Goal: Task Accomplishment & Management: Complete application form

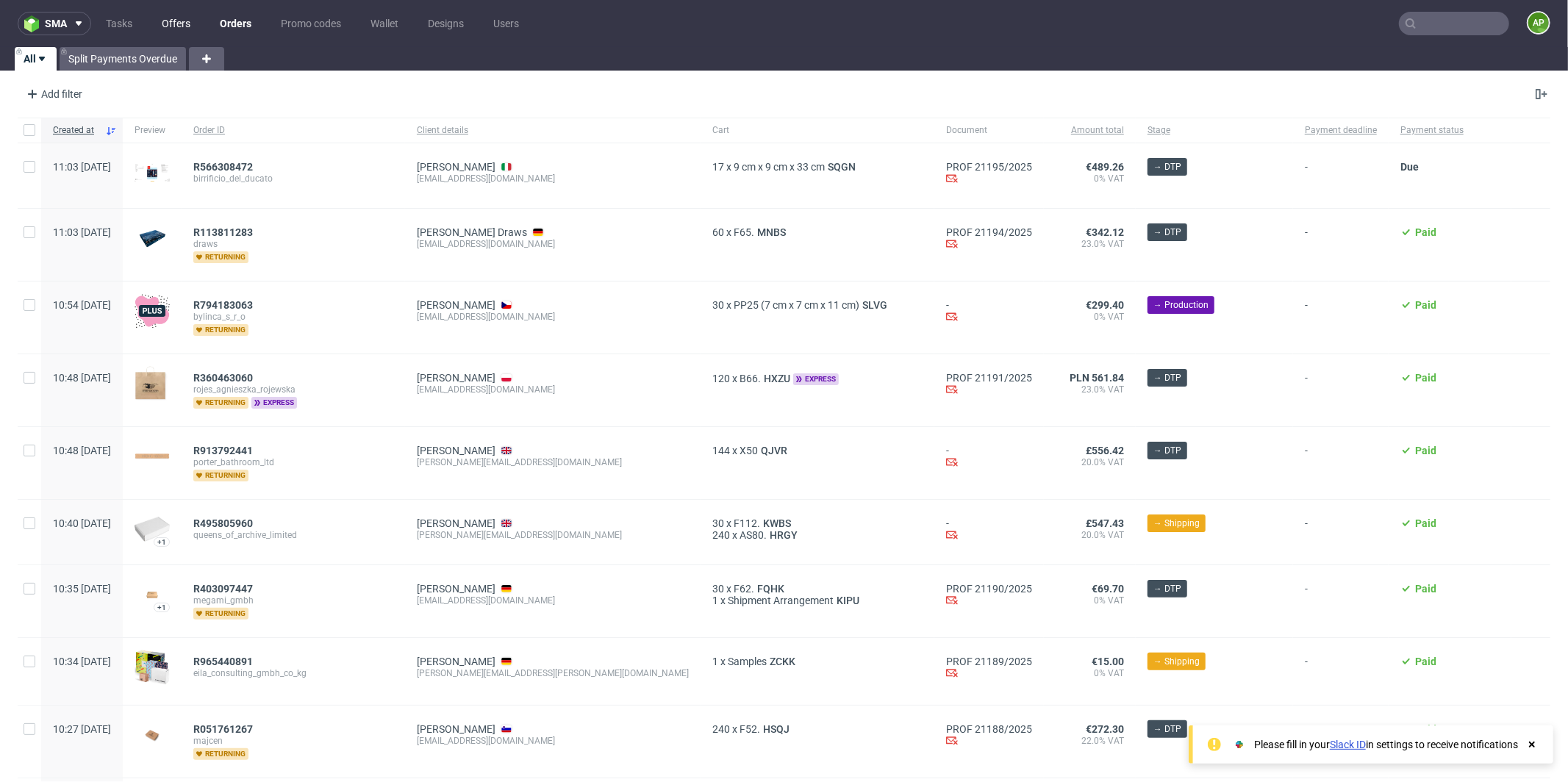
click at [189, 21] on link "Offers" at bounding box center [176, 23] width 46 height 24
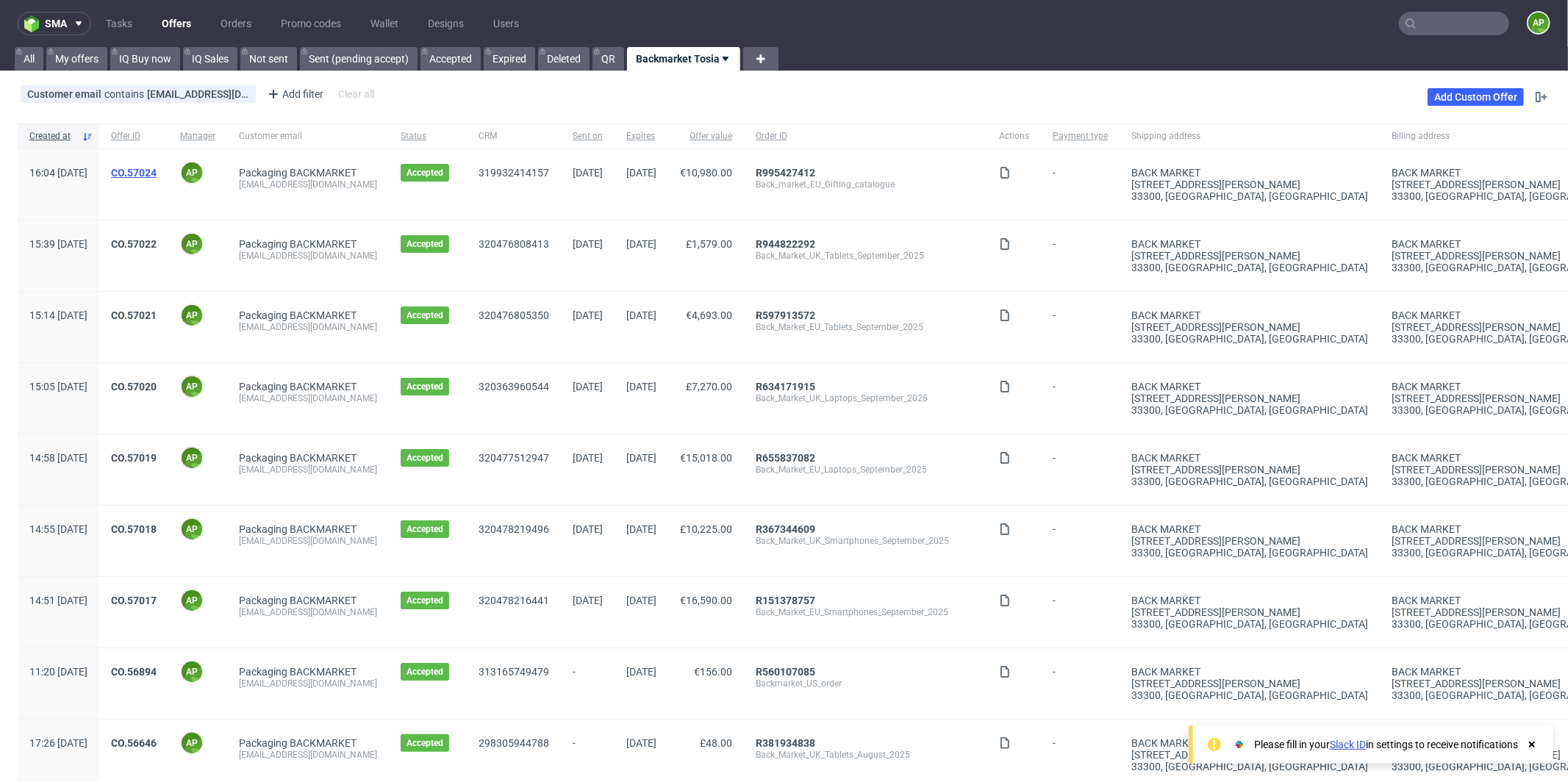
click at [157, 172] on link "CO.57024" at bounding box center [133, 172] width 46 height 11
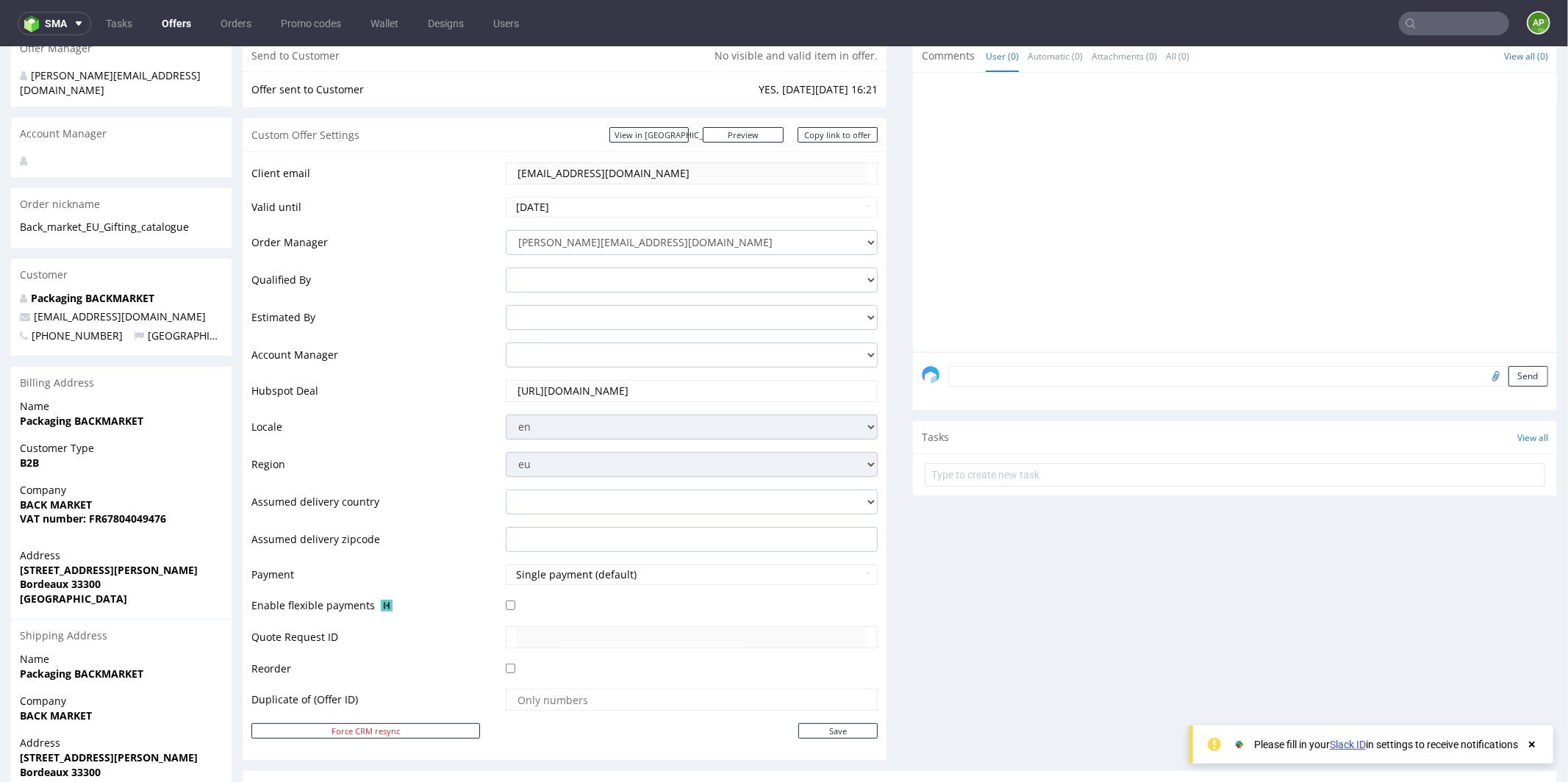
scroll to position [740, 0]
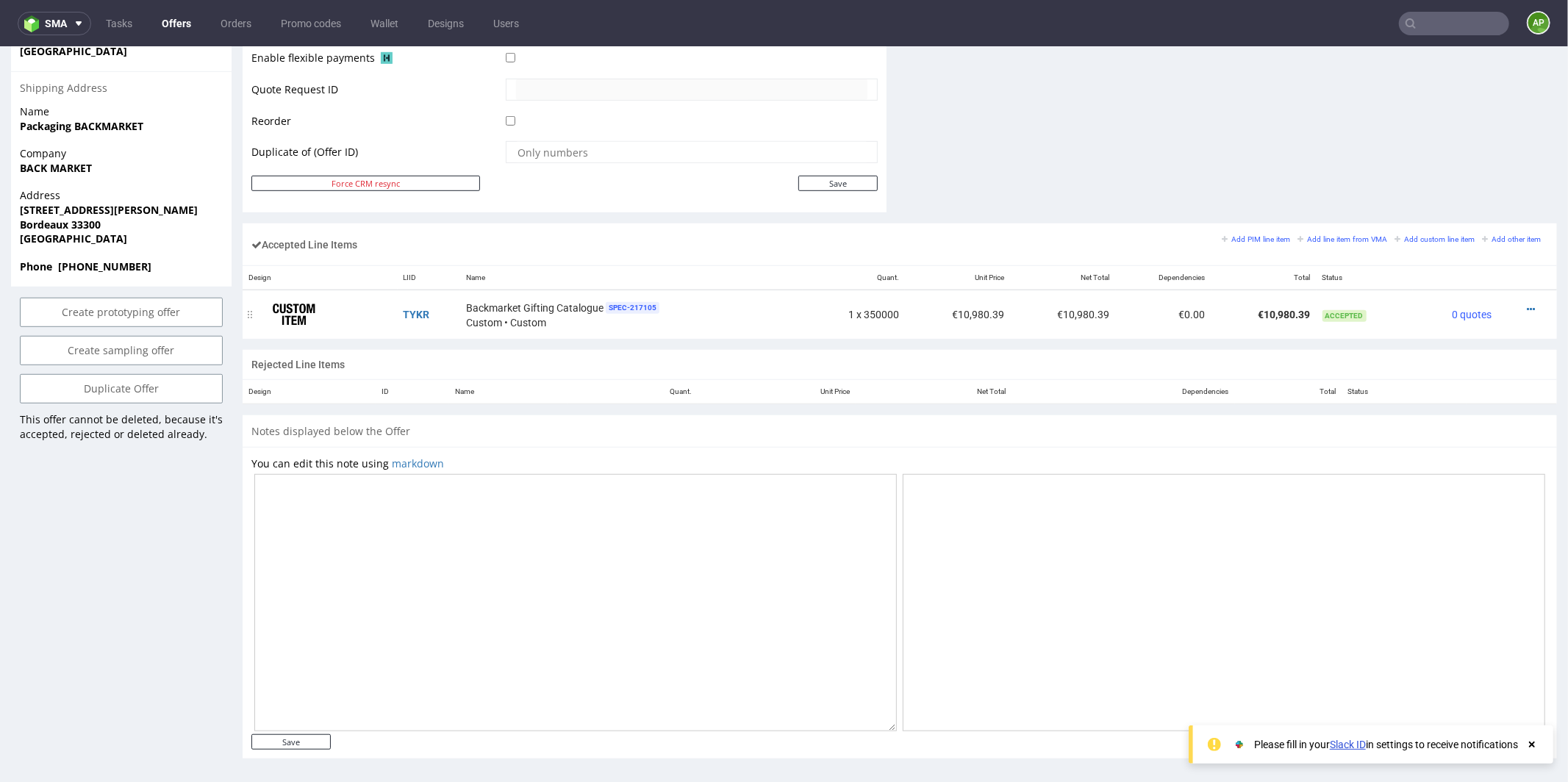
click at [1511, 304] on div at bounding box center [1523, 309] width 39 height 15
click at [1513, 303] on div at bounding box center [1523, 309] width 39 height 15
click at [1527, 303] on icon at bounding box center [1531, 308] width 8 height 11
click at [1494, 166] on span "Edit item price" at bounding box center [1471, 169] width 106 height 15
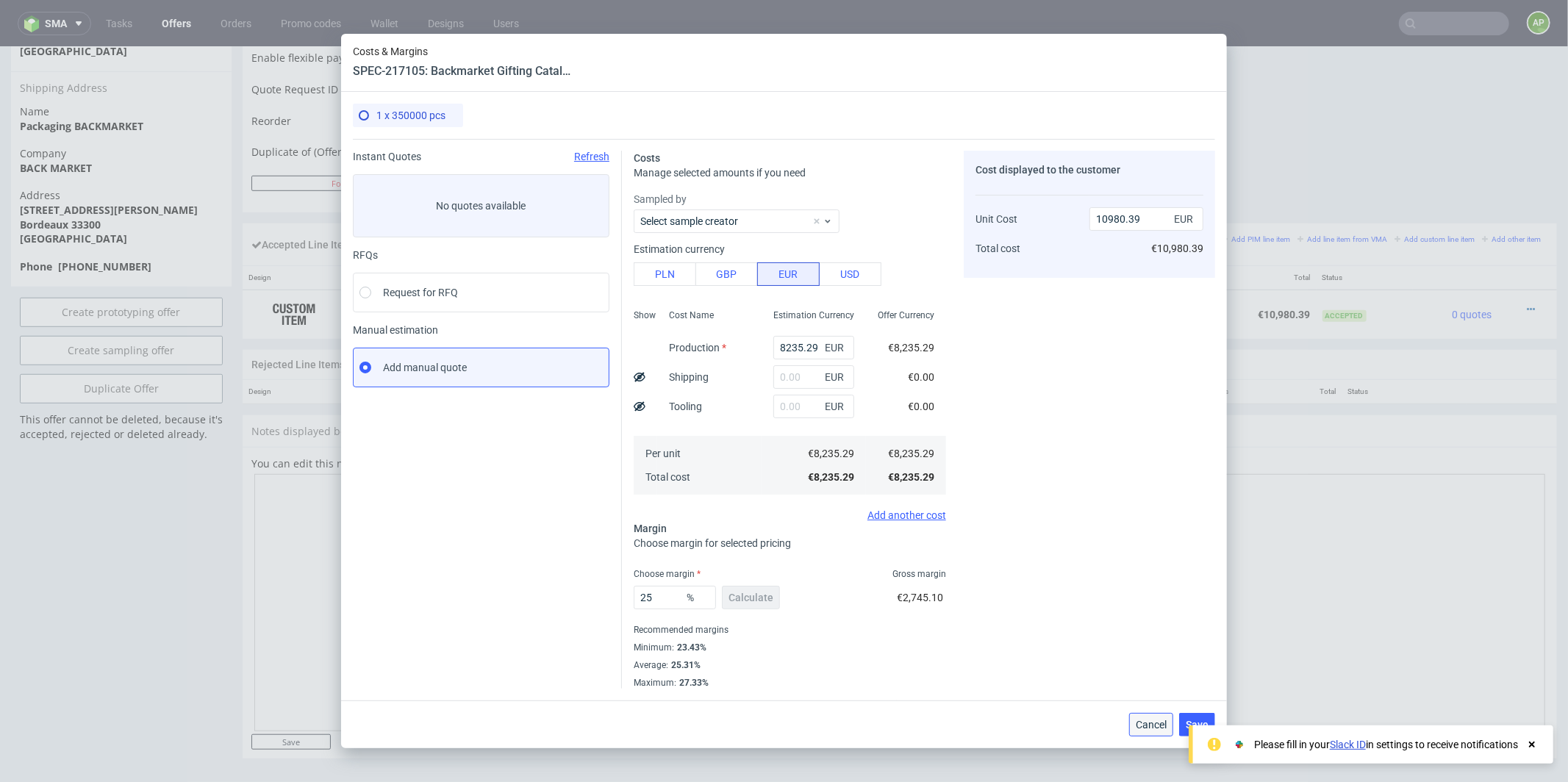
click at [1149, 723] on span "Cancel" at bounding box center [1152, 724] width 31 height 11
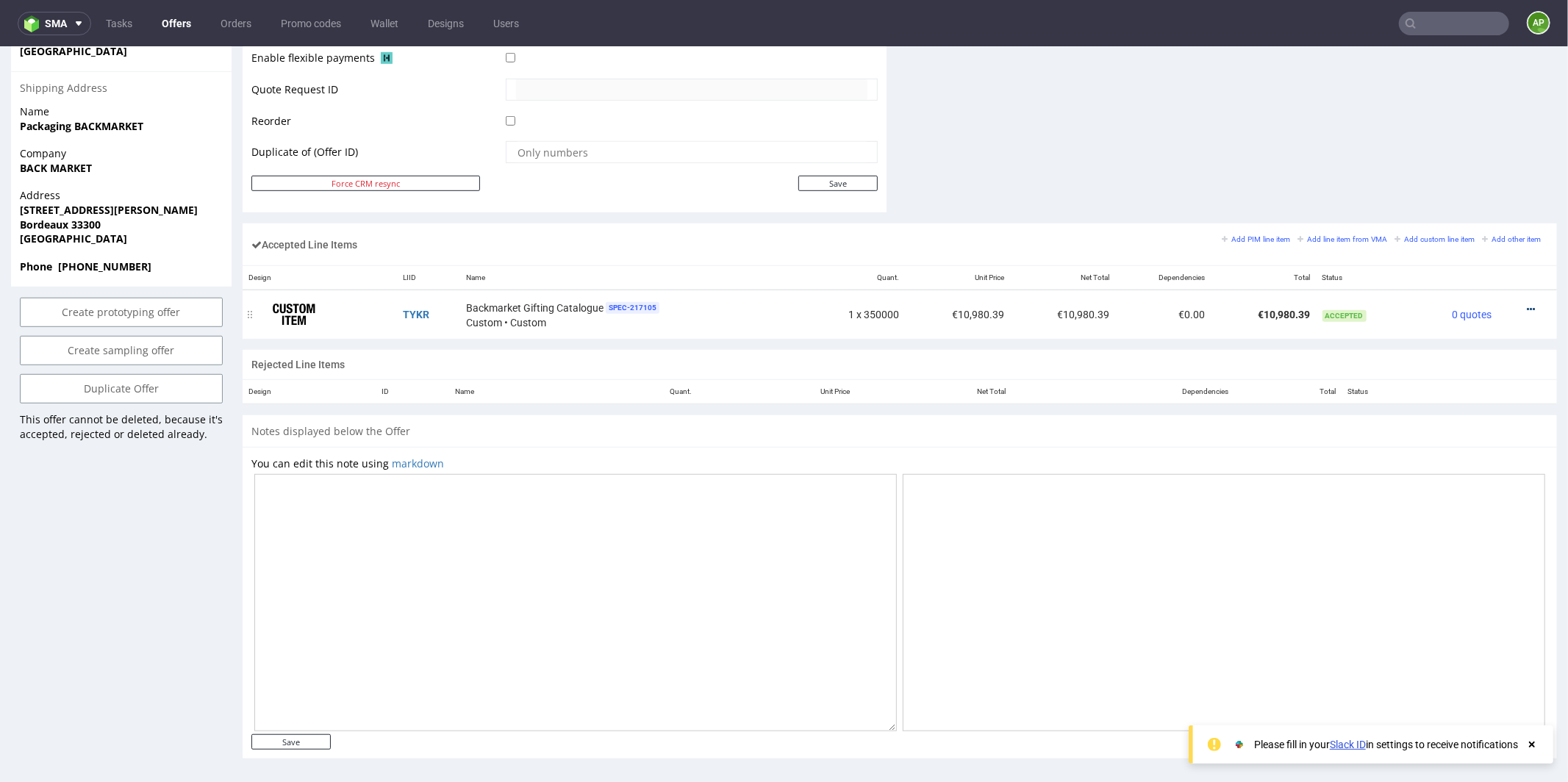
click at [1527, 303] on icon at bounding box center [1531, 308] width 8 height 11
click at [1480, 143] on span "Edit item specification" at bounding box center [1469, 142] width 111 height 15
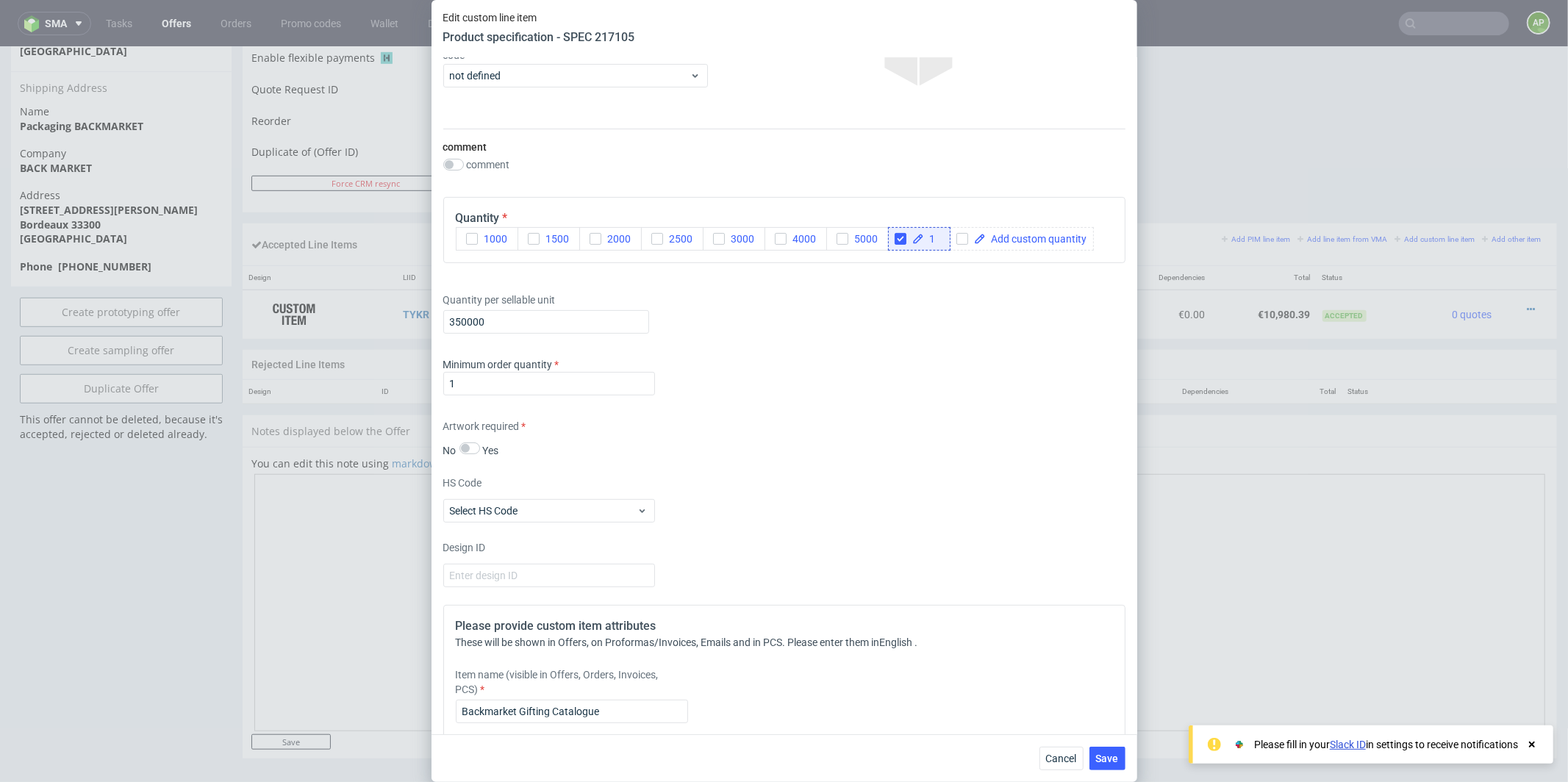
scroll to position [0, 0]
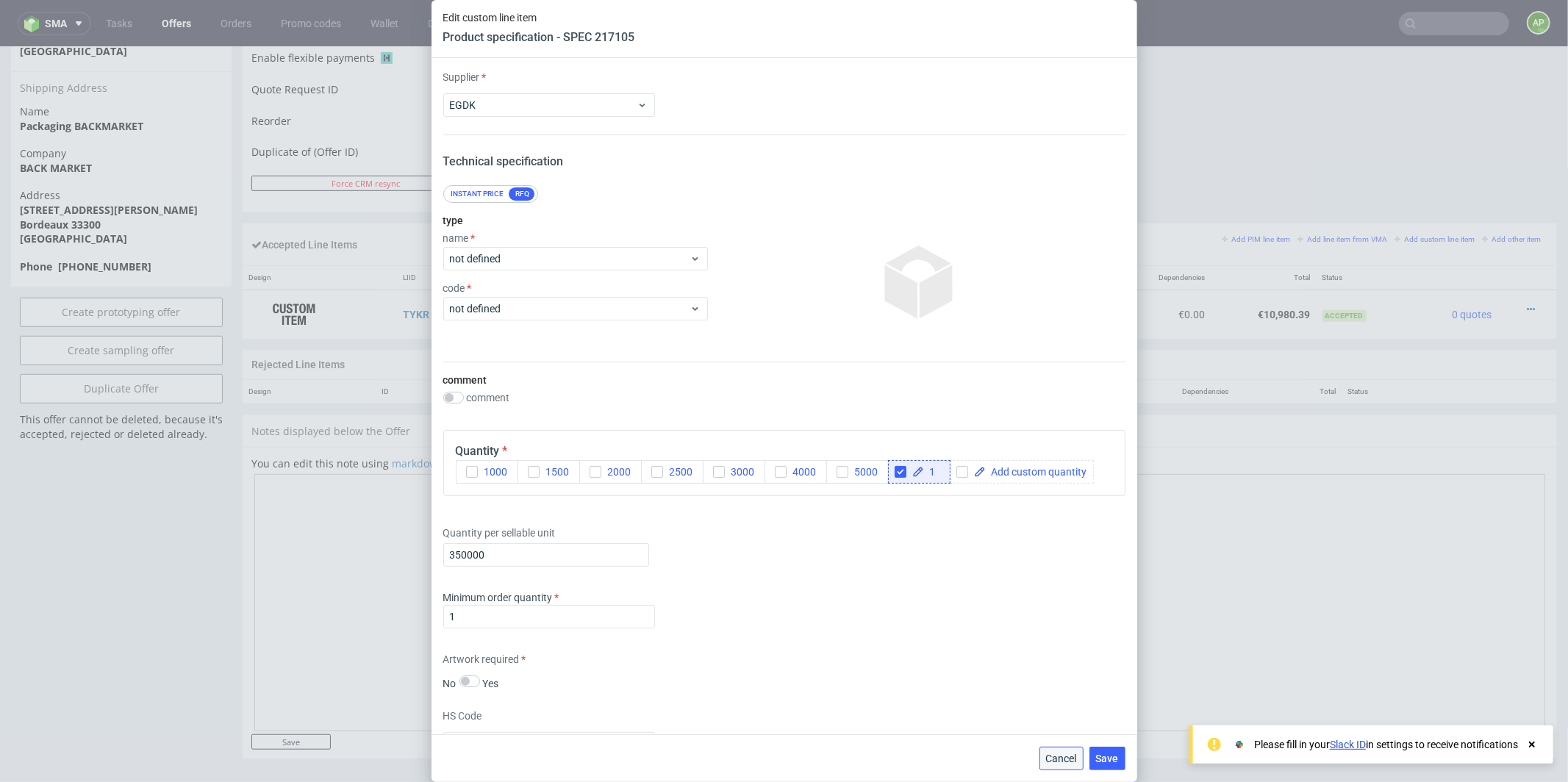
click at [1061, 764] on button "Cancel" at bounding box center [1061, 758] width 44 height 24
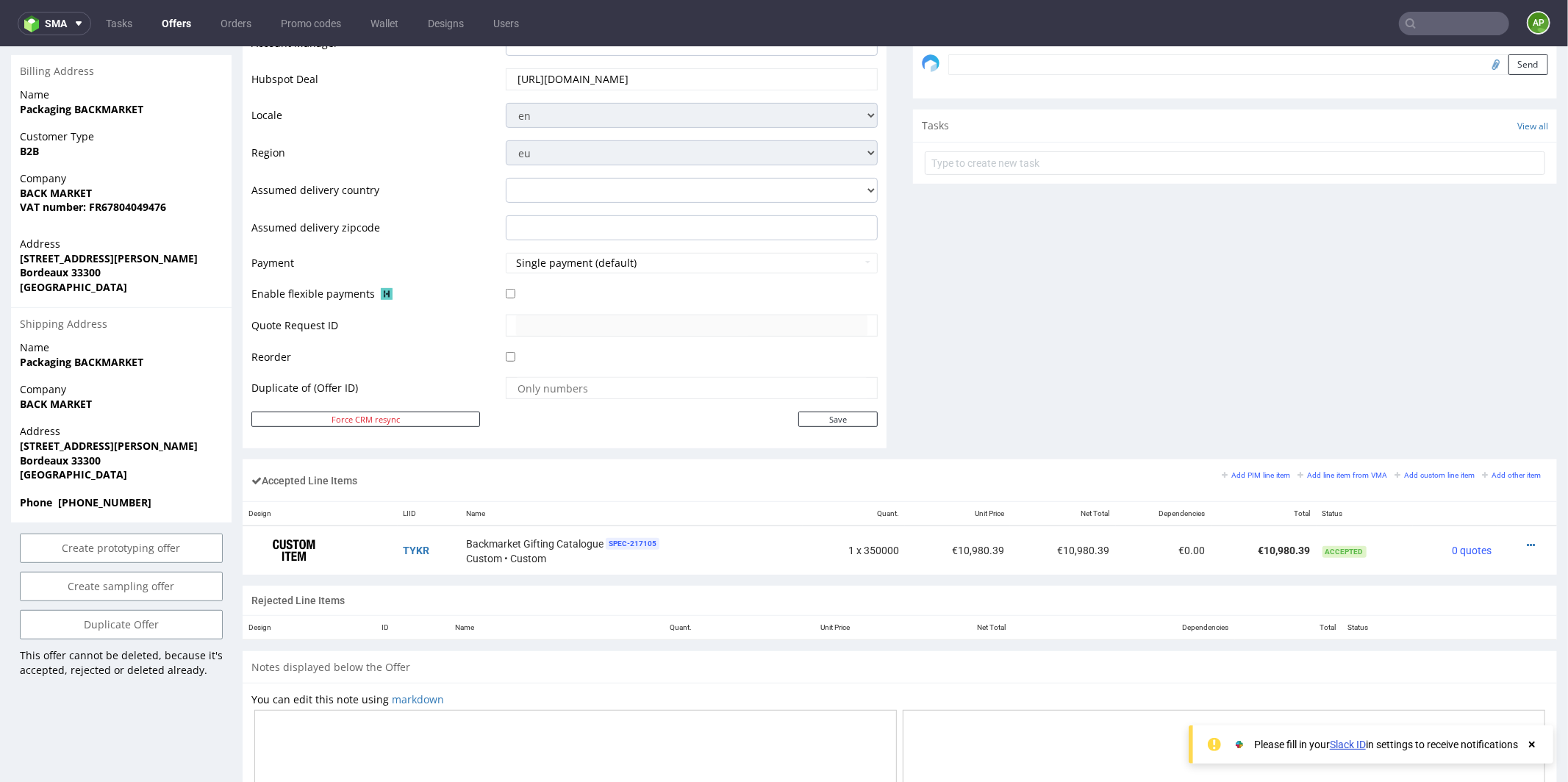
scroll to position [740, 0]
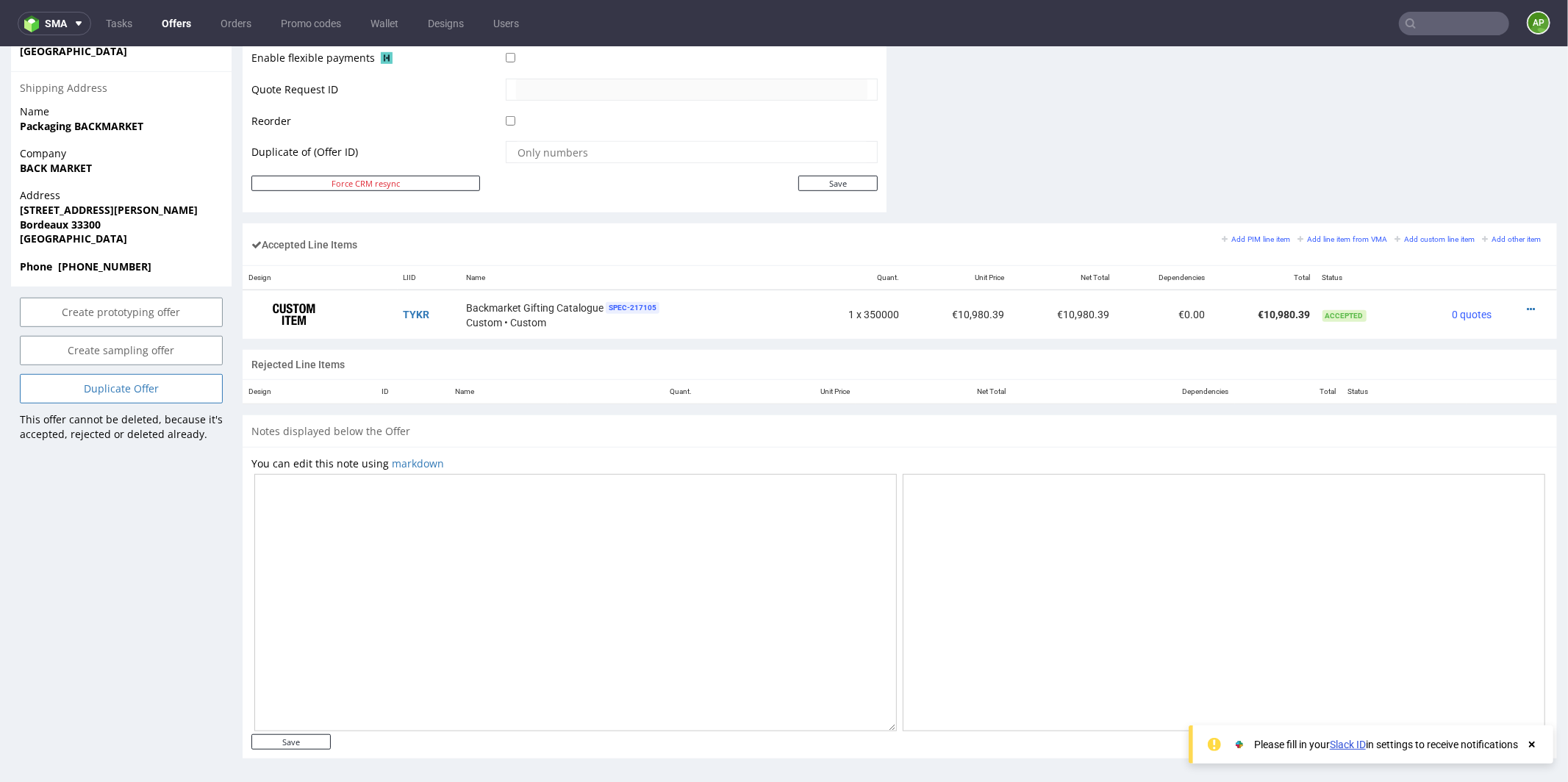
click at [159, 379] on link "Duplicate Offer" at bounding box center [120, 388] width 203 height 29
click at [102, 336] on link "Yes" at bounding box center [99, 334] width 42 height 22
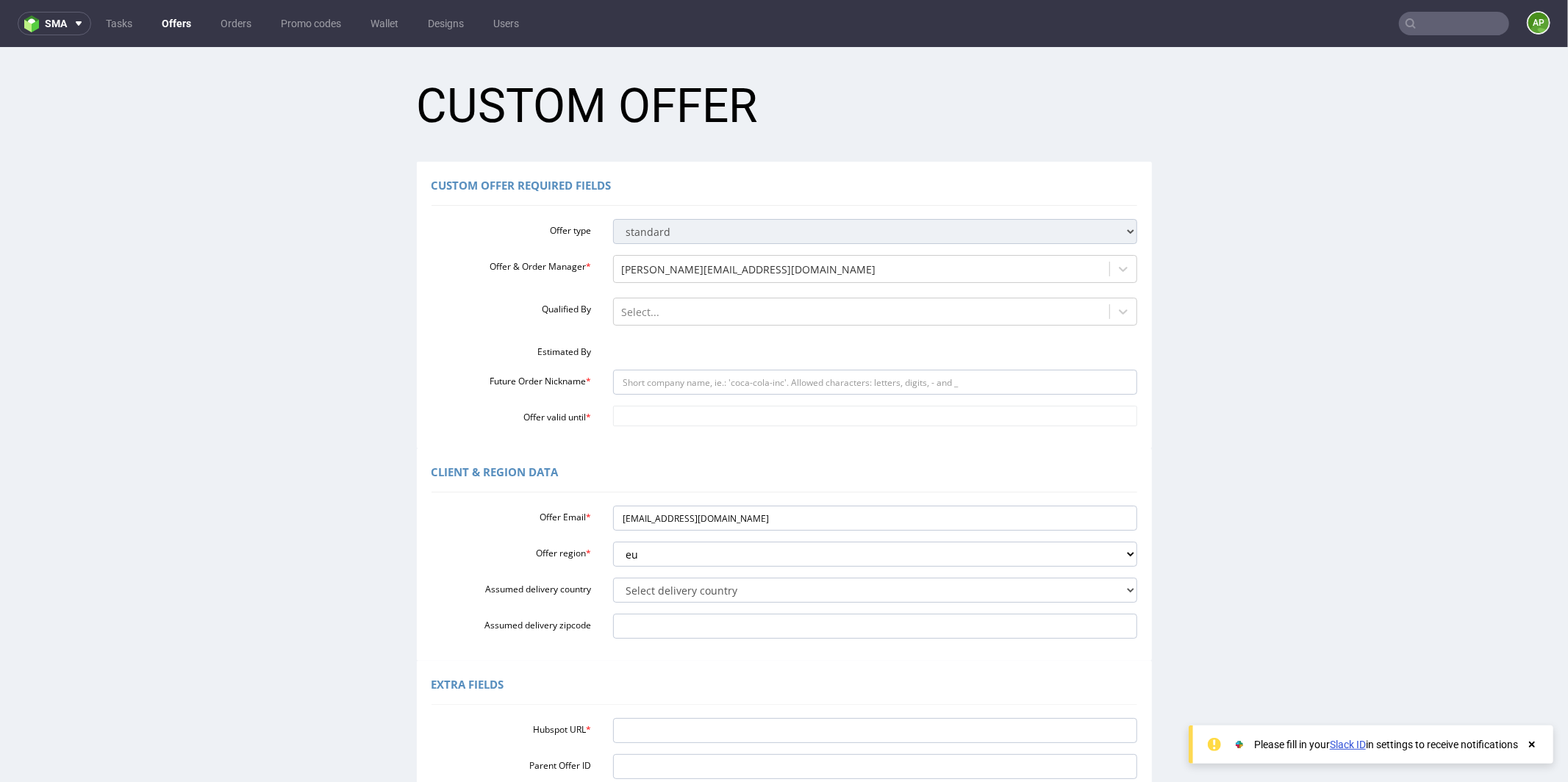
scroll to position [0, 0]
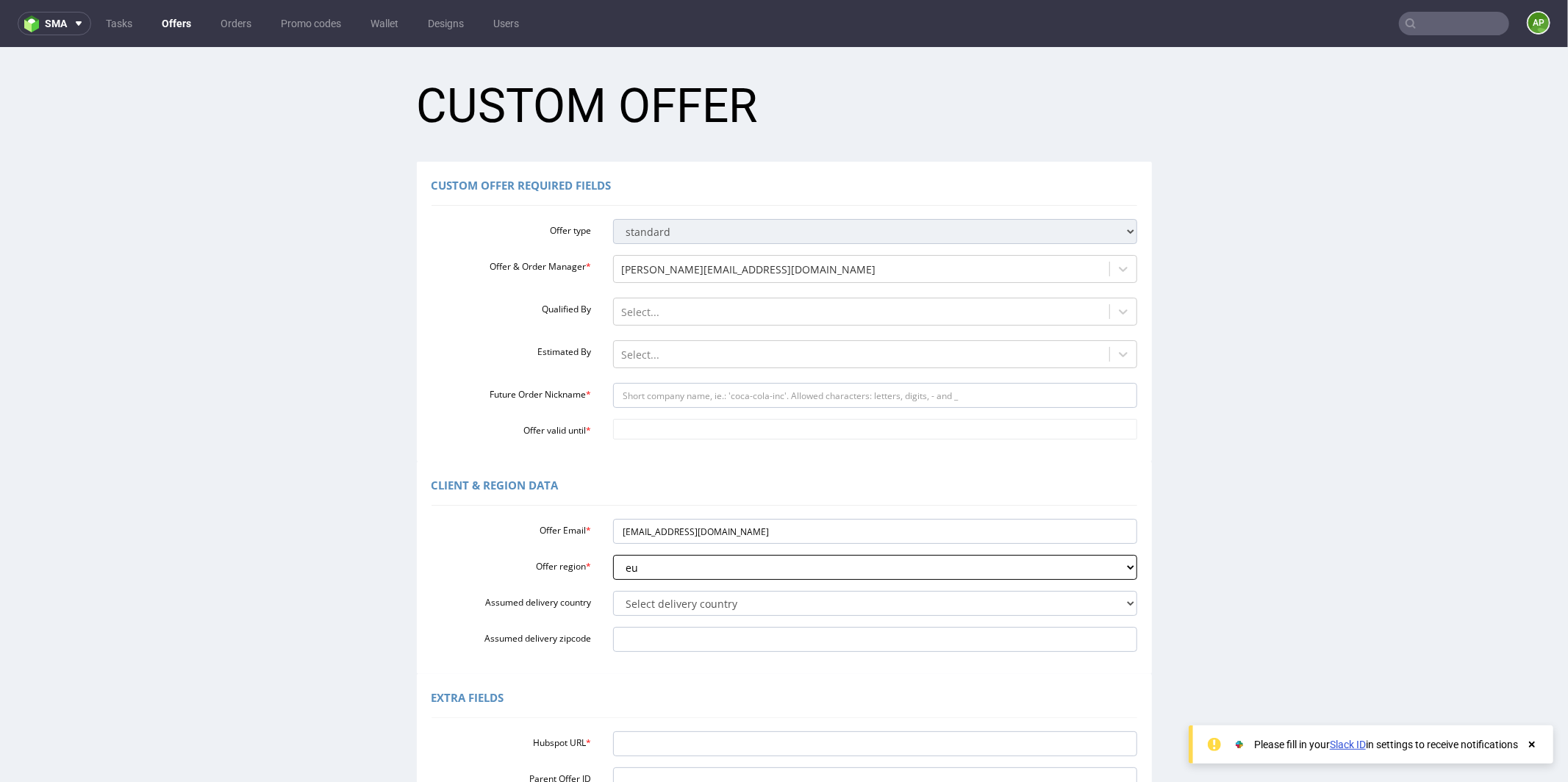
click at [628, 563] on select "eu gb de pl fr it es" at bounding box center [875, 567] width 525 height 25
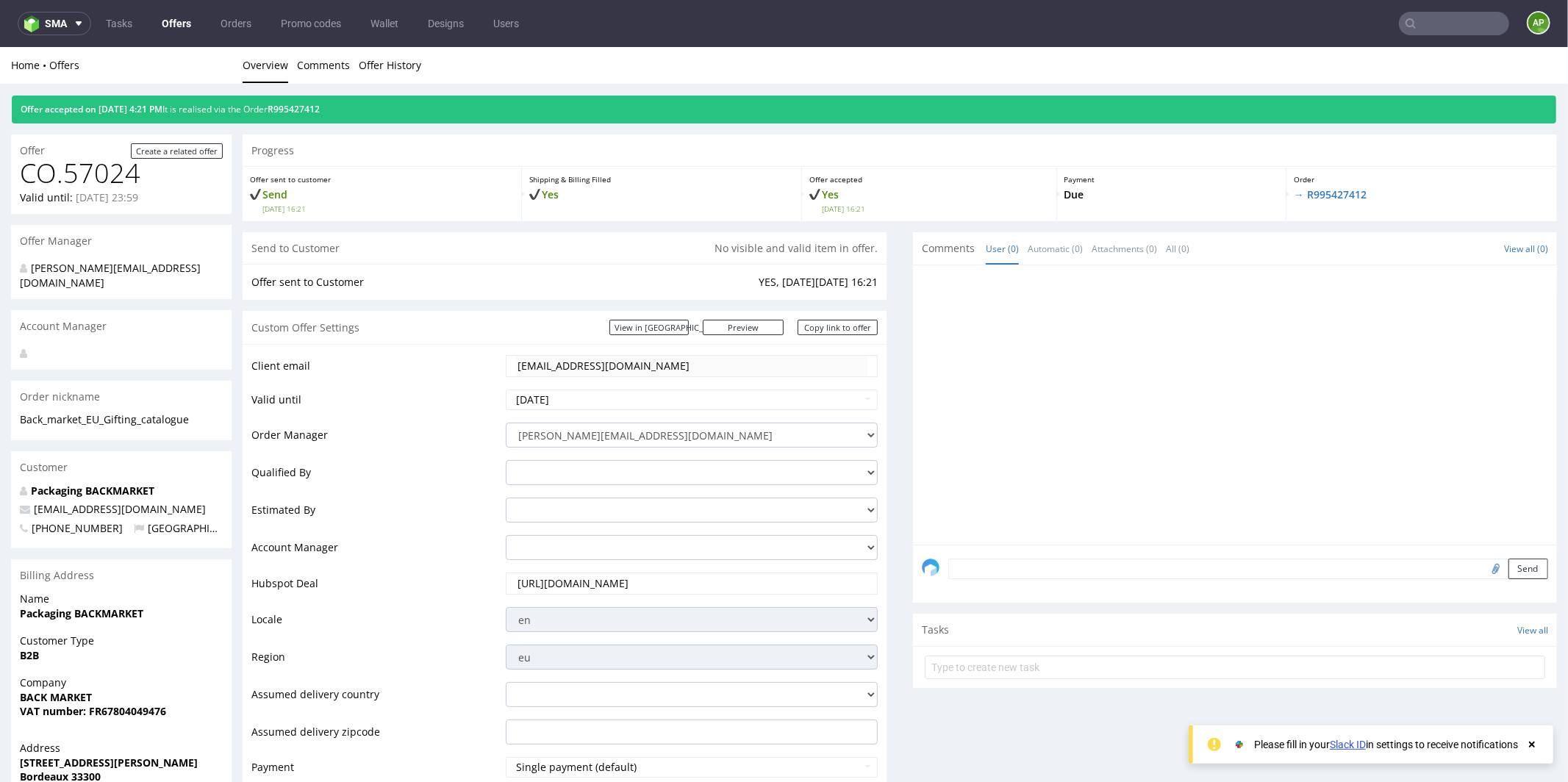
click at [168, 18] on link "Offers" at bounding box center [176, 23] width 47 height 24
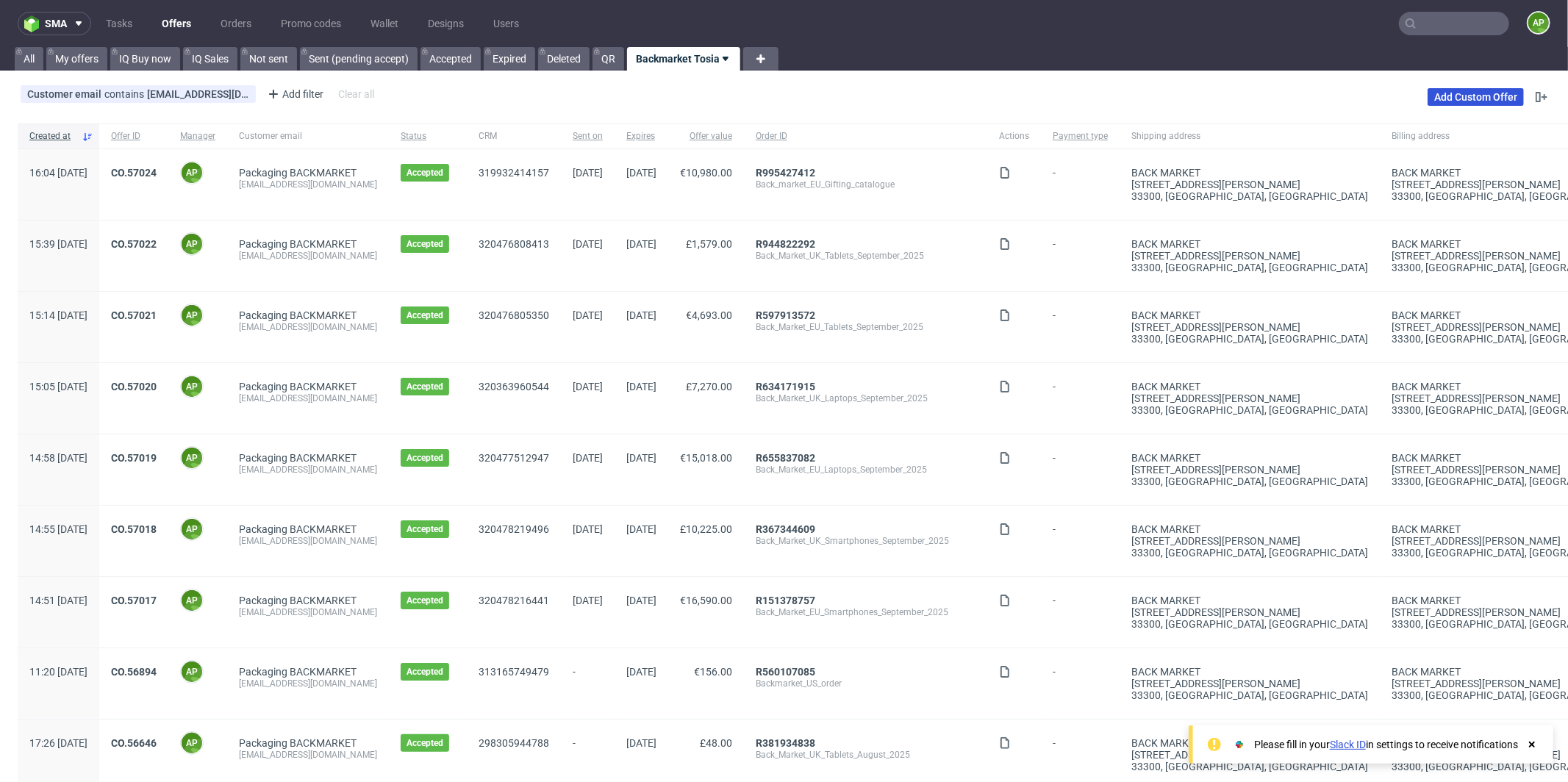
click at [1454, 96] on link "Add Custom Offer" at bounding box center [1475, 97] width 96 height 18
click at [157, 167] on link "CO.57024" at bounding box center [133, 172] width 46 height 11
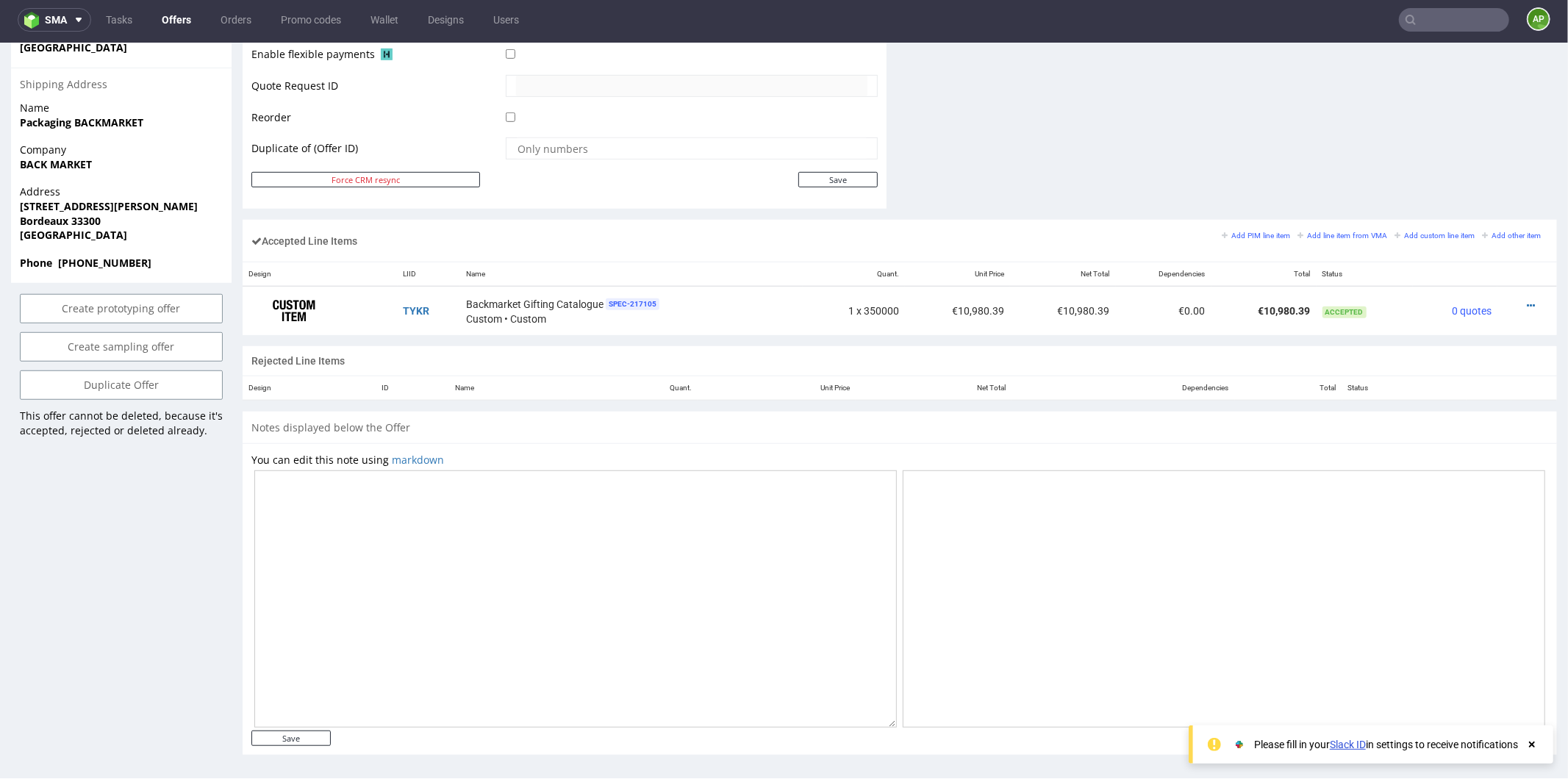
scroll to position [710, 0]
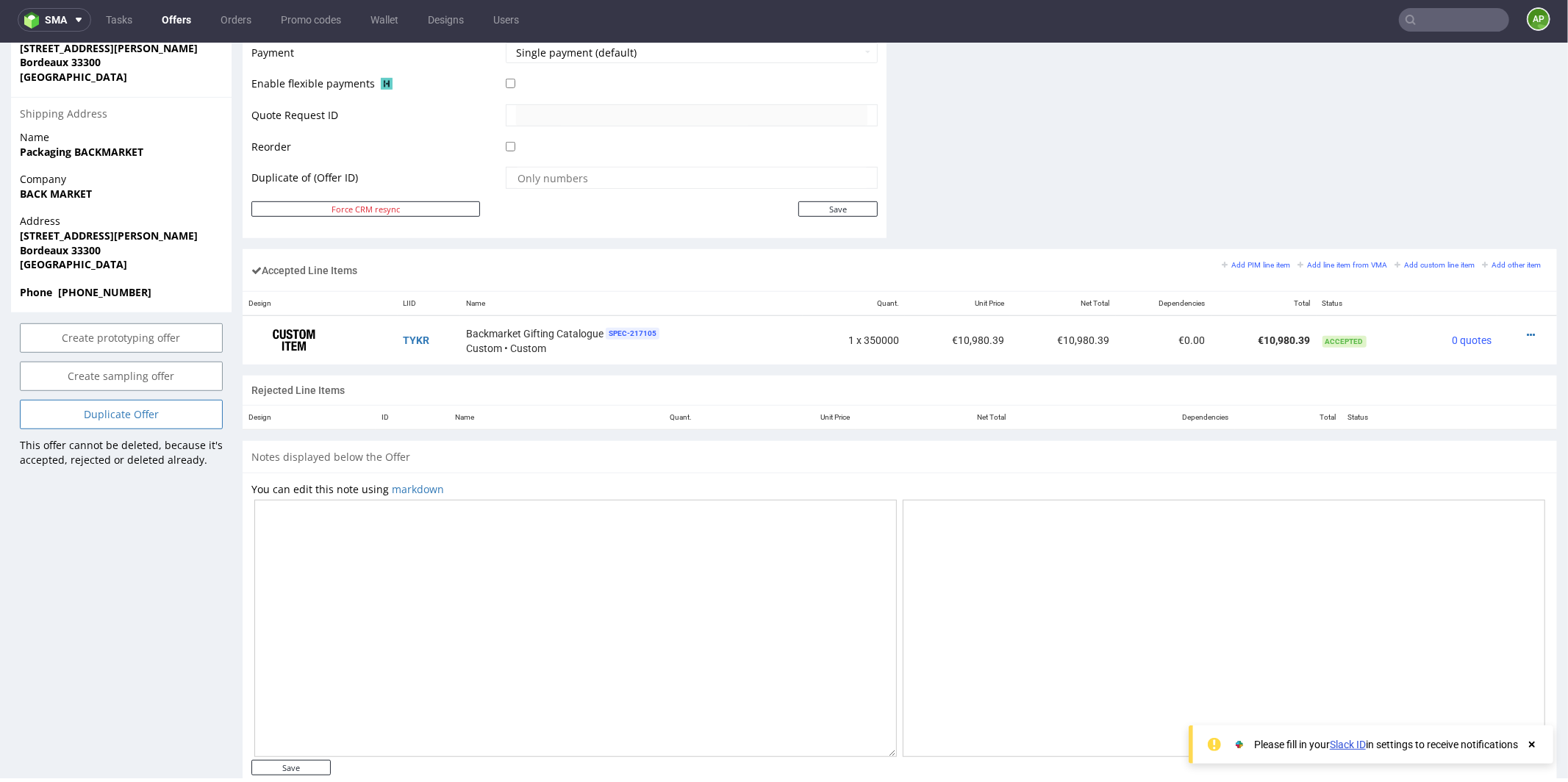
click at [92, 399] on link "Duplicate Offer" at bounding box center [120, 414] width 203 height 29
click at [99, 352] on link "Yes" at bounding box center [99, 359] width 42 height 22
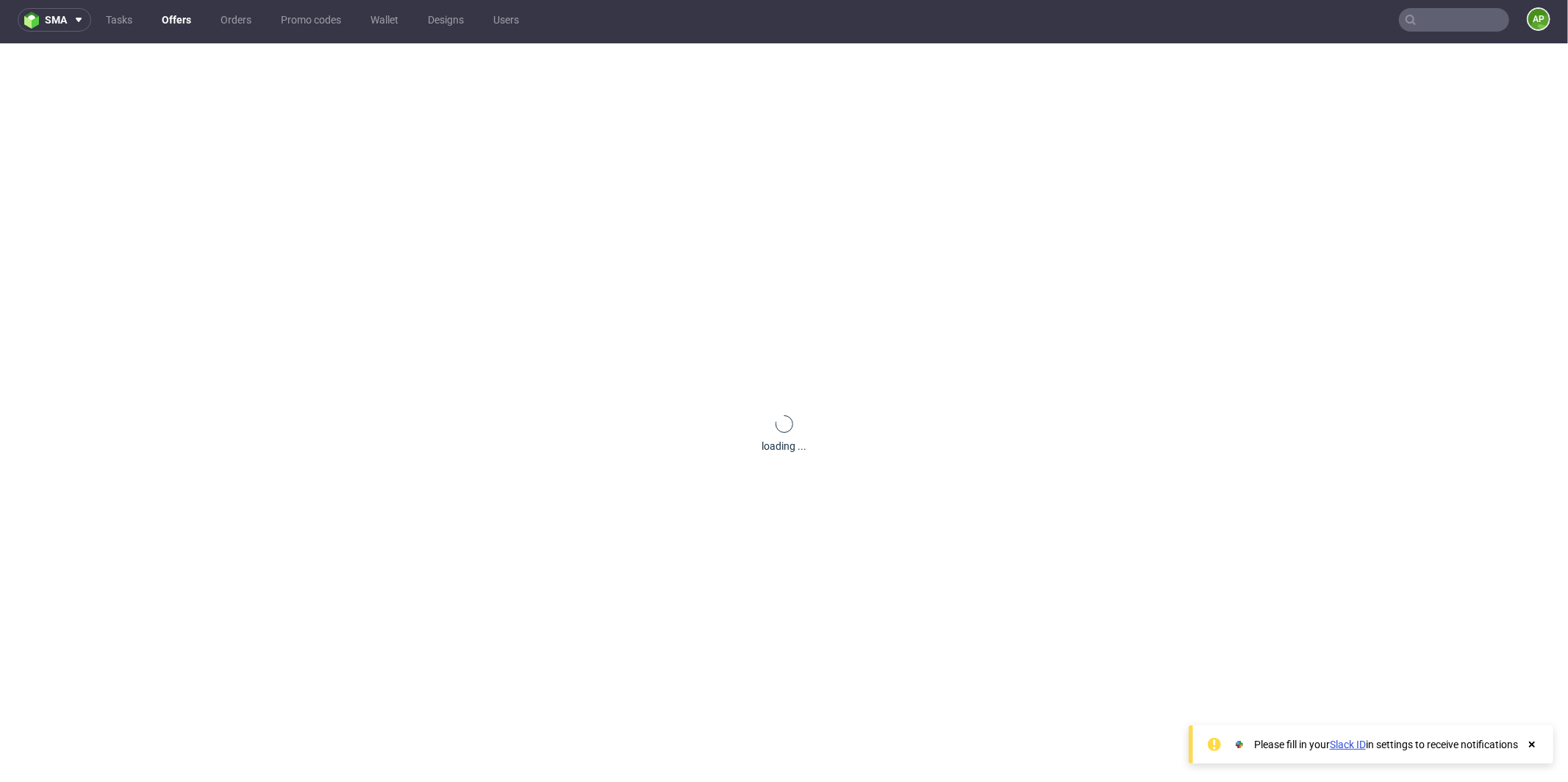
scroll to position [0, 0]
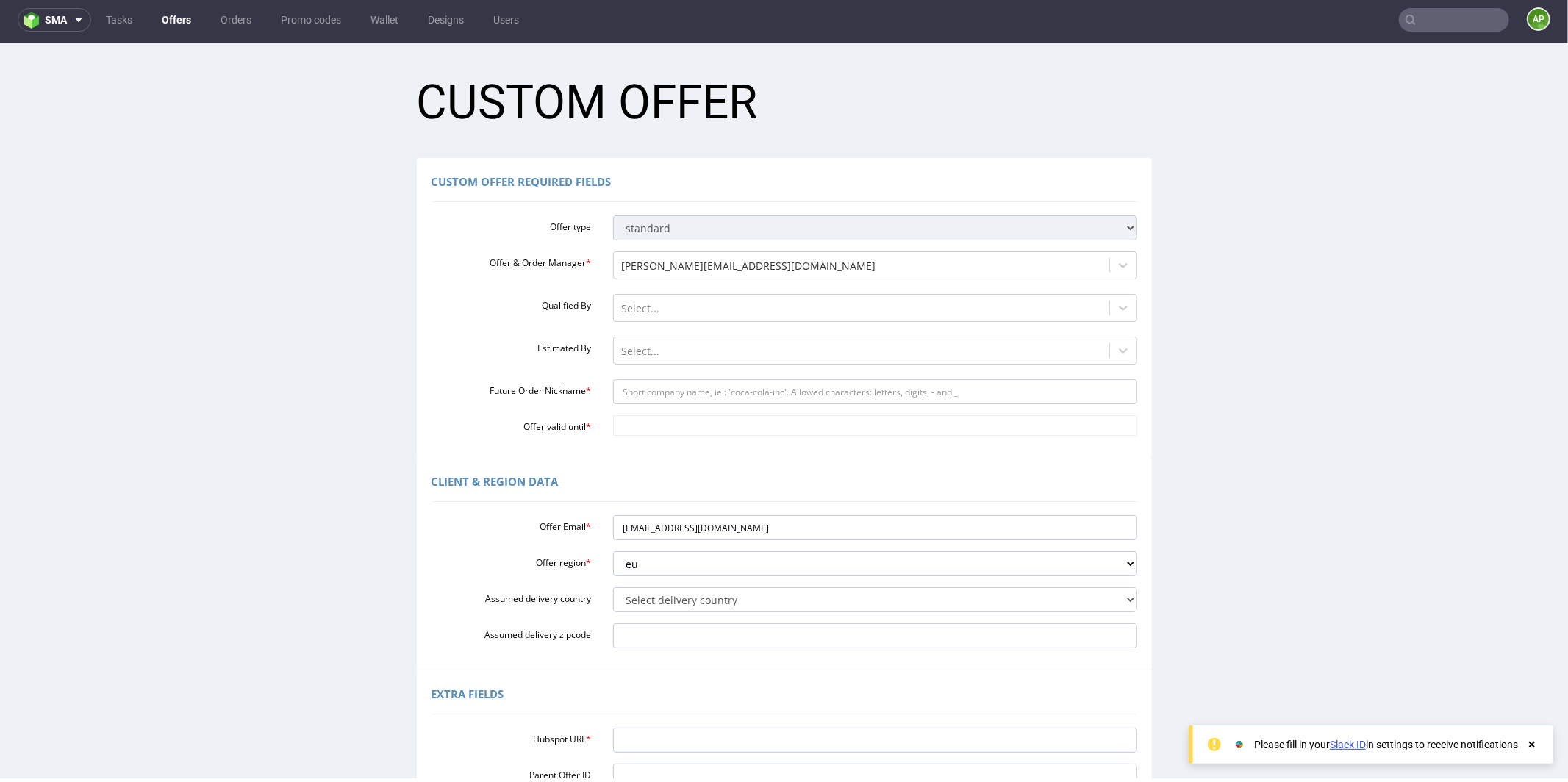
click at [654, 405] on div "Offer type standard prototyping sampling Offer & Order Manager * [PERSON_NAME][…" at bounding box center [785, 322] width 706 height 226
click at [654, 389] on input "Future Order Nickname *" at bounding box center [875, 391] width 525 height 25
paste input "httpsapp-eu1hubspotcomcontacts25600958record0-3321302474949"
type input "httpsapp-eu1hubspotcomcontacts25600958record0-3321302474949"
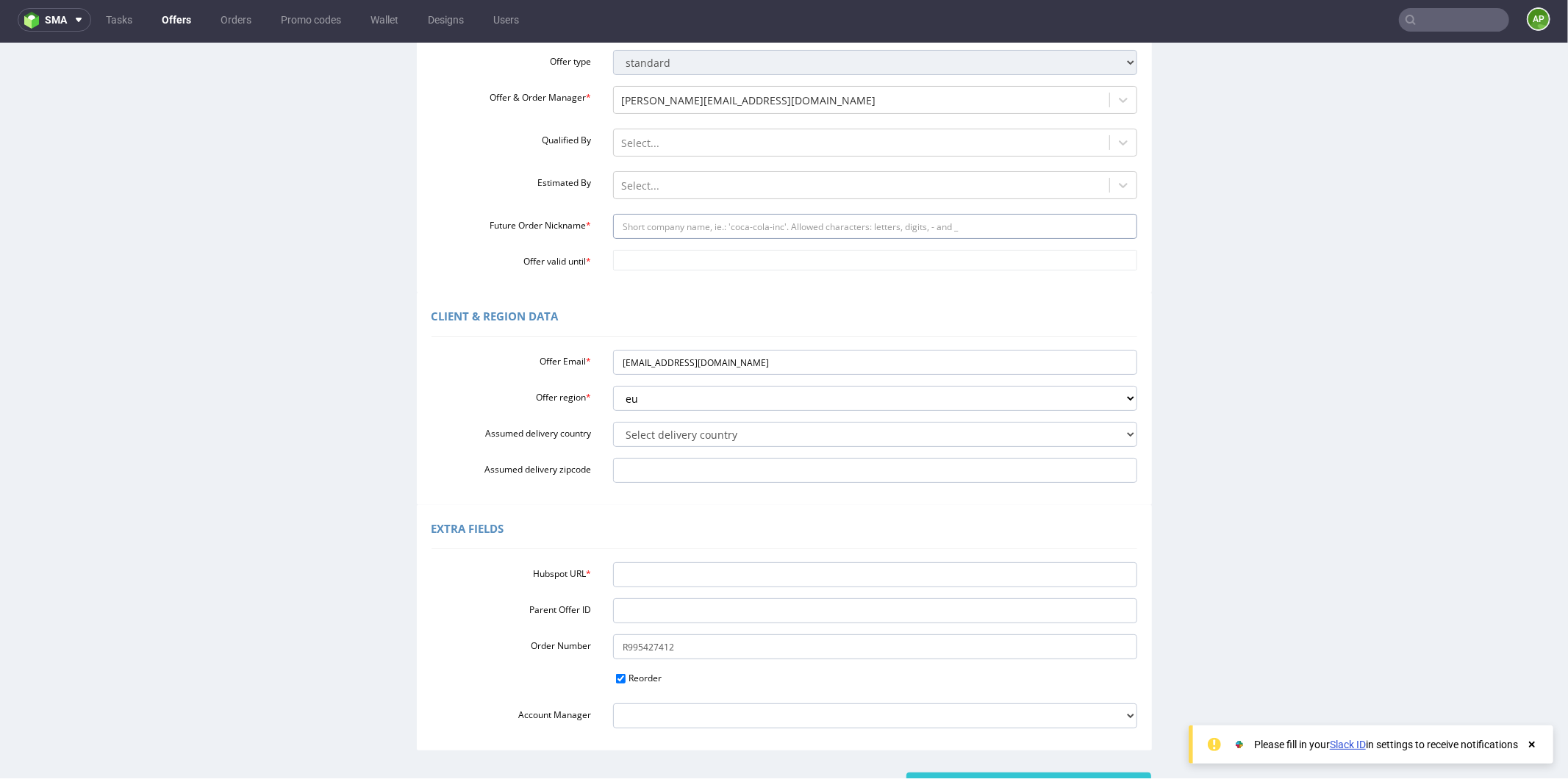
scroll to position [279, 0]
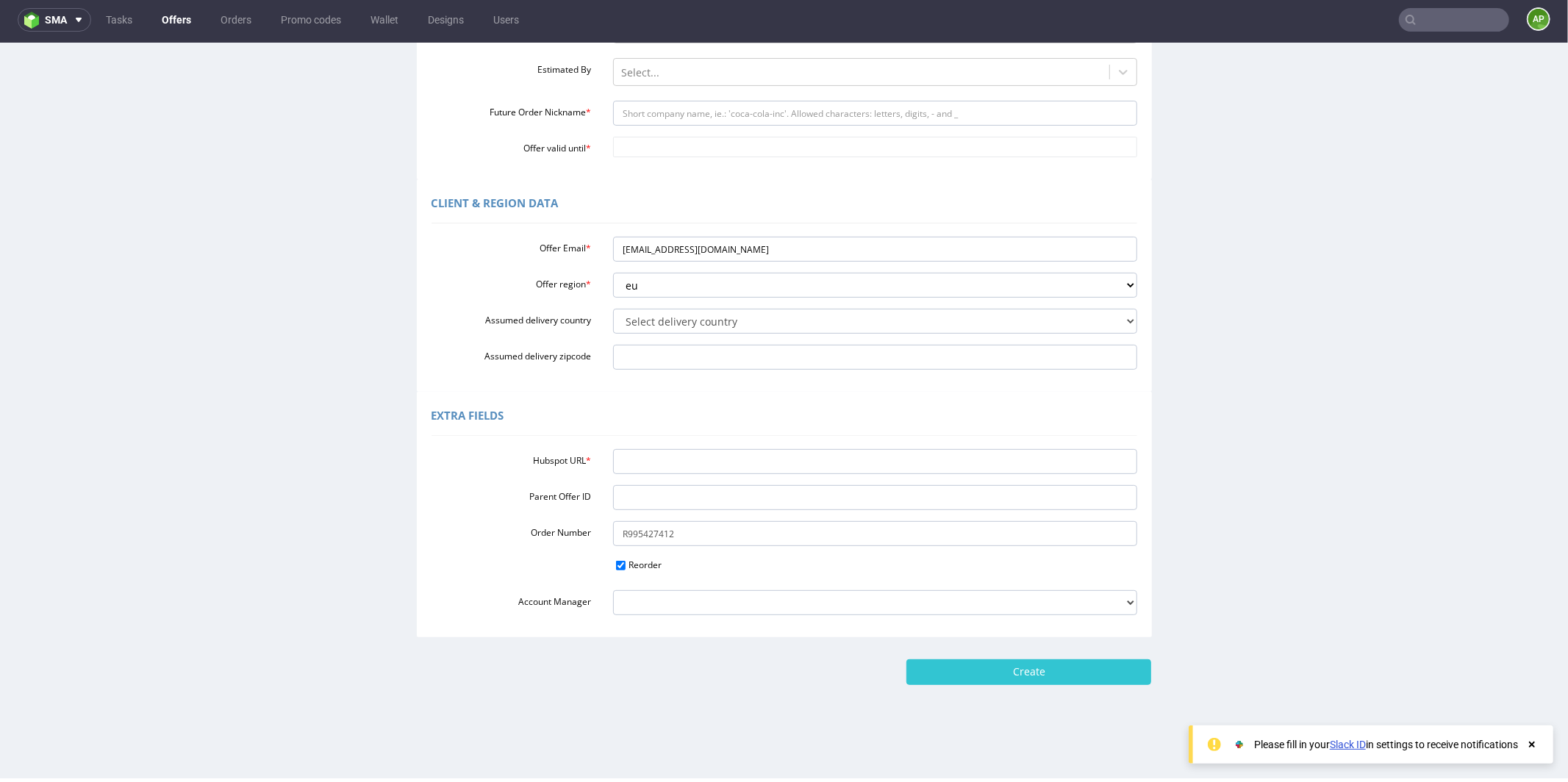
click at [664, 475] on div "Hubspot URL * Parent Offer ID Order Number R995427412 Reorder Account Manager […" at bounding box center [785, 528] width 706 height 172
click at [664, 460] on input "Hubspot URL *" at bounding box center [875, 460] width 525 height 25
paste input "[URL][DOMAIN_NAME]"
type input "[URL][DOMAIN_NAME]"
click at [616, 563] on input "Reorder" at bounding box center [621, 565] width 10 height 10
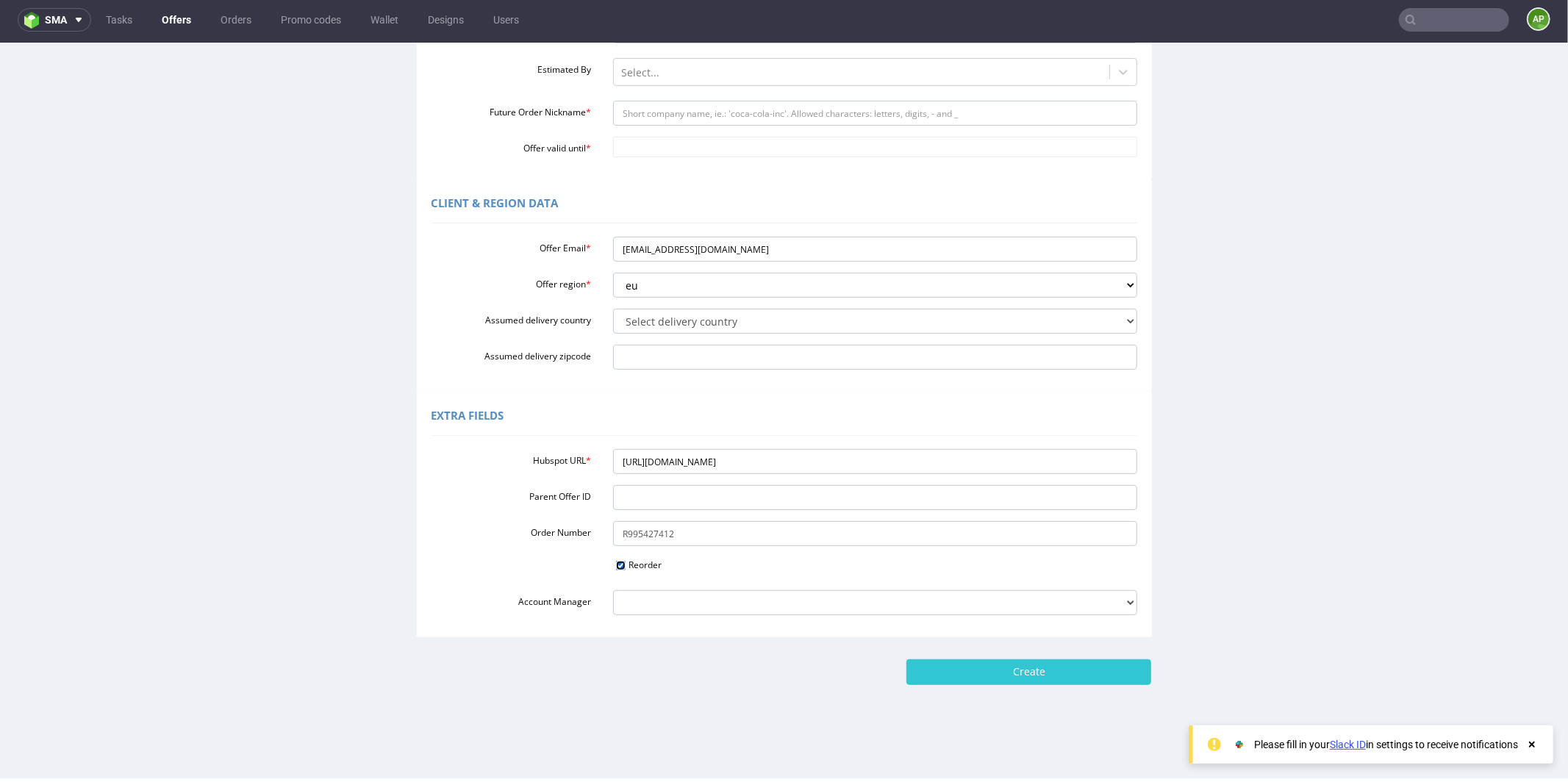
checkbox input "false"
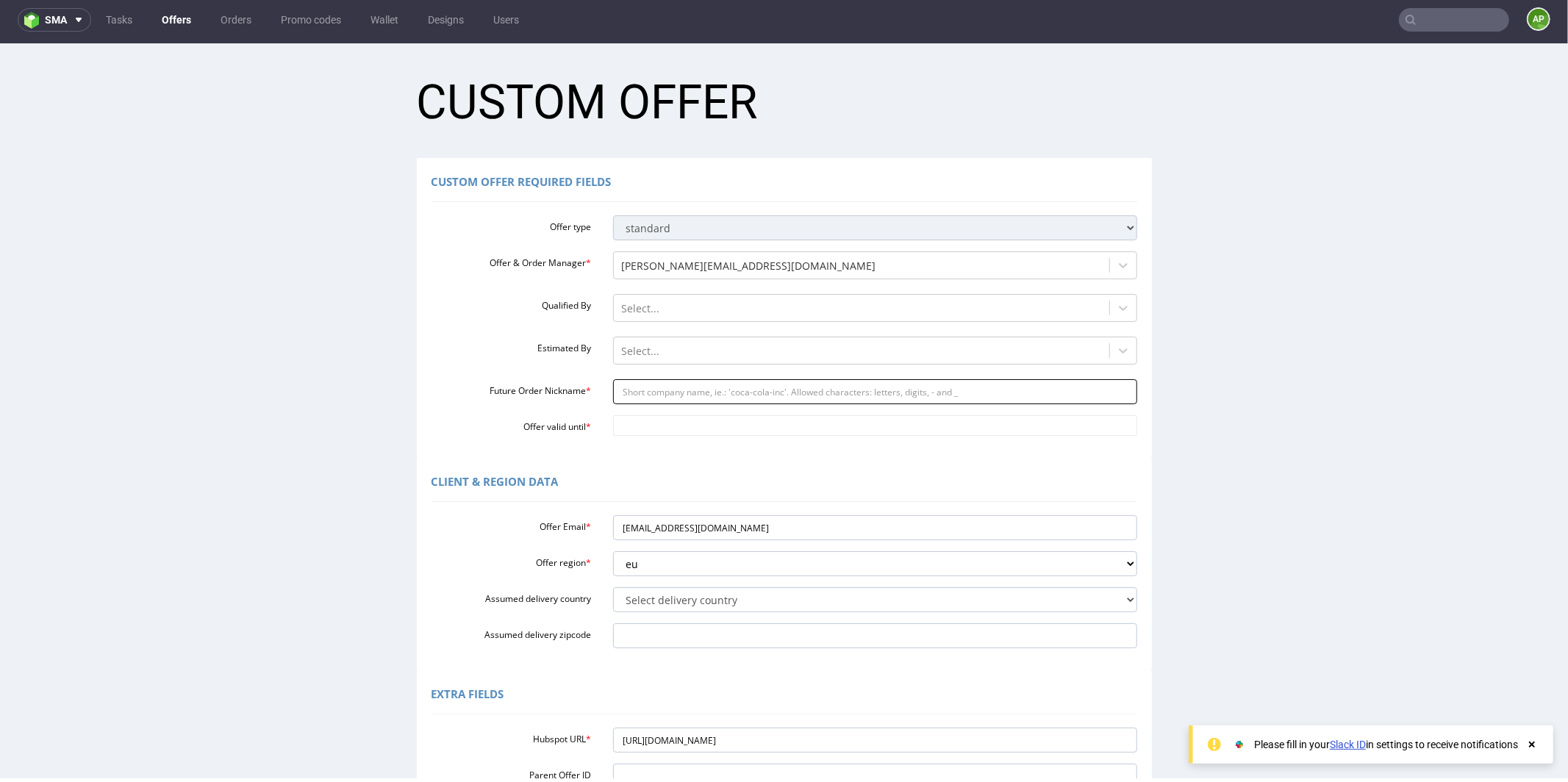
click at [696, 389] on input "Future Order Nickname *" at bounding box center [875, 391] width 525 height 25
paste input "Back_market_US_Gifting_catalogue"
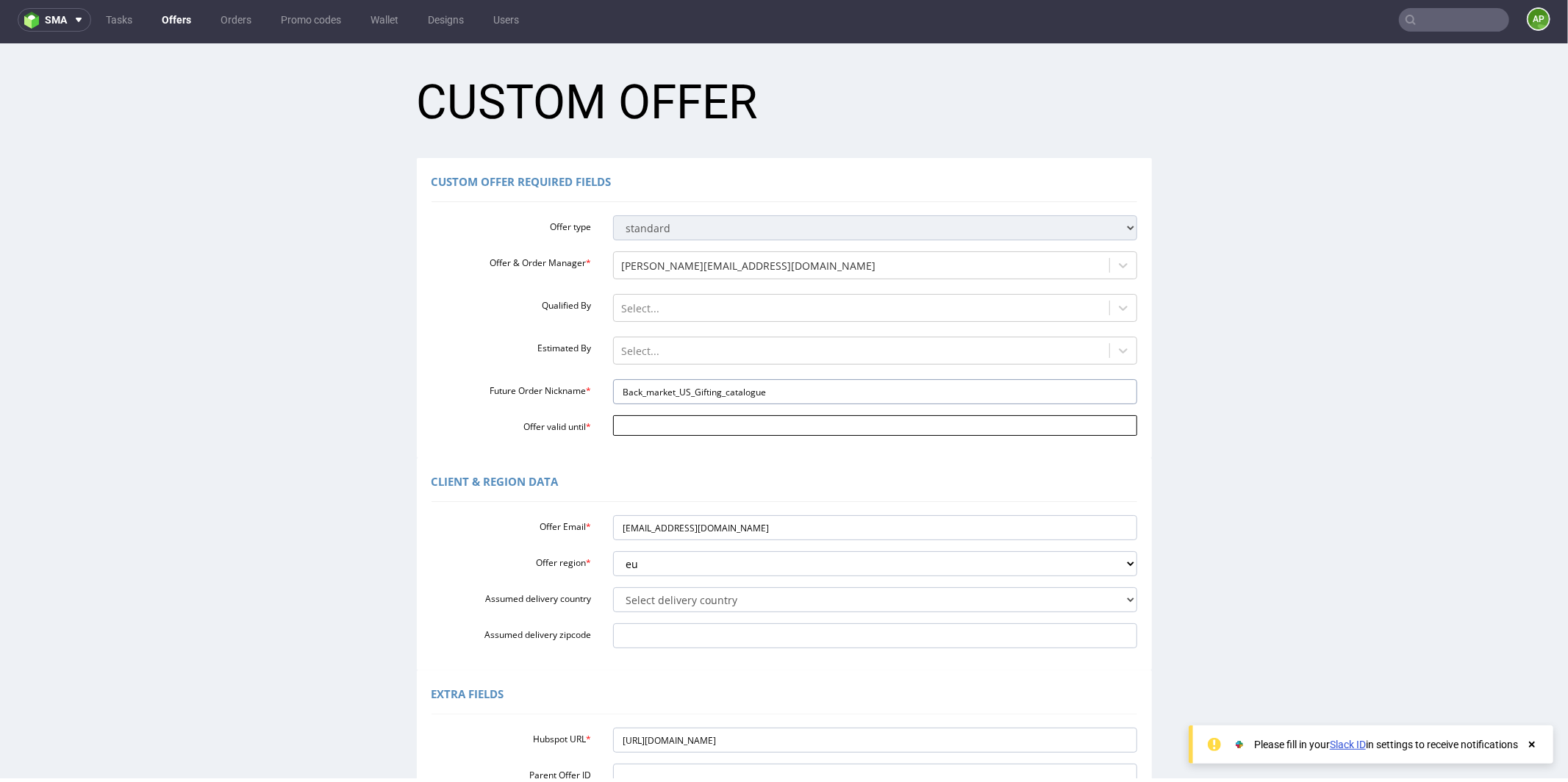
type input "Back_market_US_Gifting_catalogue"
click at [656, 418] on body "Production Shipped DTP Orders Offers Shipments Designs Promotions Users Jobs Ad…" at bounding box center [784, 550] width 1568 height 1015
click at [711, 285] on td "2" at bounding box center [711, 293] width 22 height 22
type input "[DATE]"
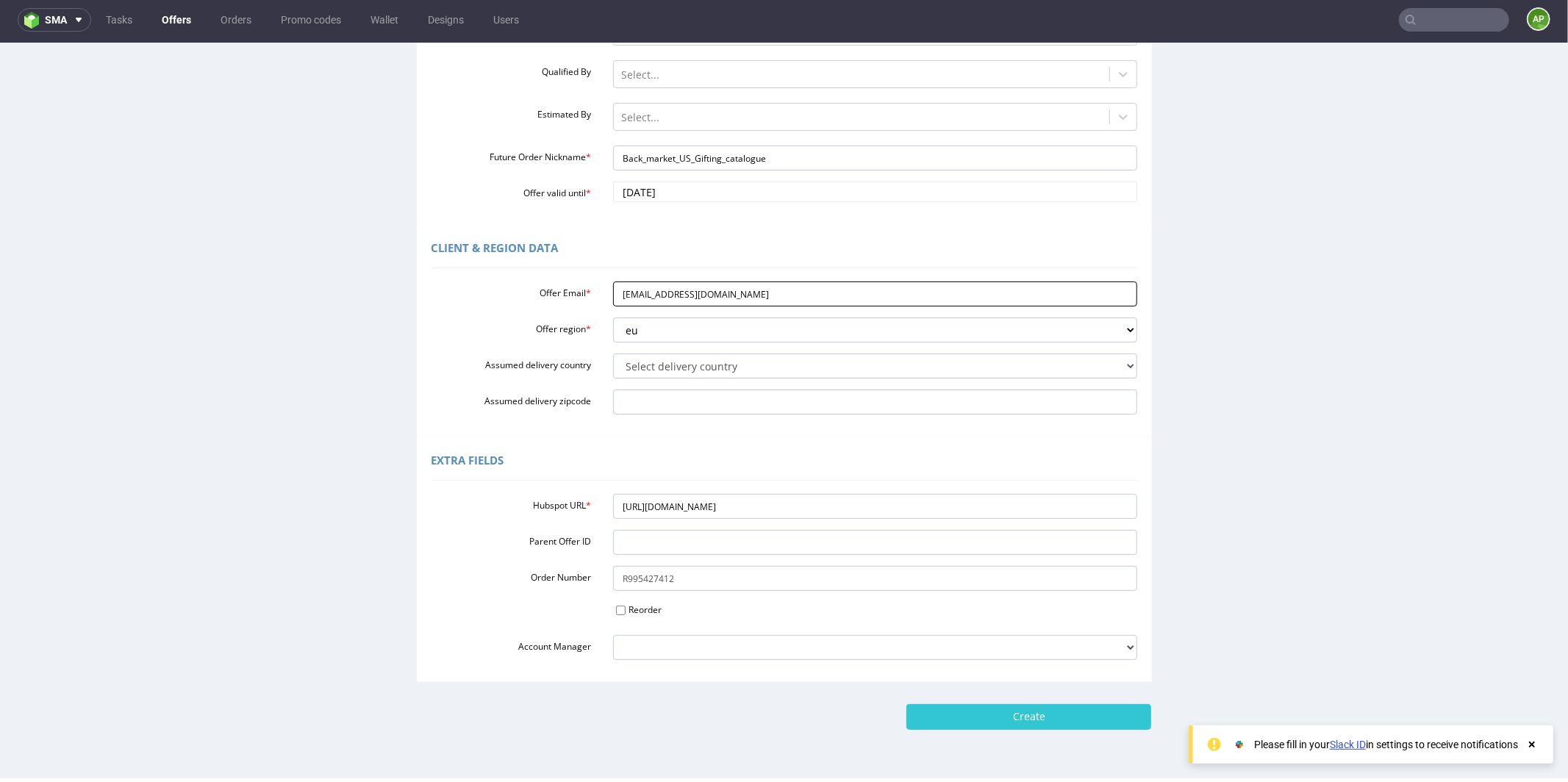
scroll to position [273, 0]
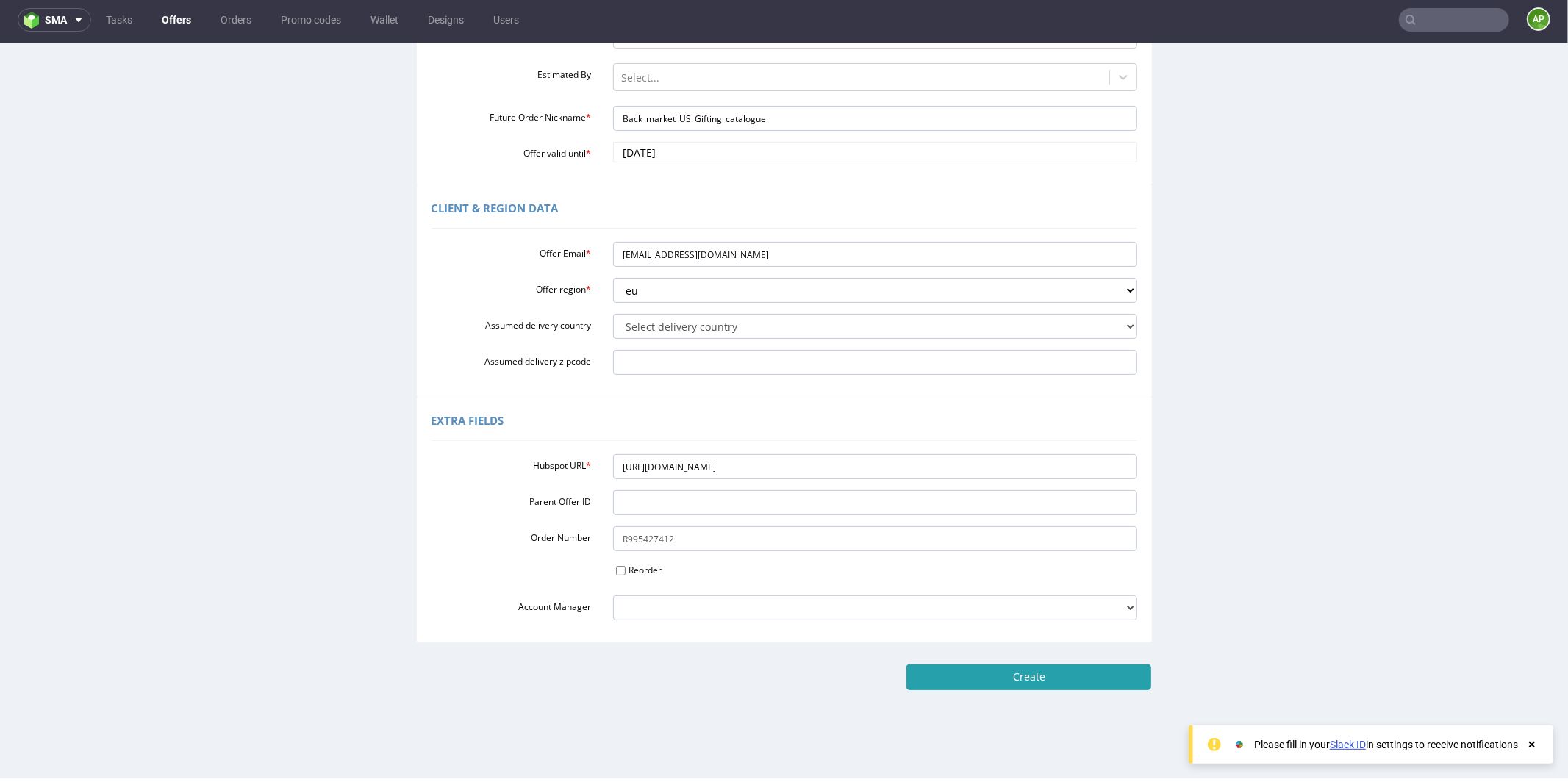
click at [959, 683] on input "Create" at bounding box center [1029, 676] width 245 height 25
type input "Please wait..."
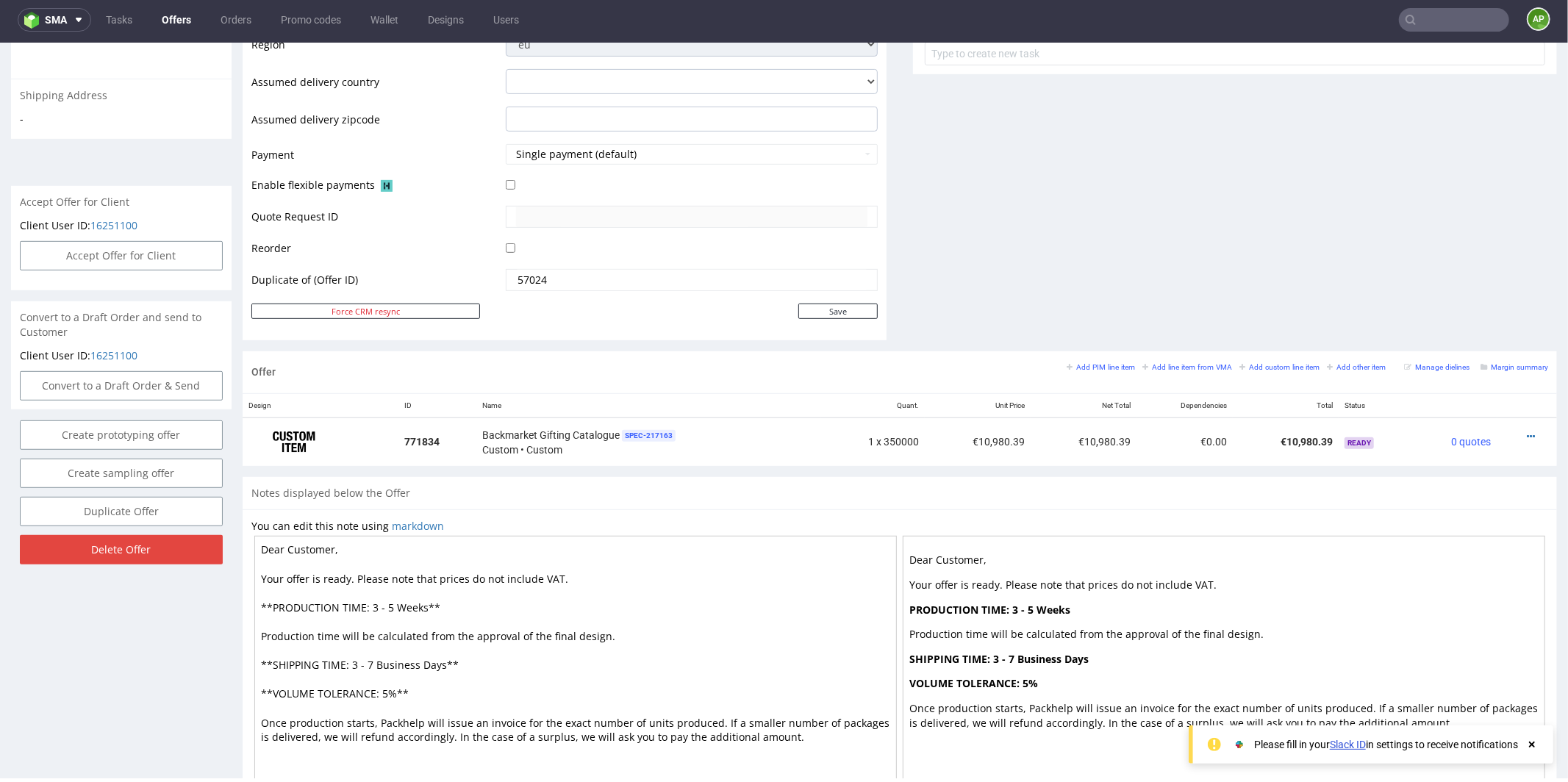
scroll to position [625, 0]
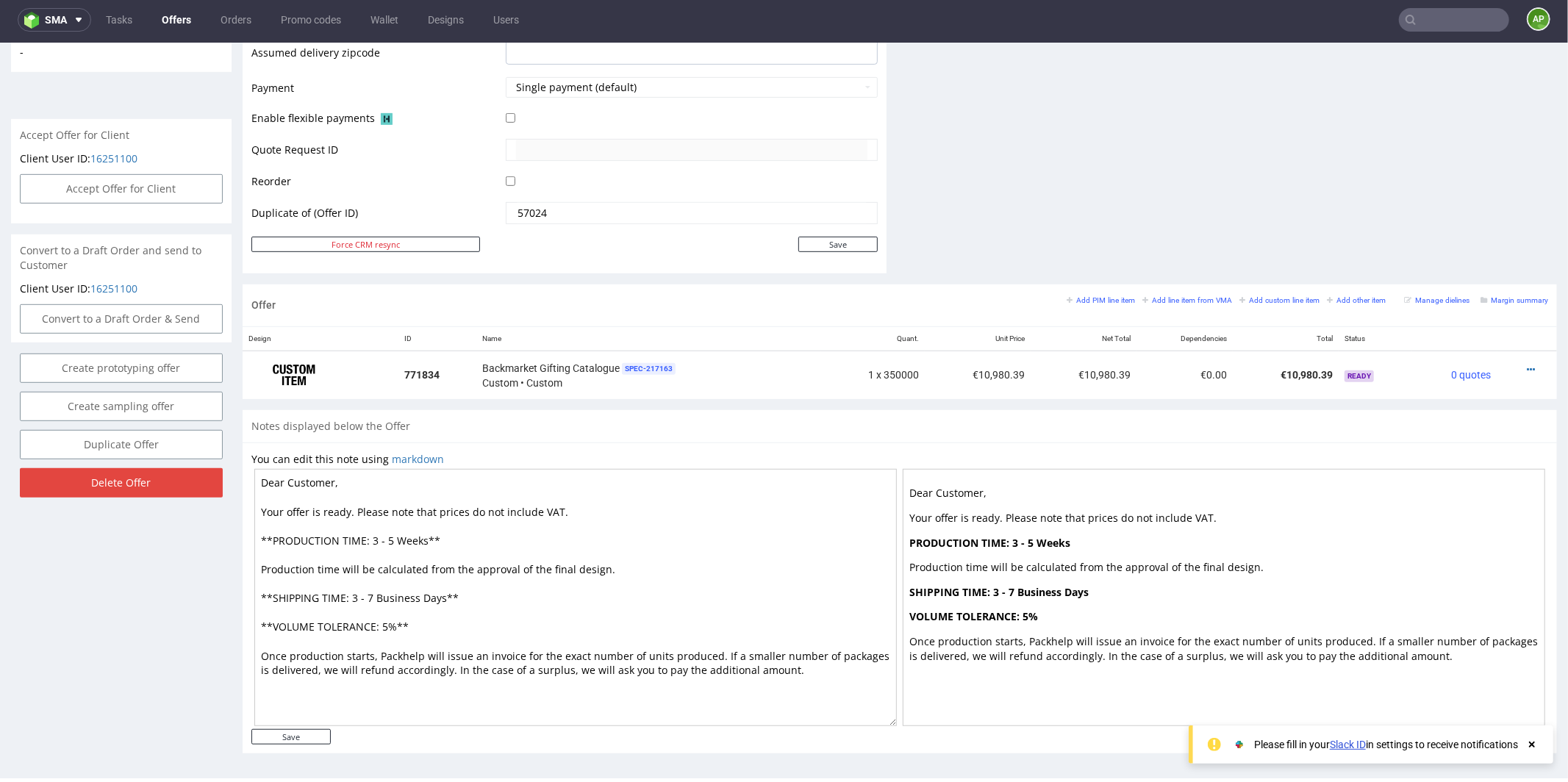
click at [744, 597] on textarea "Dear Customer, Your offer is ready. Please note that prices do not include VAT.…" at bounding box center [576, 597] width 642 height 257
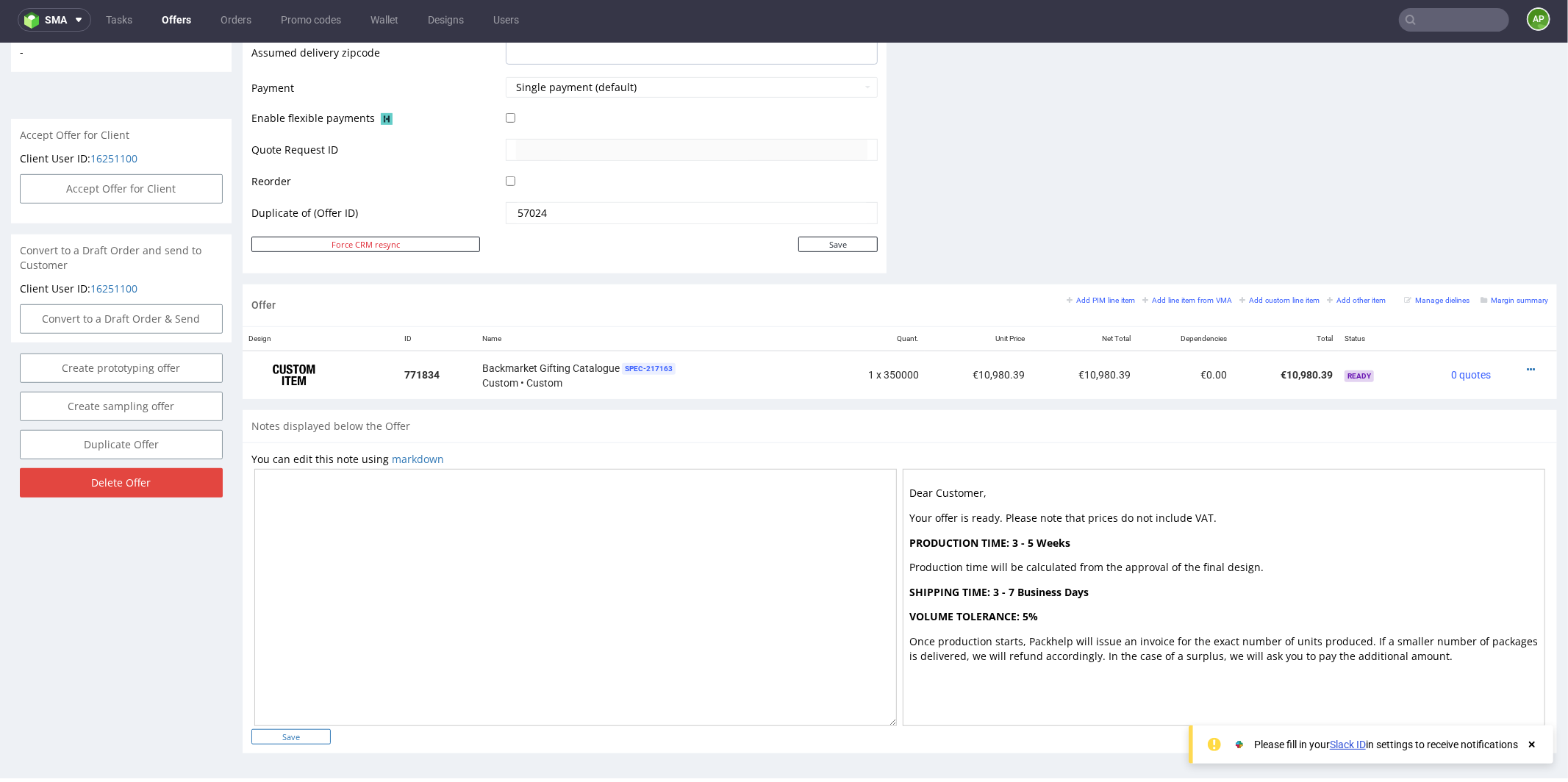
click at [313, 733] on input "Save" at bounding box center [291, 736] width 80 height 15
type input "In progress..."
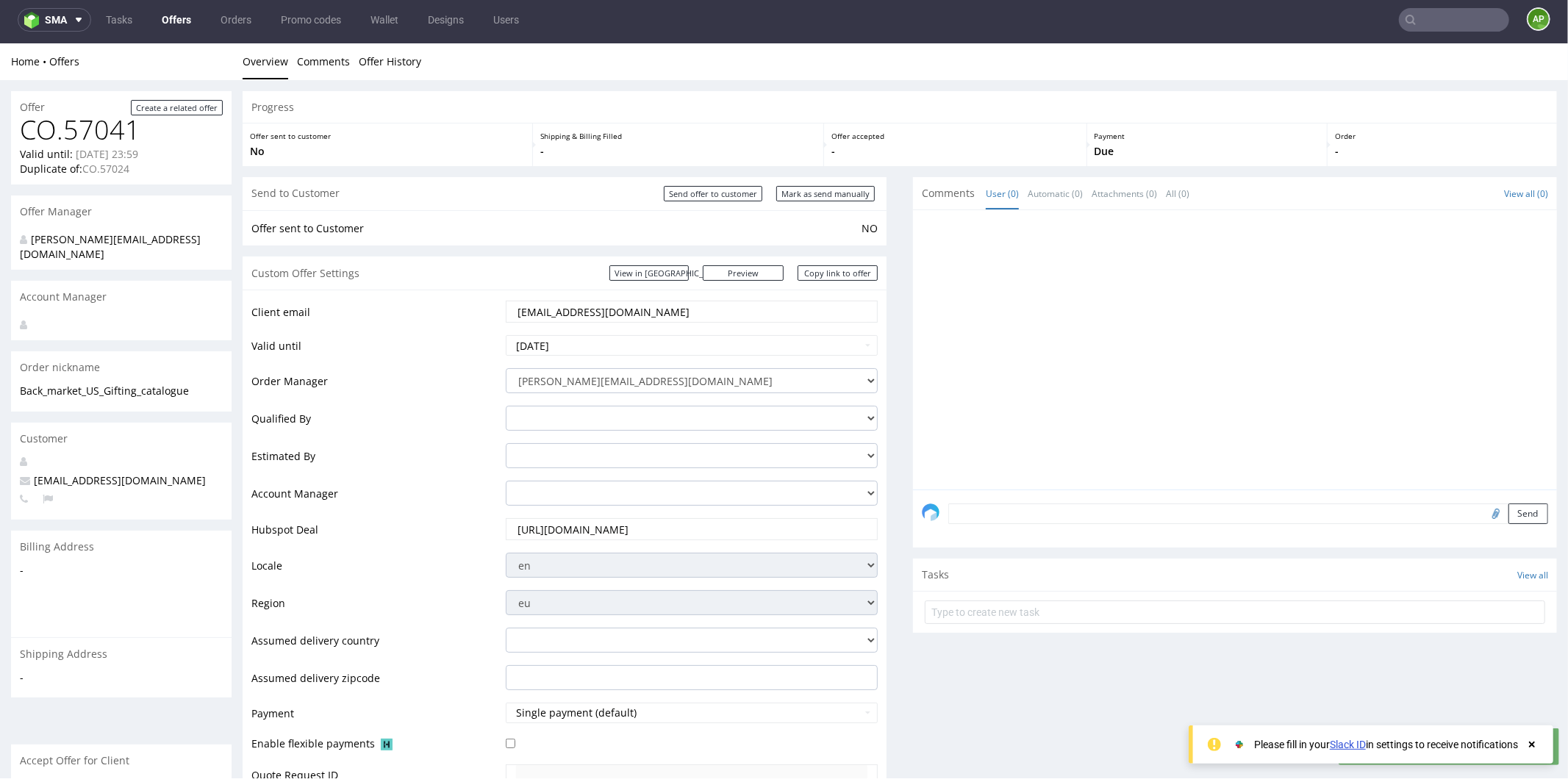
scroll to position [640, 0]
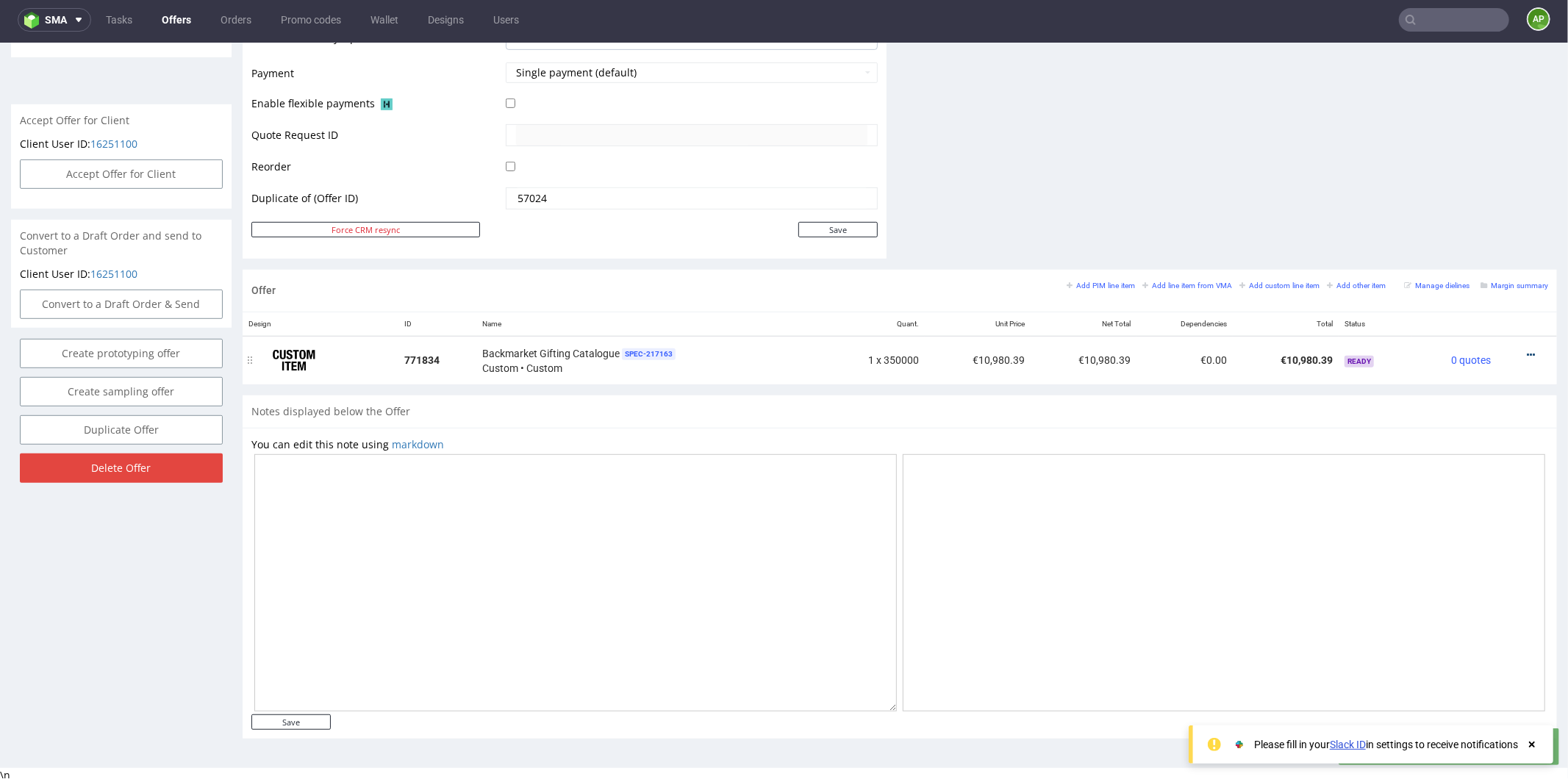
click at [1527, 349] on icon at bounding box center [1531, 354] width 8 height 11
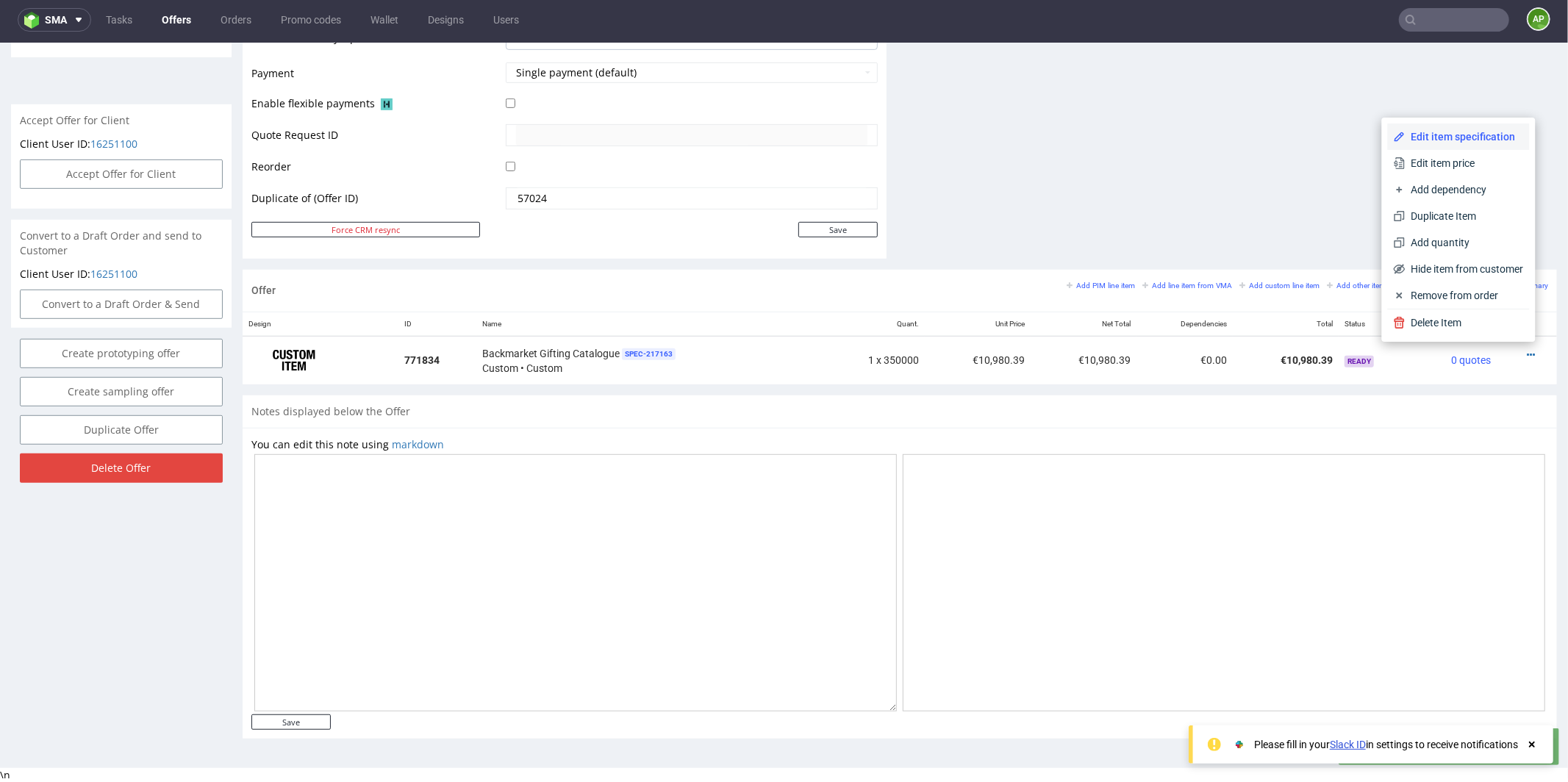
click at [1479, 141] on span "Edit item specification" at bounding box center [1465, 136] width 119 height 15
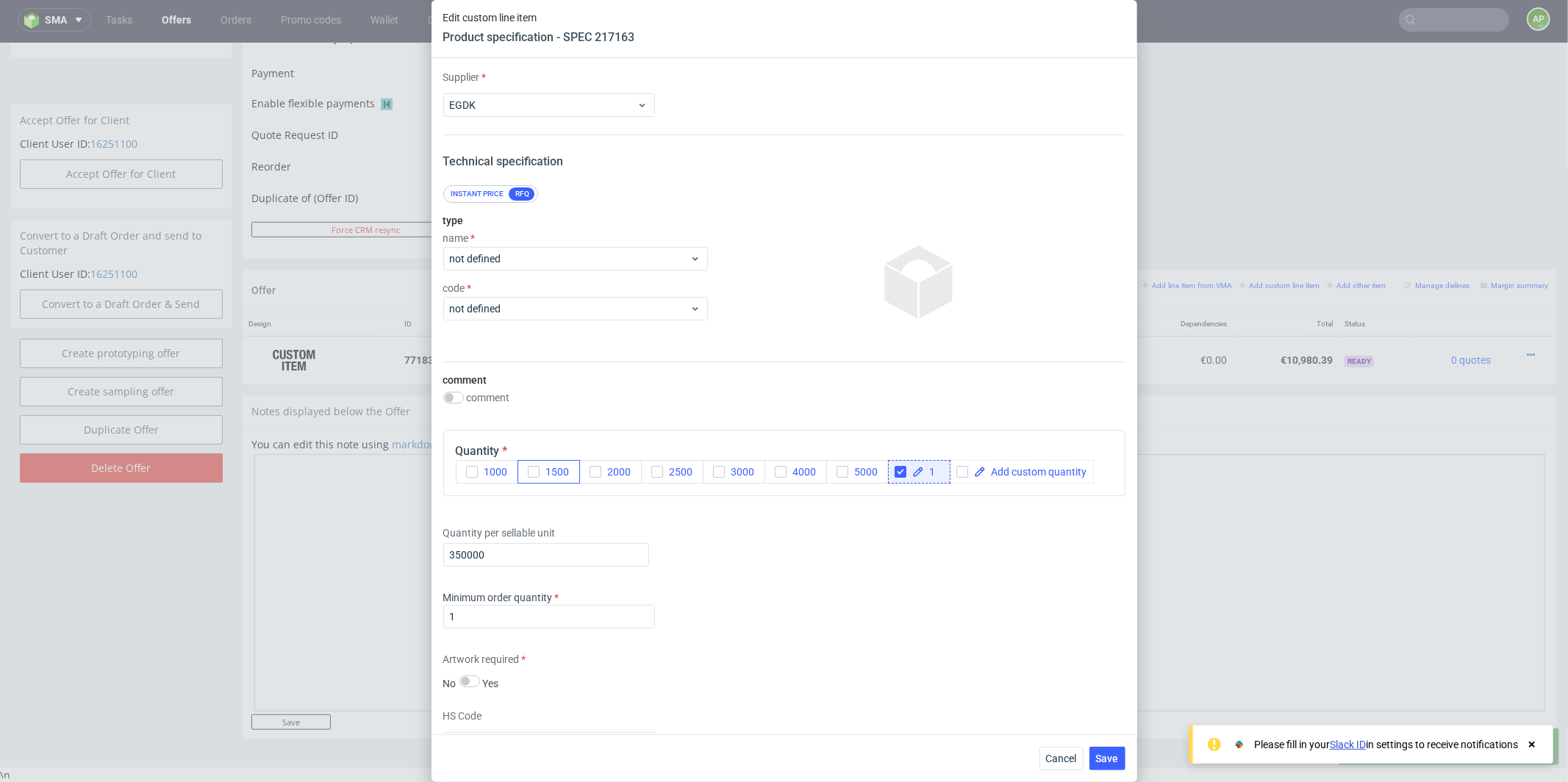
scroll to position [137, 0]
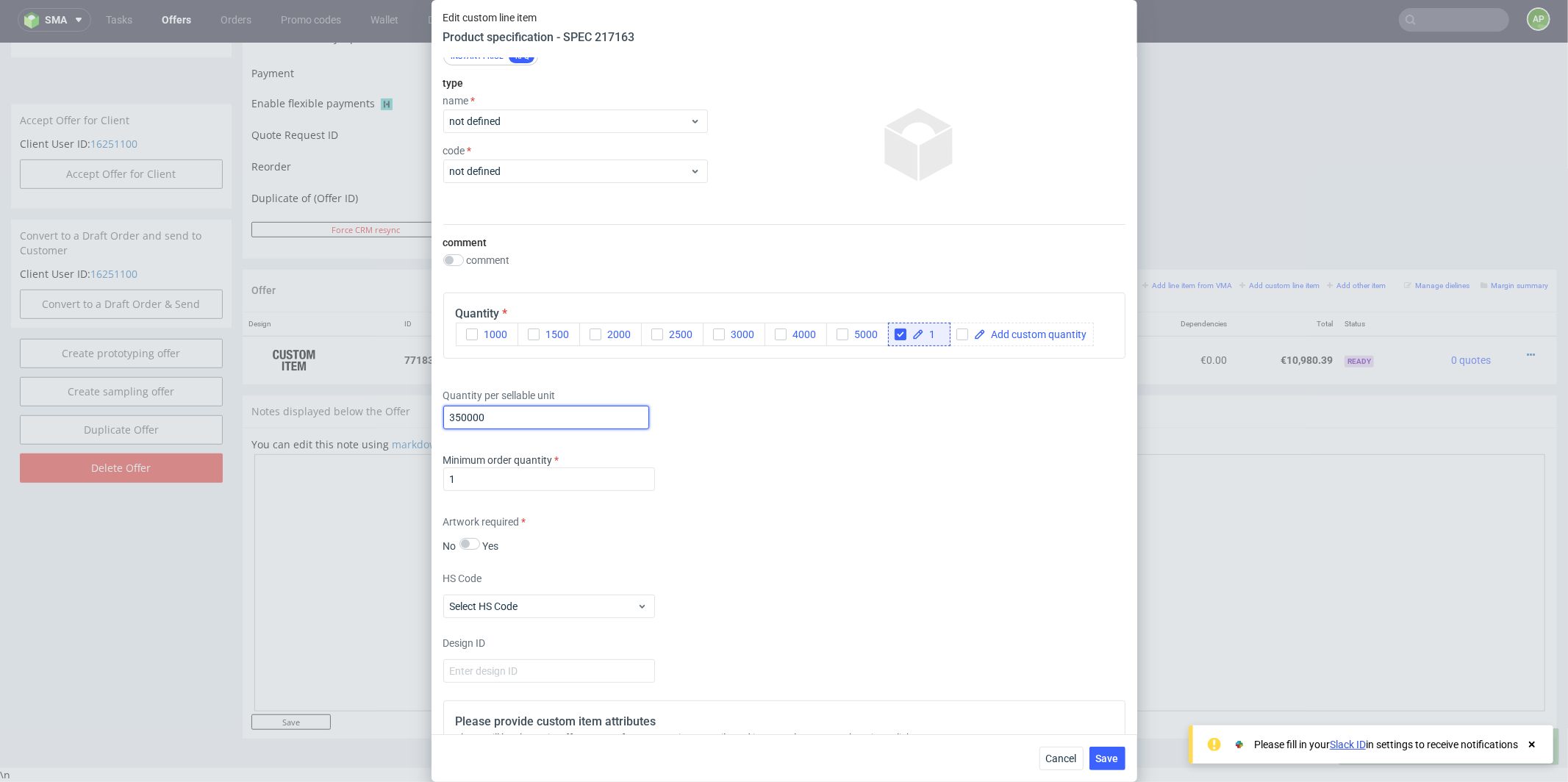
click at [503, 424] on input "350000" at bounding box center [546, 417] width 206 height 24
click at [503, 423] on input "350000" at bounding box center [546, 417] width 206 height 24
type input "2000"
click at [1102, 756] on span "Save" at bounding box center [1108, 758] width 23 height 11
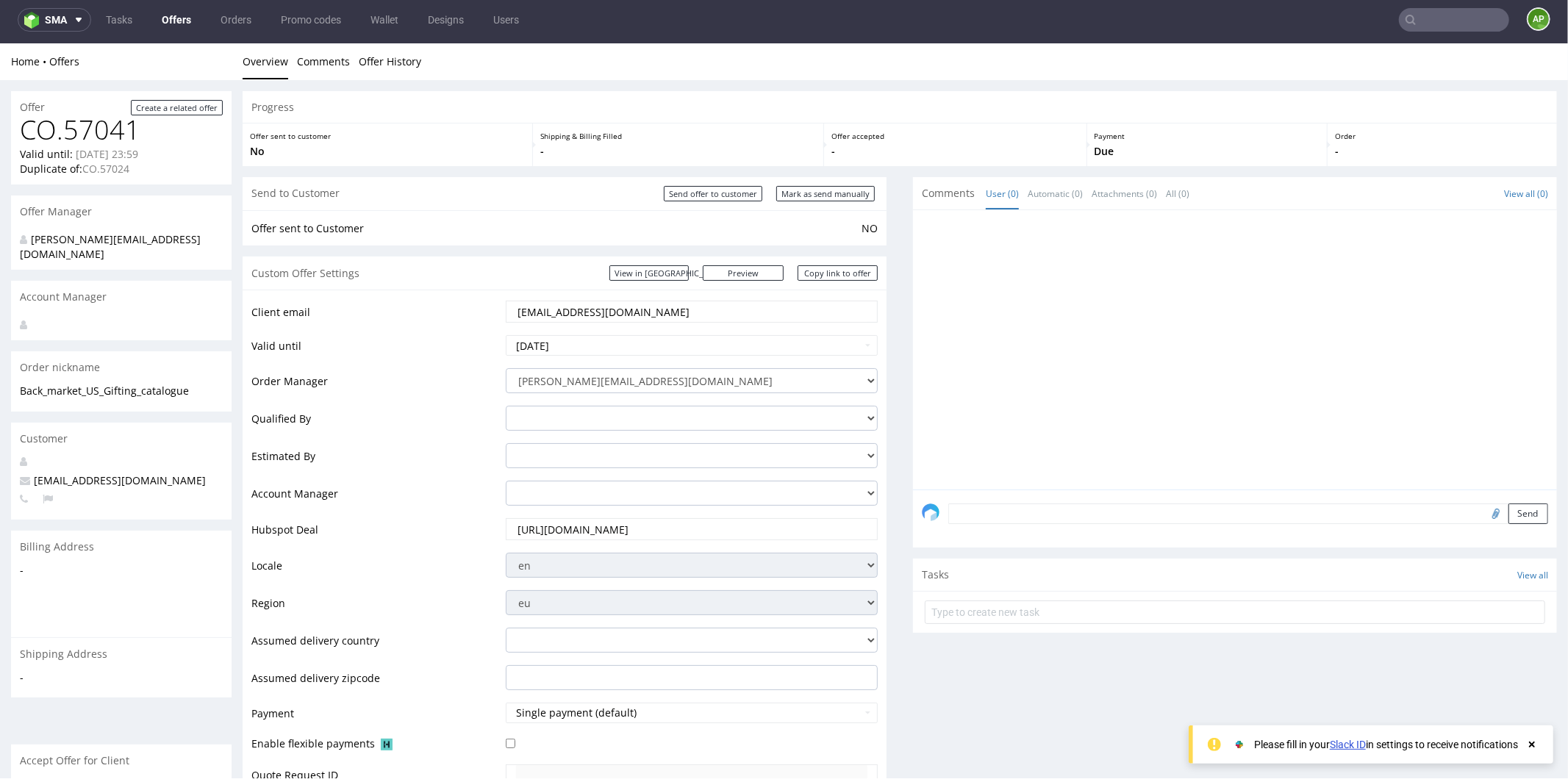
scroll to position [625, 0]
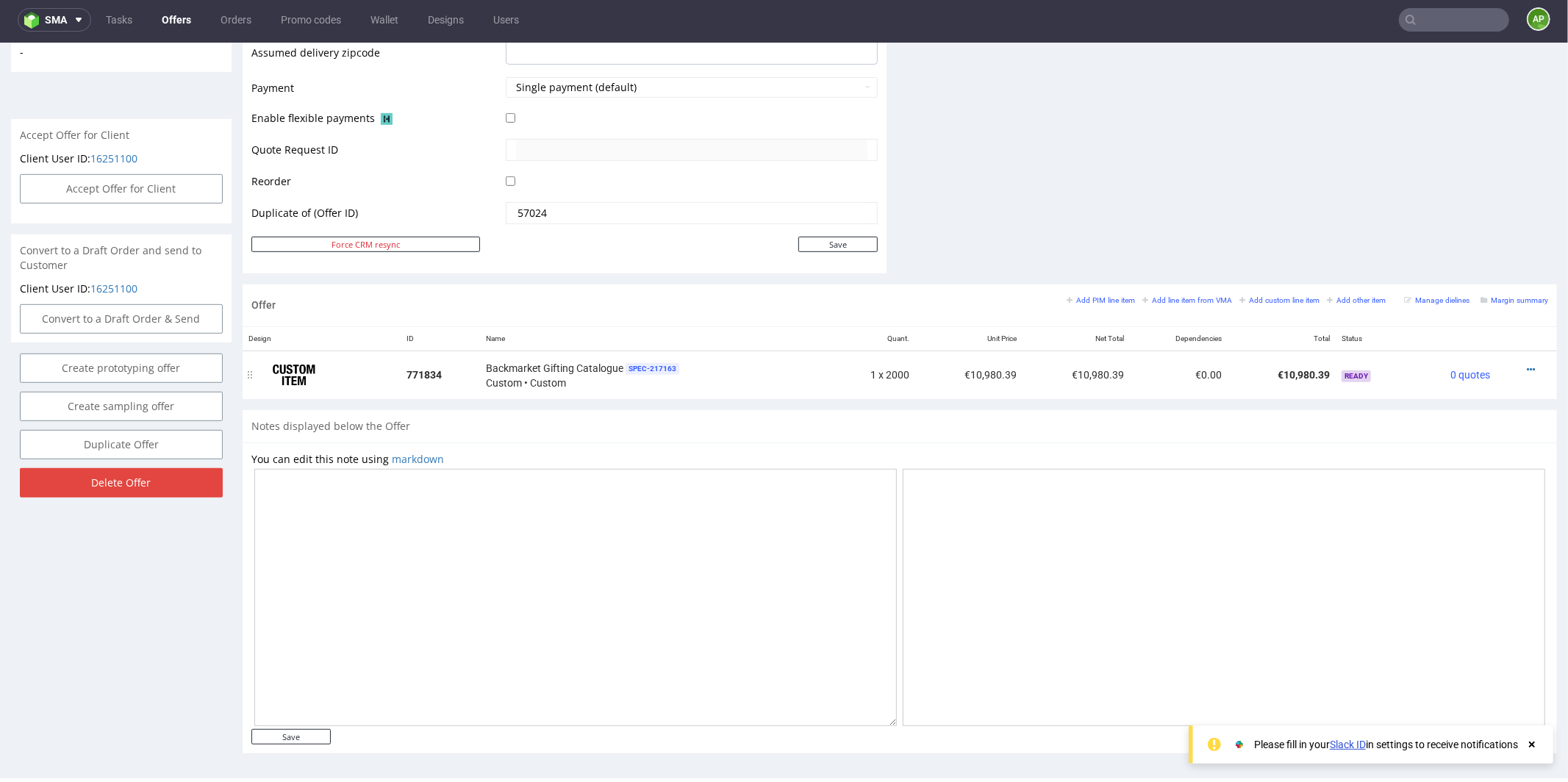
click at [1509, 365] on div at bounding box center [1523, 369] width 41 height 15
click at [1527, 363] on icon at bounding box center [1531, 368] width 8 height 11
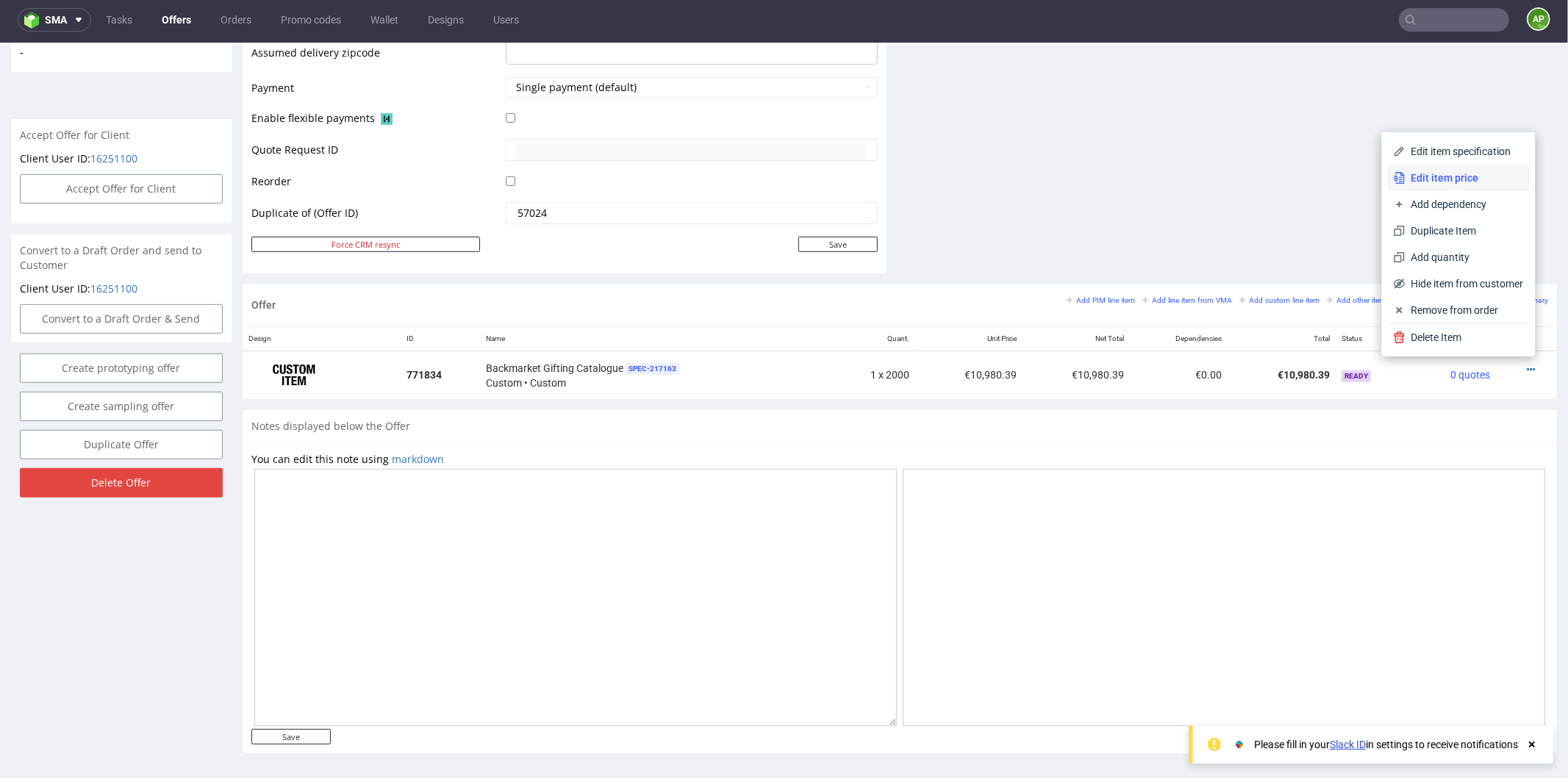
click at [1461, 180] on span "Edit item price" at bounding box center [1465, 177] width 119 height 15
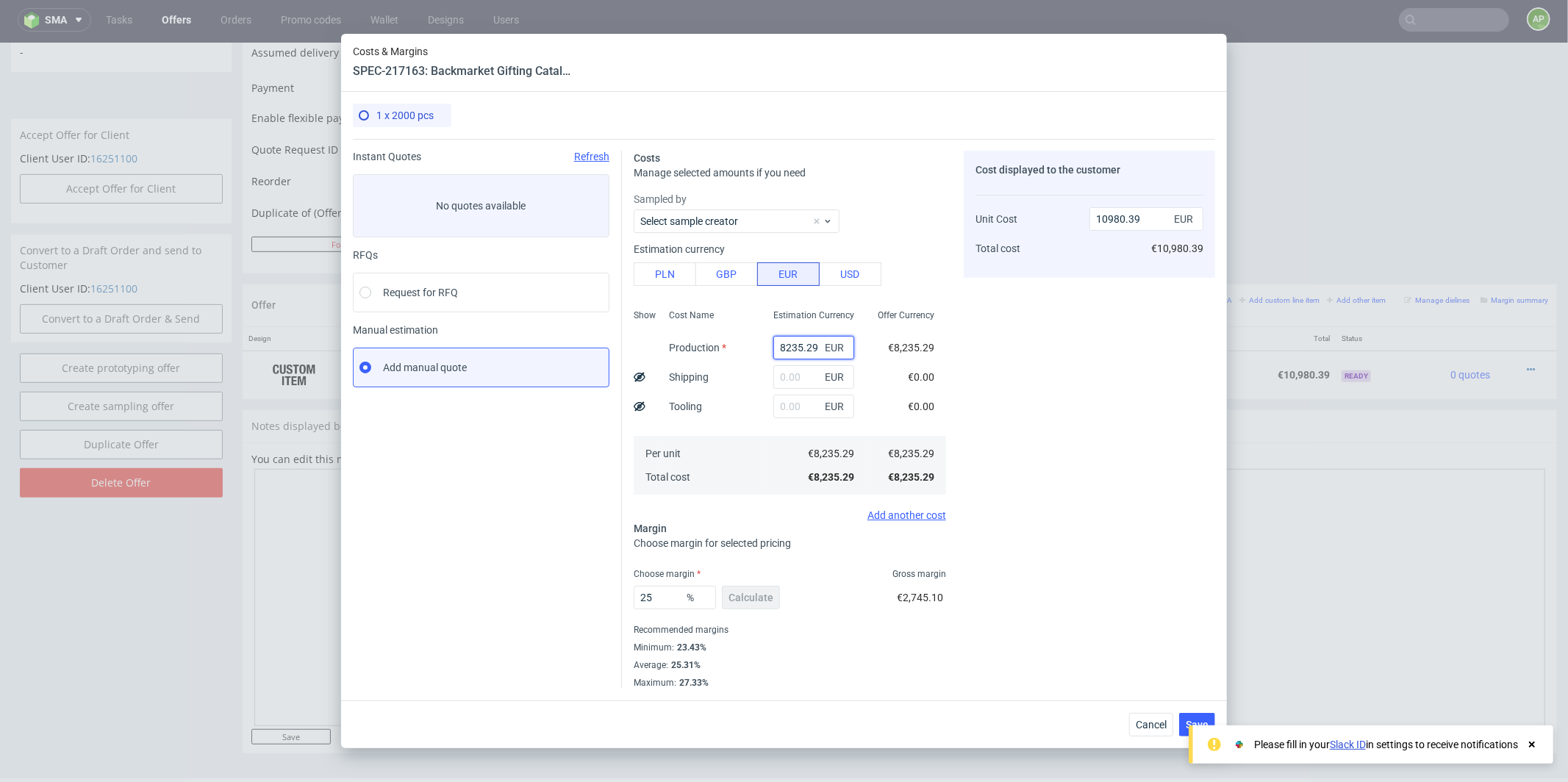
click at [802, 342] on input "8235.29" at bounding box center [813, 347] width 81 height 24
type input "0"
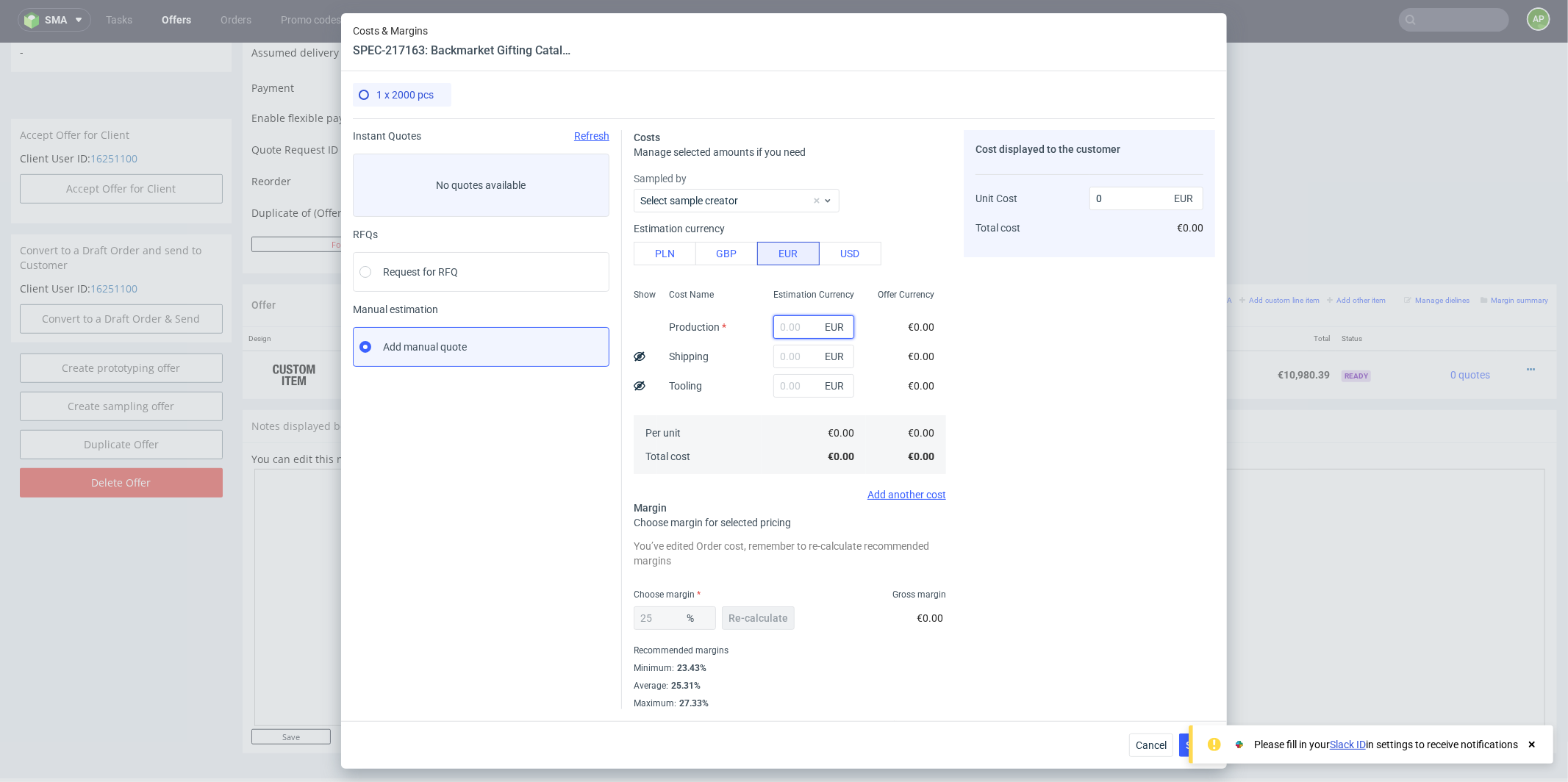
click at [778, 324] on input "text" at bounding box center [813, 327] width 81 height 24
paste input "€272.94"
click at [788, 326] on input "€272.94" at bounding box center [813, 327] width 81 height 24
type input "272.94"
type input "363.92"
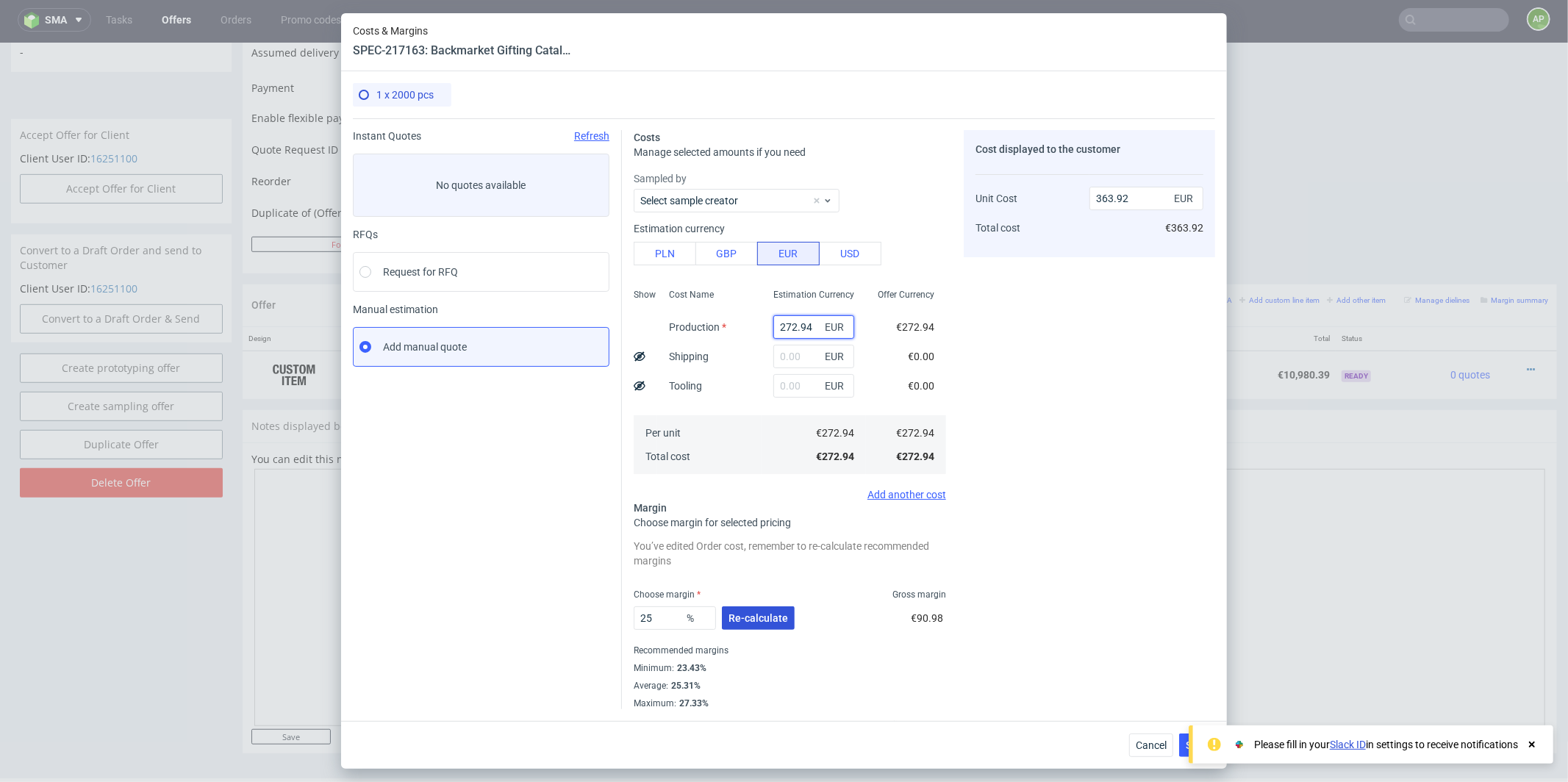
type input "272.94"
click at [769, 616] on span "Re-calculate" at bounding box center [758, 618] width 59 height 11
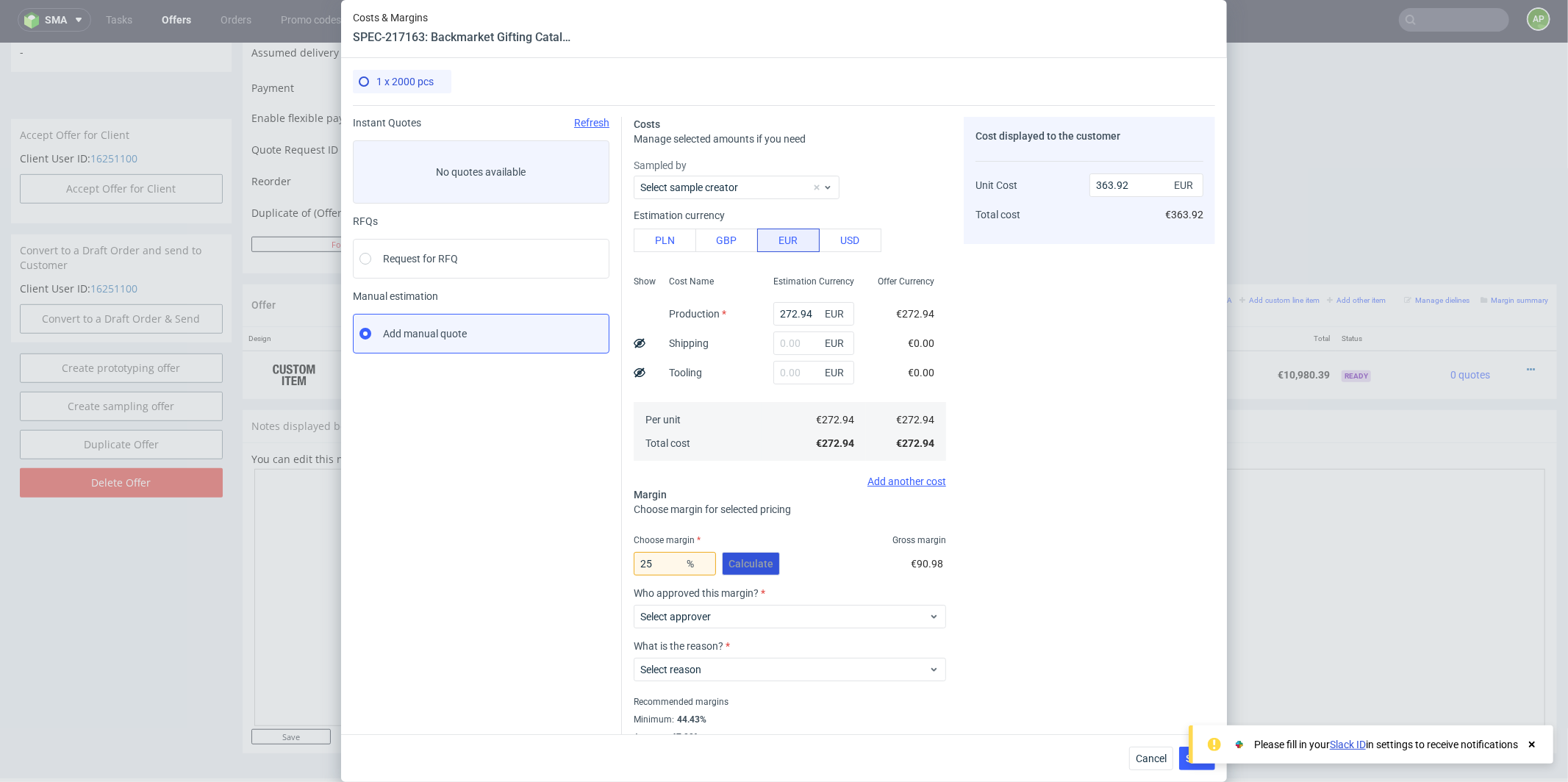
scroll to position [37, 0]
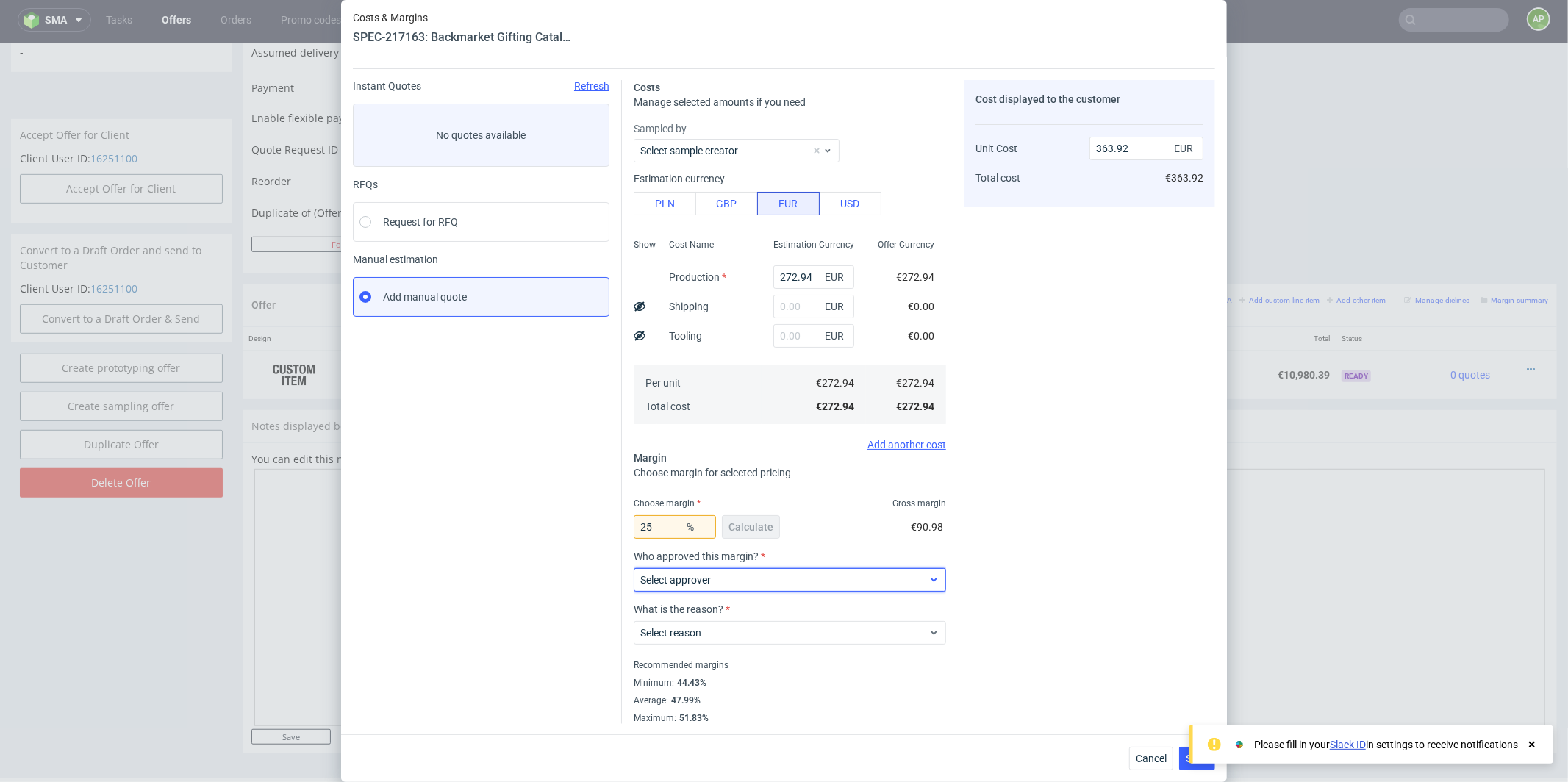
click at [746, 570] on div "Select approver" at bounding box center [790, 580] width 312 height 24
type input "wozni"
click at [716, 615] on div "[PERSON_NAME][EMAIL_ADDRESS][DOMAIN_NAME]" at bounding box center [790, 613] width 301 height 27
click at [716, 636] on span "Select reason" at bounding box center [784, 632] width 288 height 15
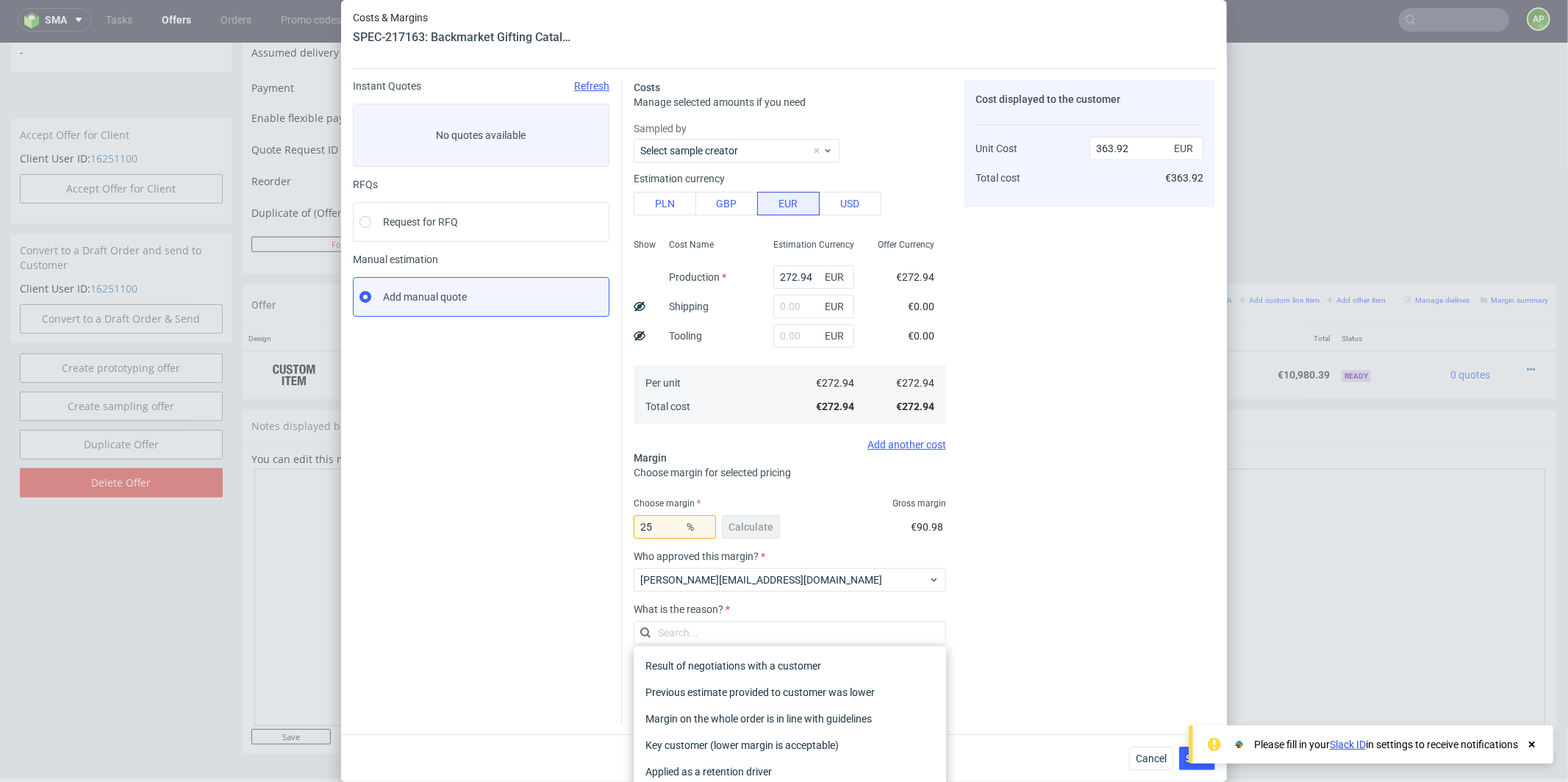
click at [716, 635] on input "text" at bounding box center [790, 632] width 312 height 24
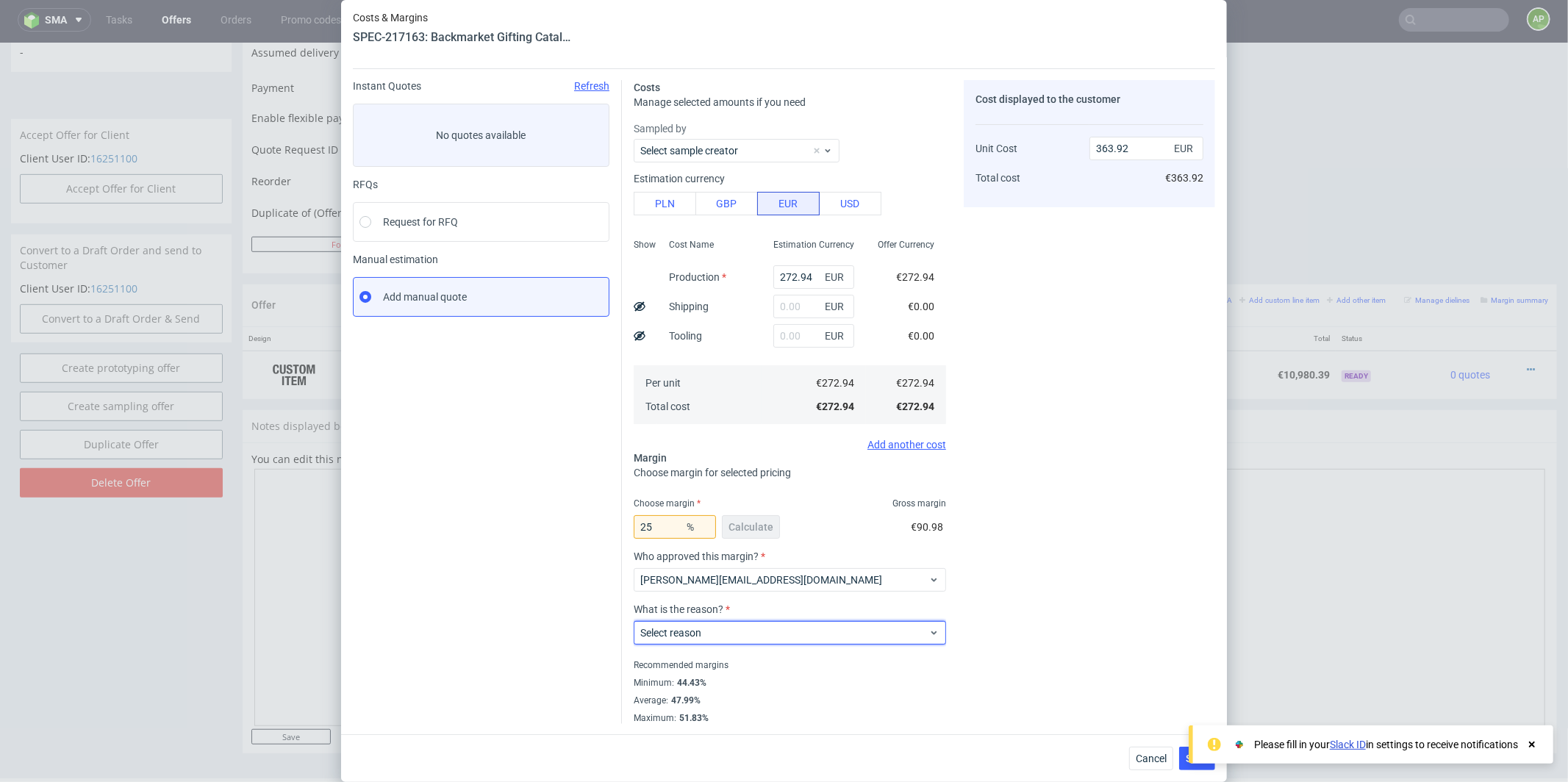
click at [716, 635] on span "Select reason" at bounding box center [784, 632] width 288 height 15
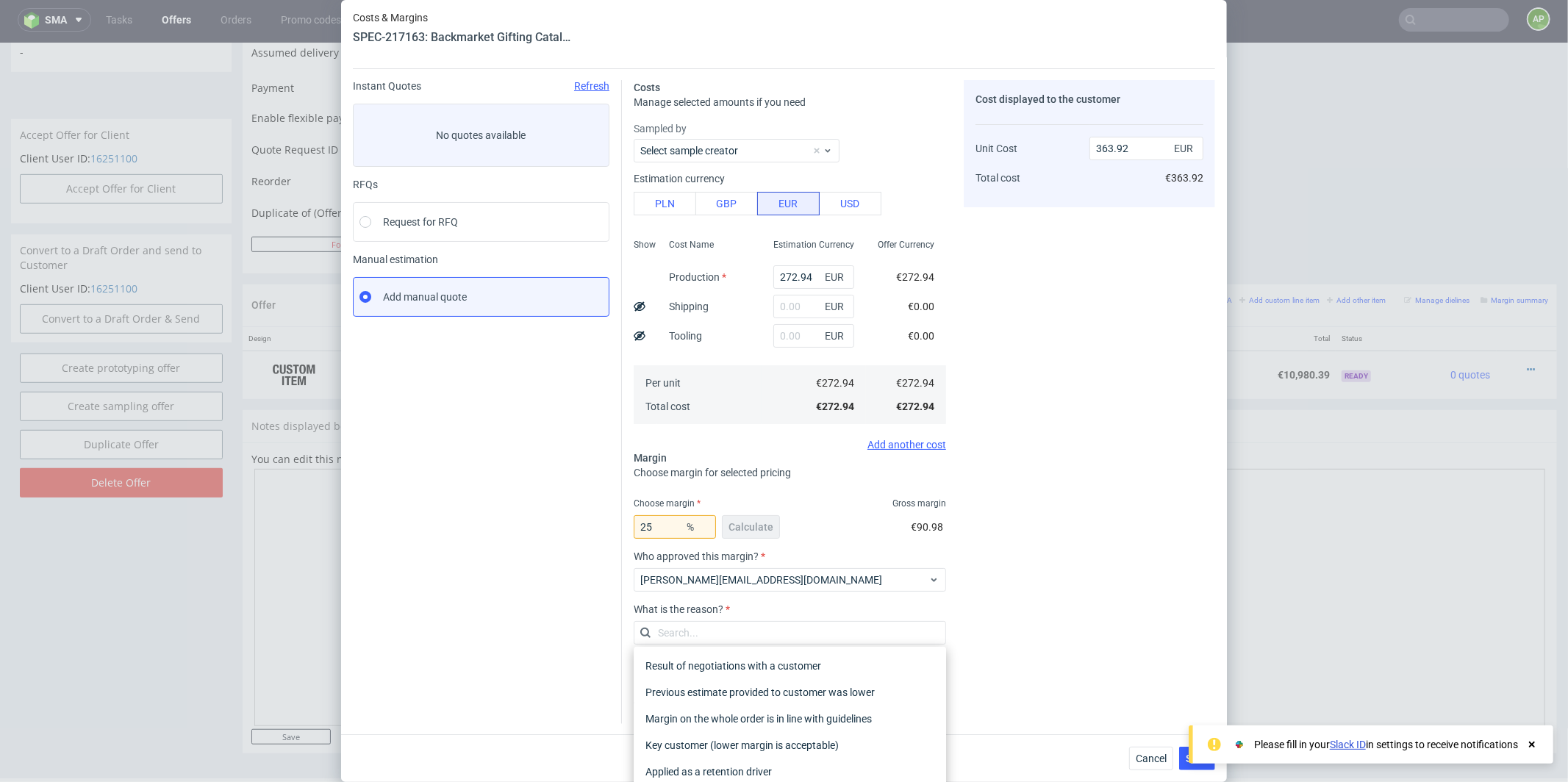
type input "w"
click at [699, 669] on div "Result of negotiations with a customer" at bounding box center [790, 666] width 301 height 27
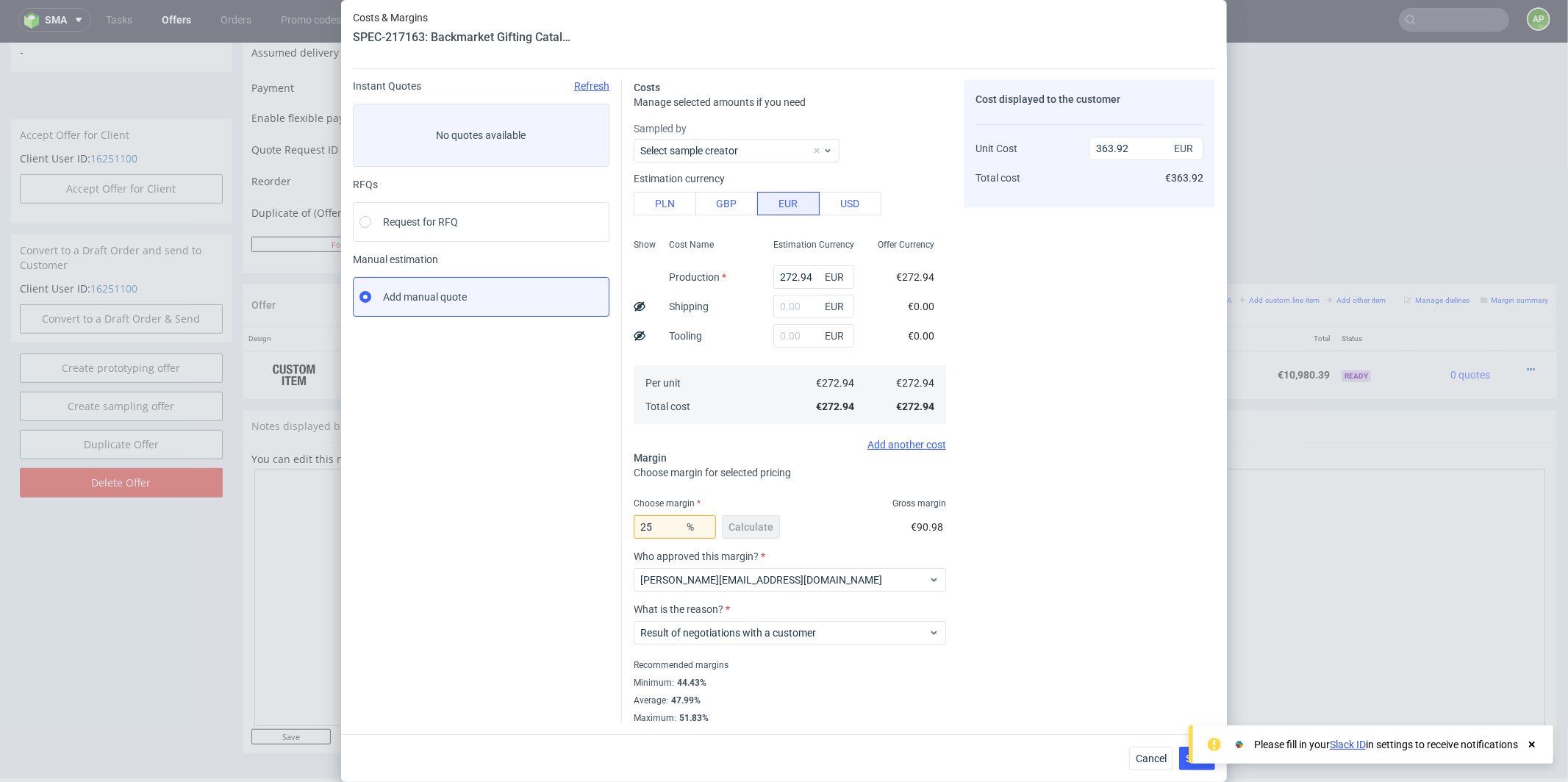
click at [1091, 562] on div "Cost displayed to the customer Unit Cost Total cost 363.92 EUR €363.92" at bounding box center [1089, 402] width 251 height 644
click at [1531, 745] on use at bounding box center [1531, 744] width 6 height 6
click at [1198, 759] on span "Save" at bounding box center [1197, 758] width 23 height 11
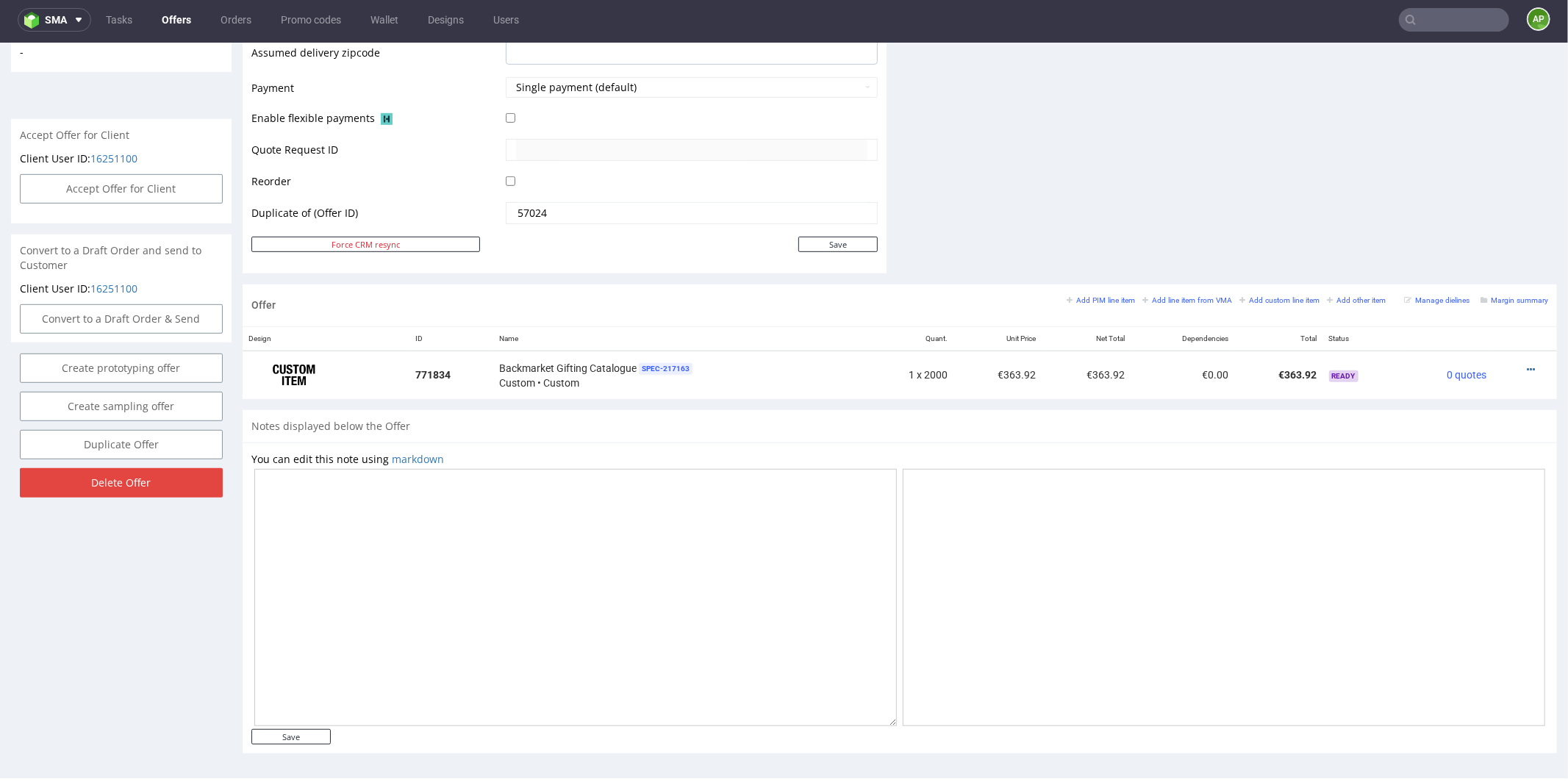
scroll to position [0, 0]
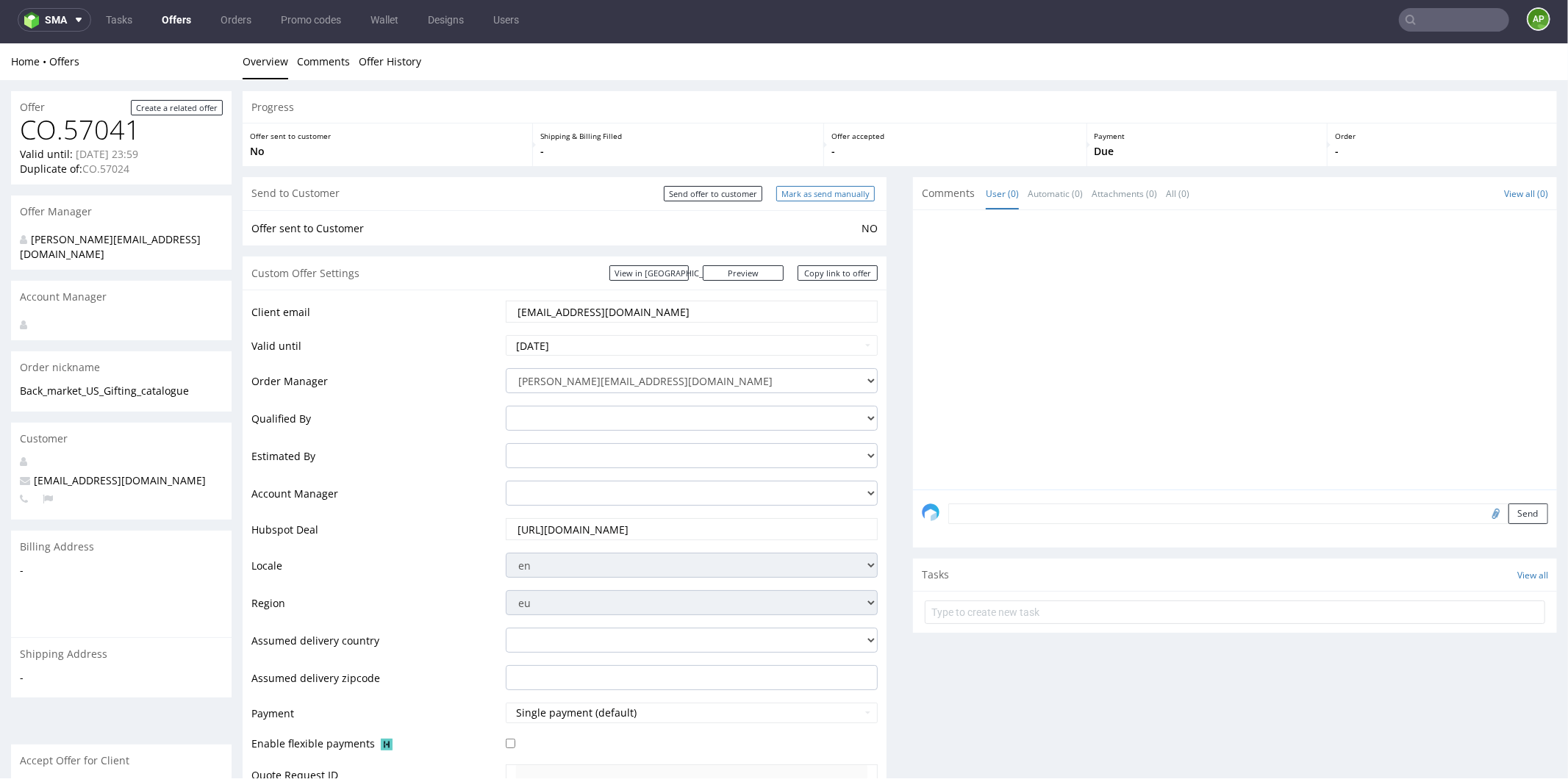
click at [811, 193] on input "Mark as send manually" at bounding box center [825, 193] width 98 height 15
type input "In progress..."
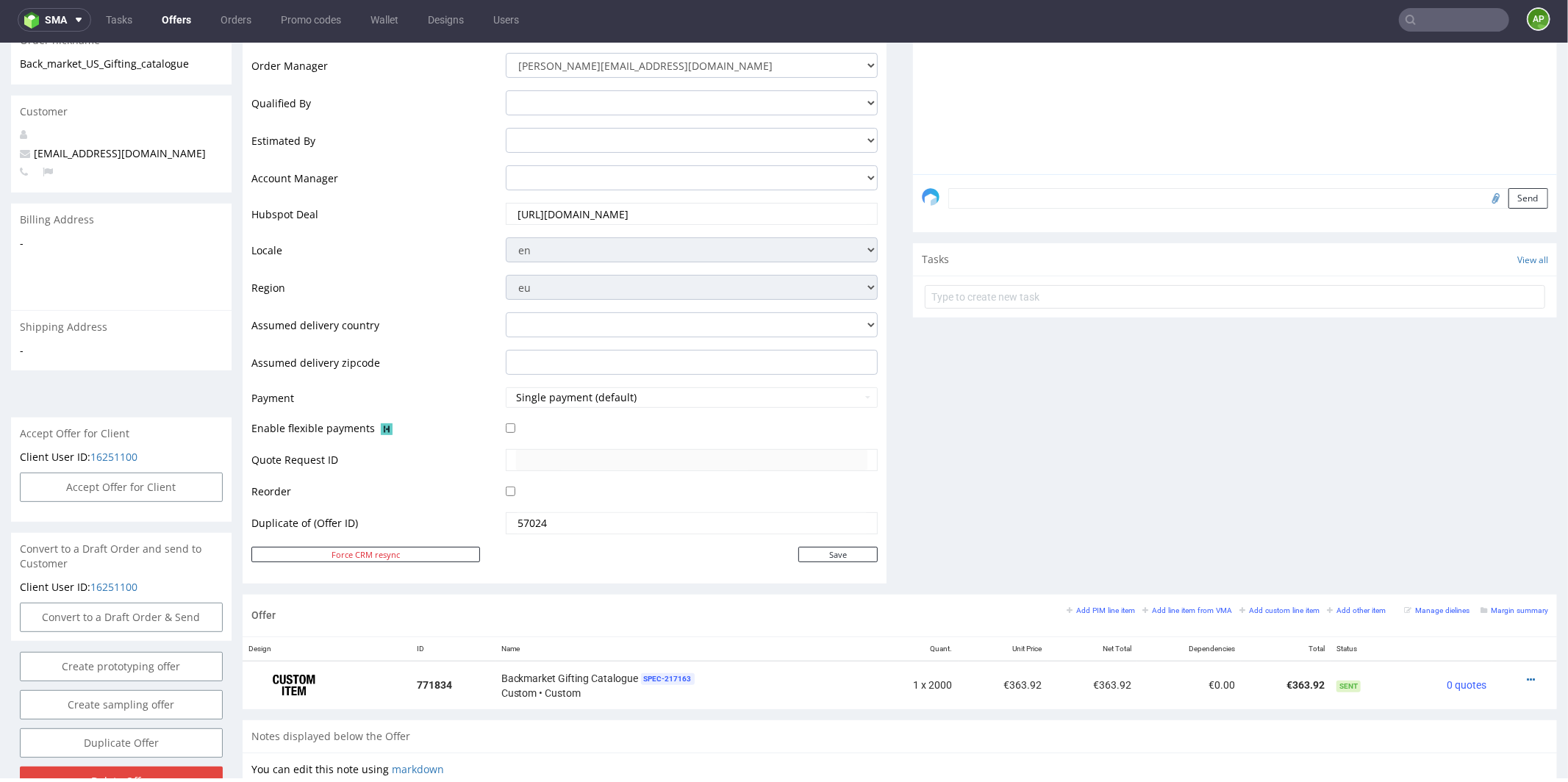
scroll to position [325, 0]
click at [134, 473] on button "Accept Offer for Client" at bounding box center [120, 488] width 203 height 29
select select "75"
select select "904"
select select "b2b"
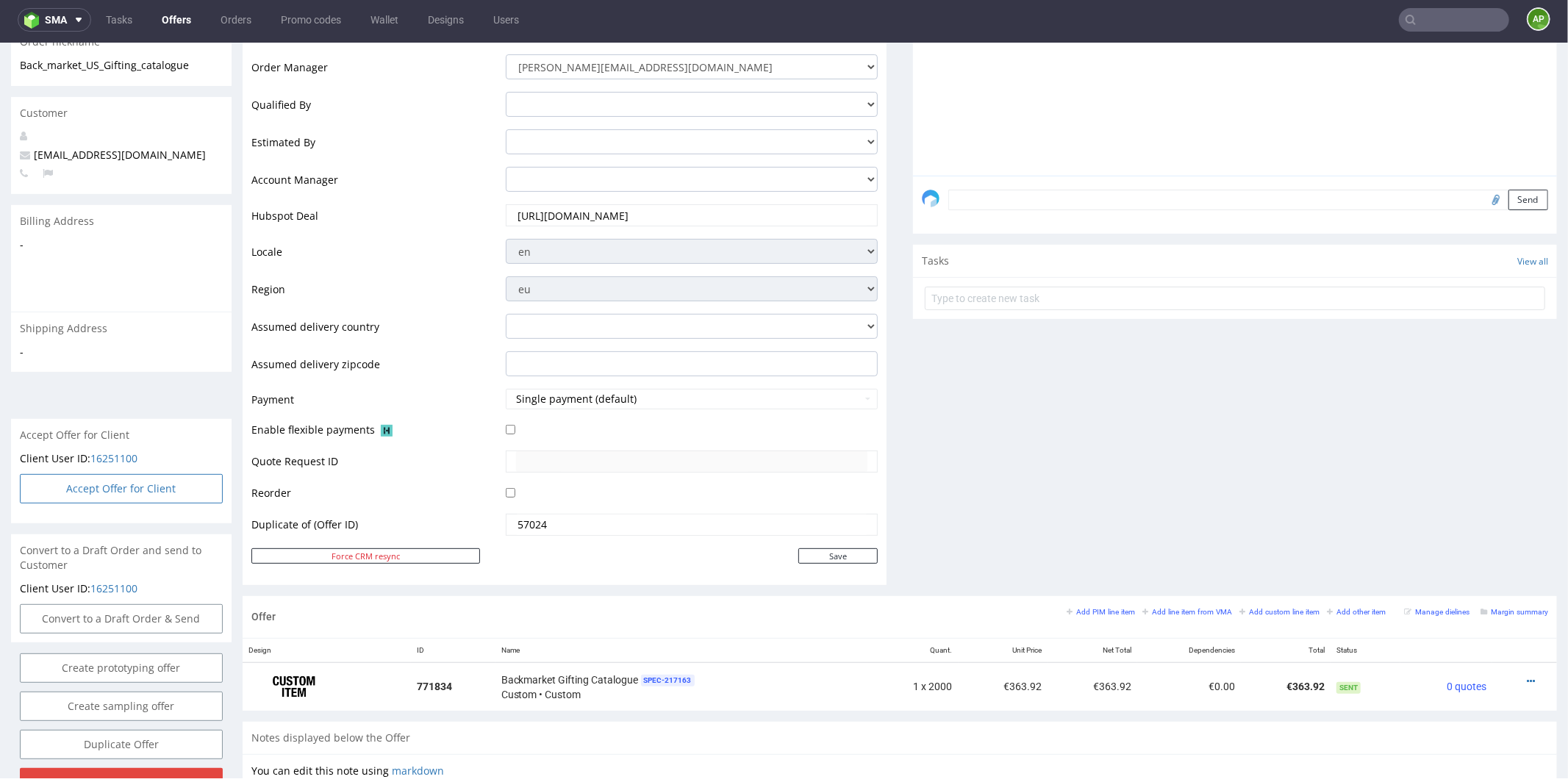
select select "75"
select select "904"
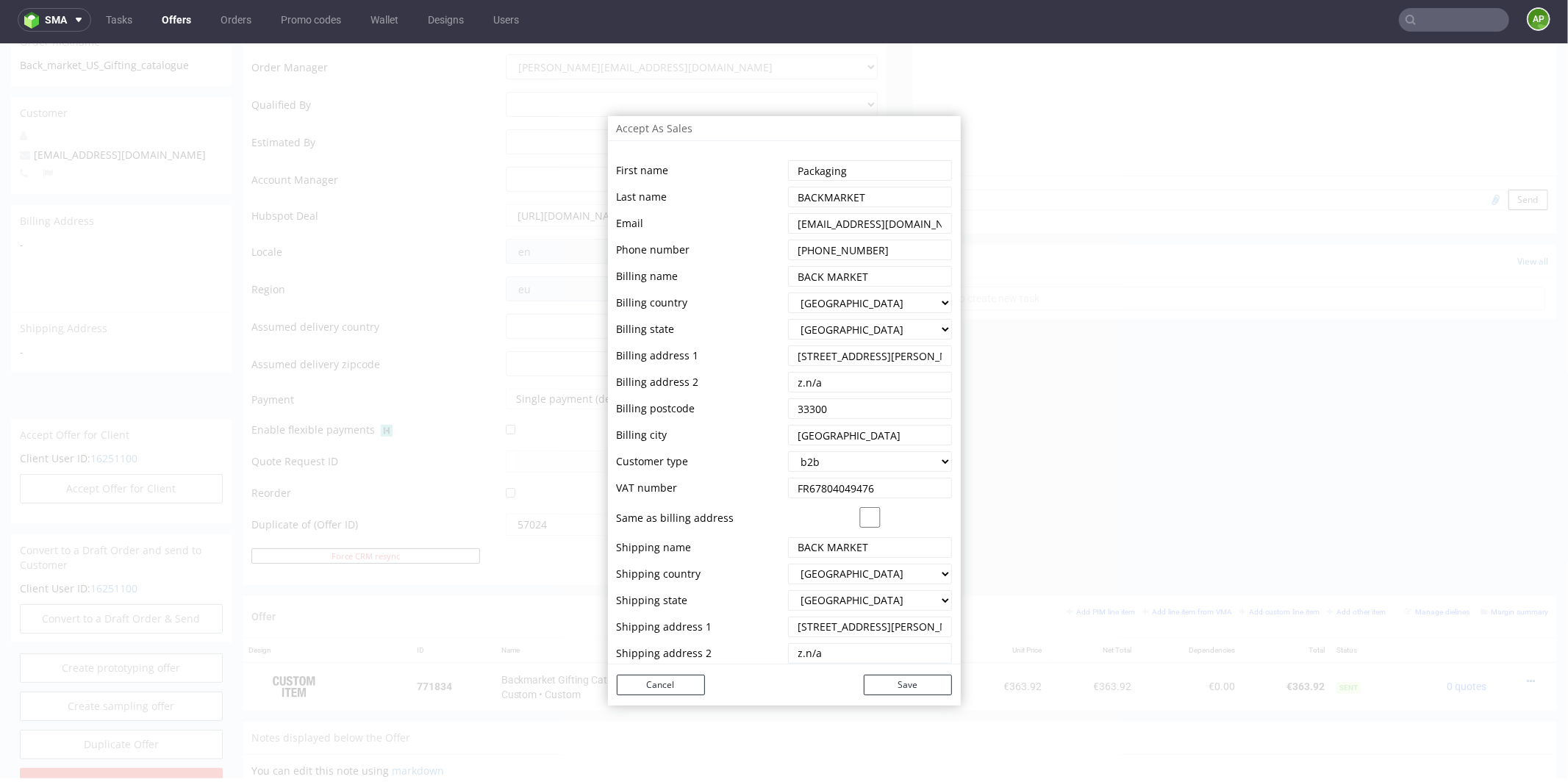
scroll to position [56, 0]
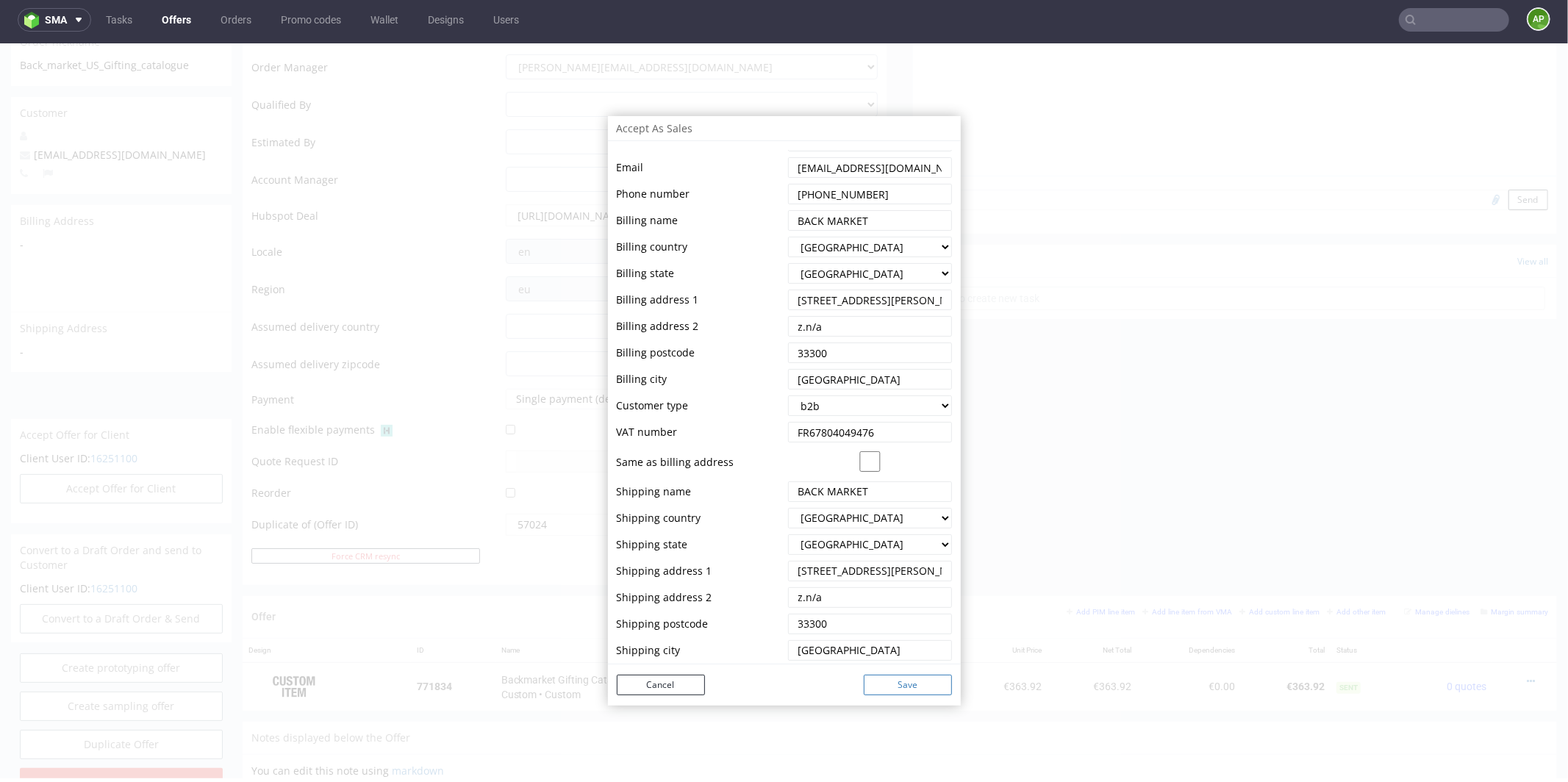
click at [882, 683] on button "Save" at bounding box center [908, 684] width 88 height 20
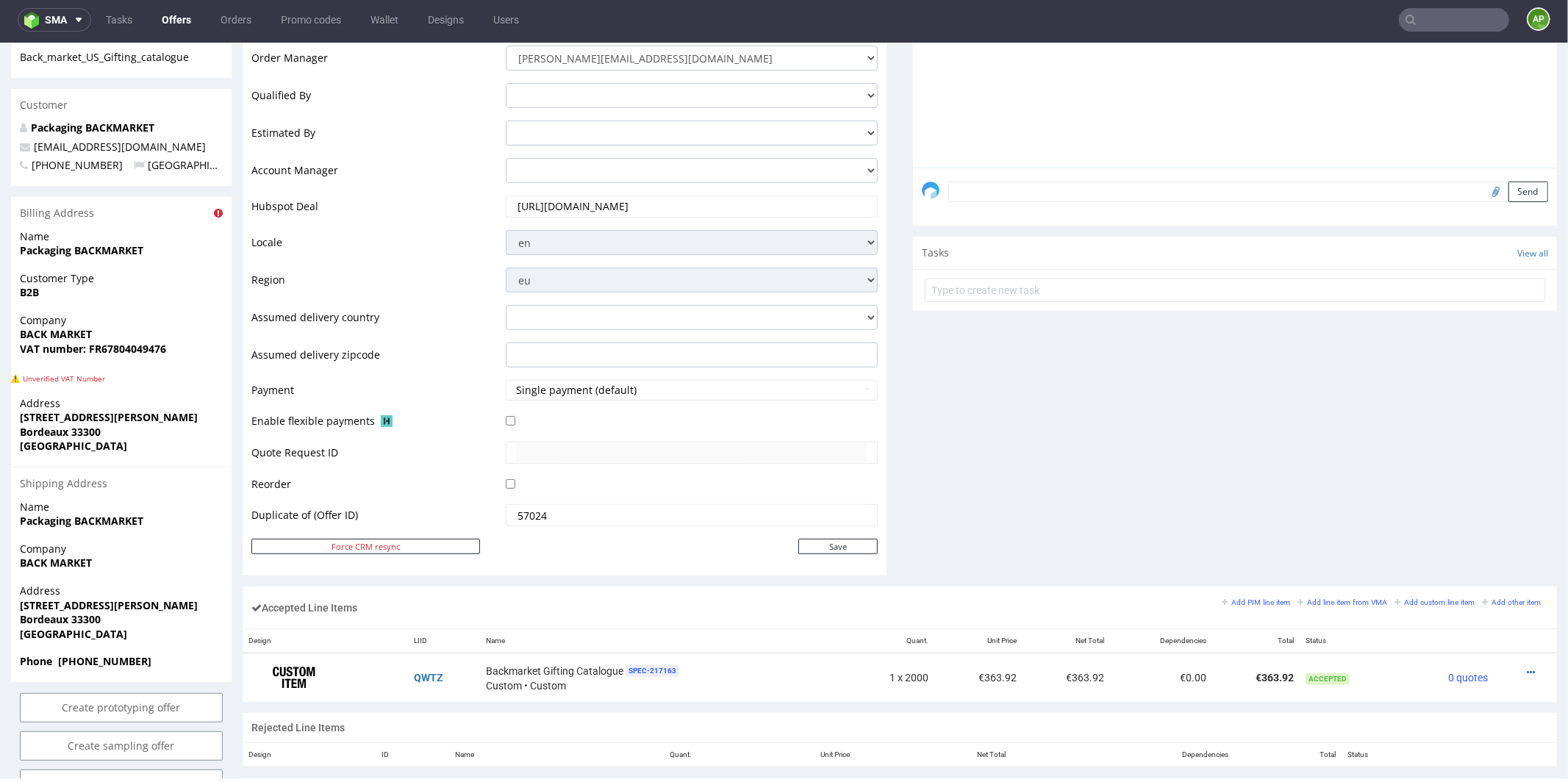
scroll to position [740, 0]
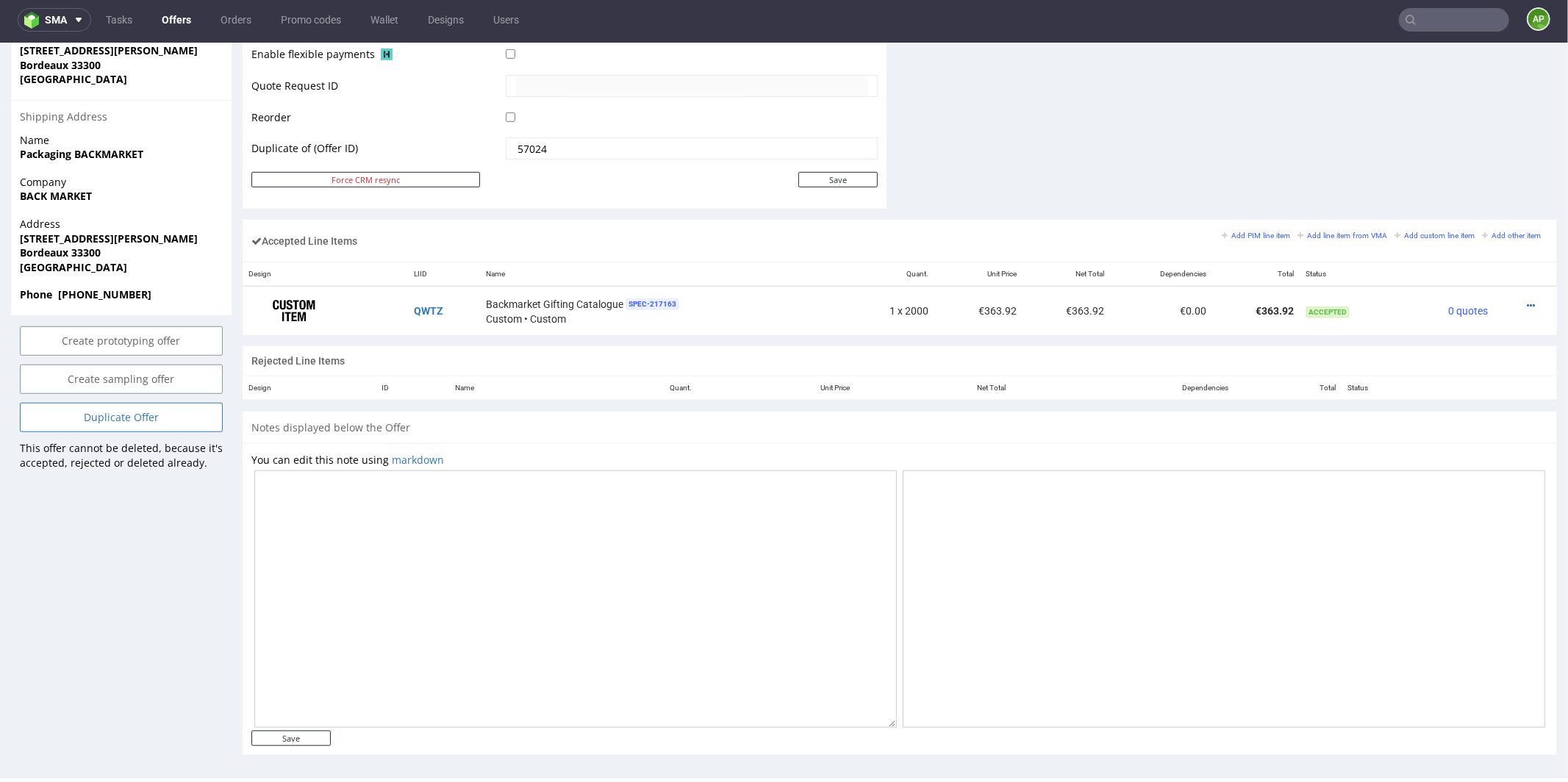
click at [156, 402] on link "Duplicate Offer" at bounding box center [120, 416] width 203 height 29
click at [94, 363] on icon at bounding box center [90, 361] width 9 height 11
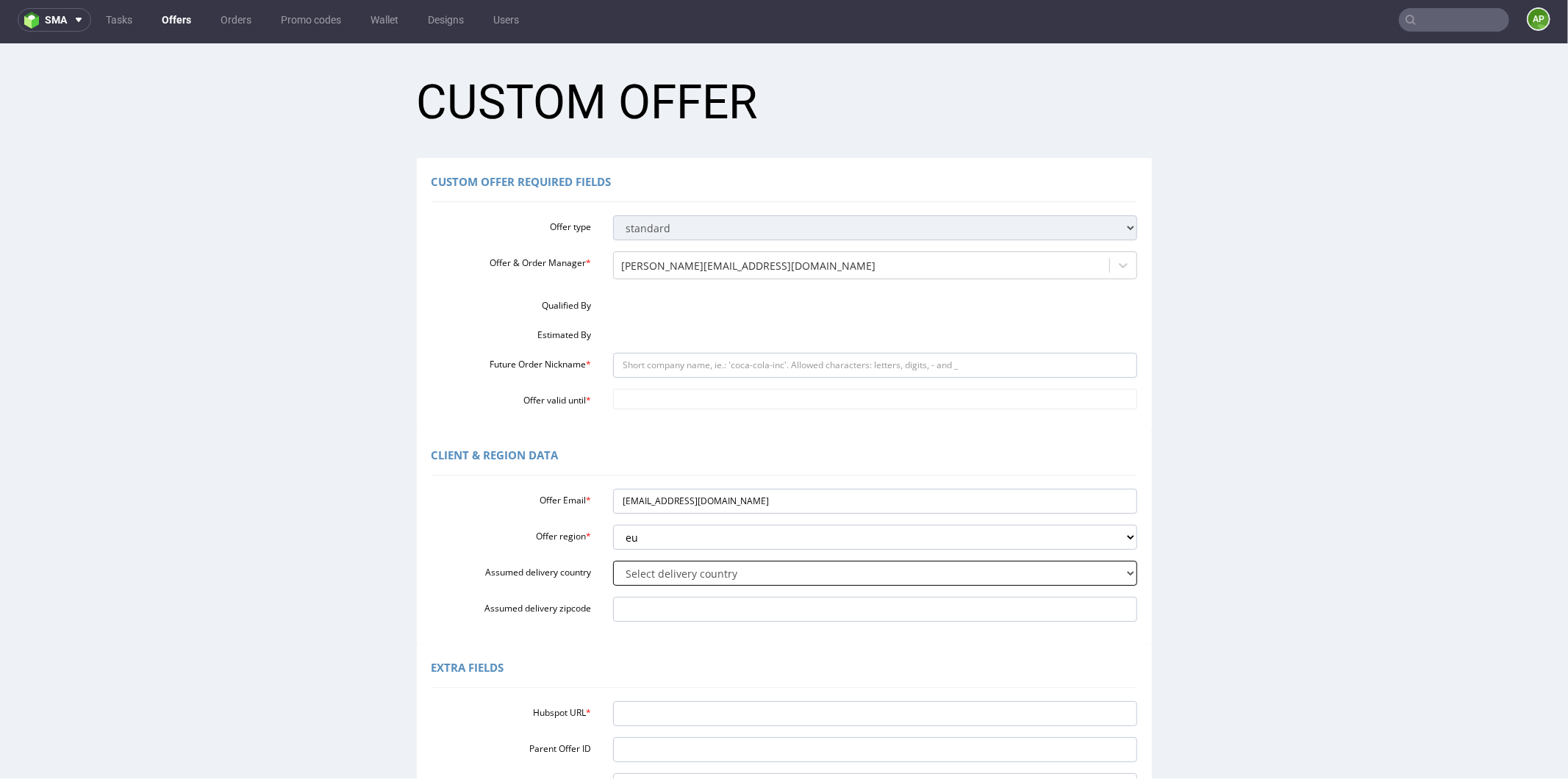
scroll to position [0, 0]
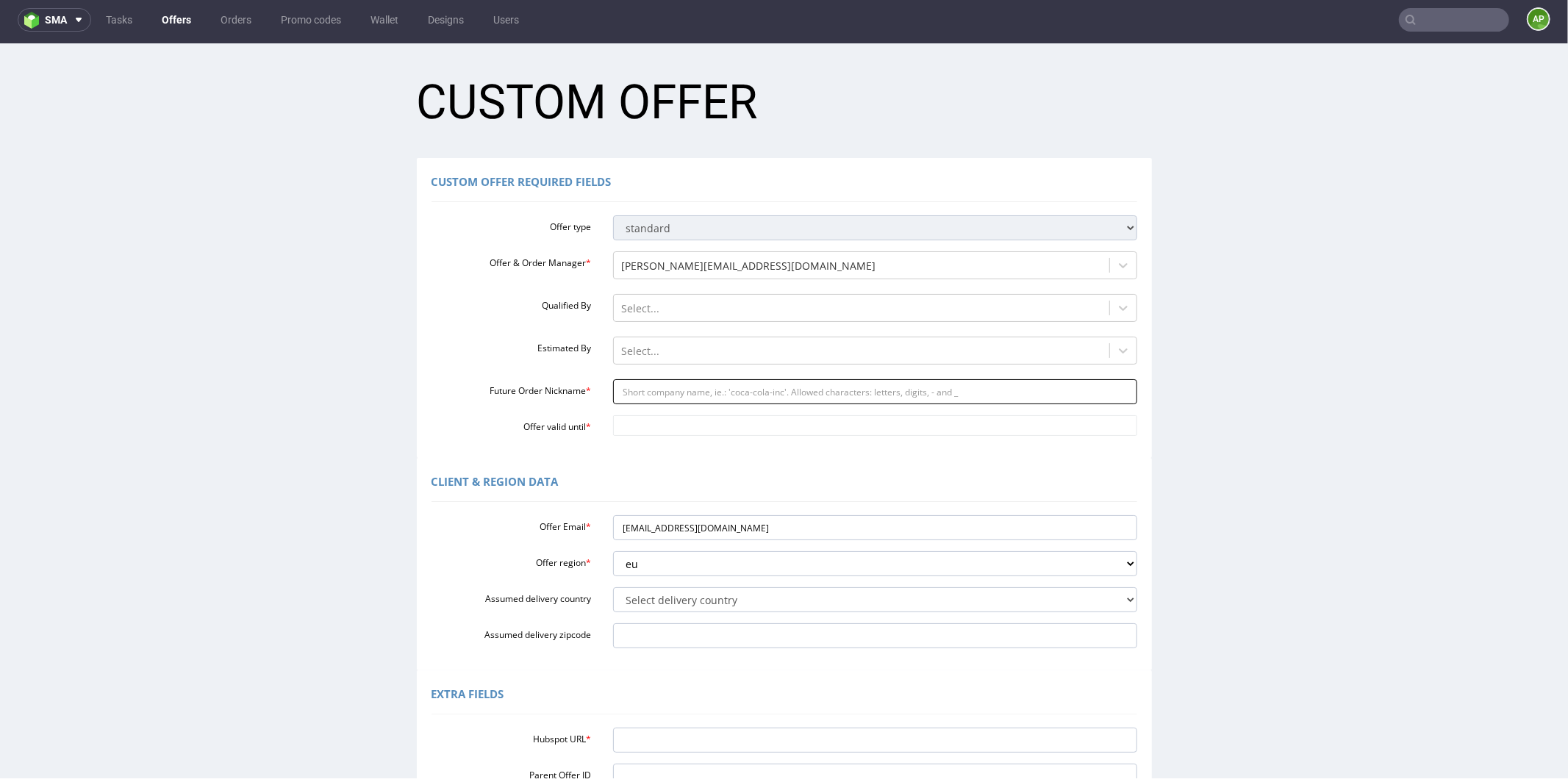
click at [723, 388] on input "Future Order Nickname *" at bounding box center [875, 391] width 525 height 25
click at [662, 390] on input "Future Order Nickname *" at bounding box center [875, 391] width 525 height 25
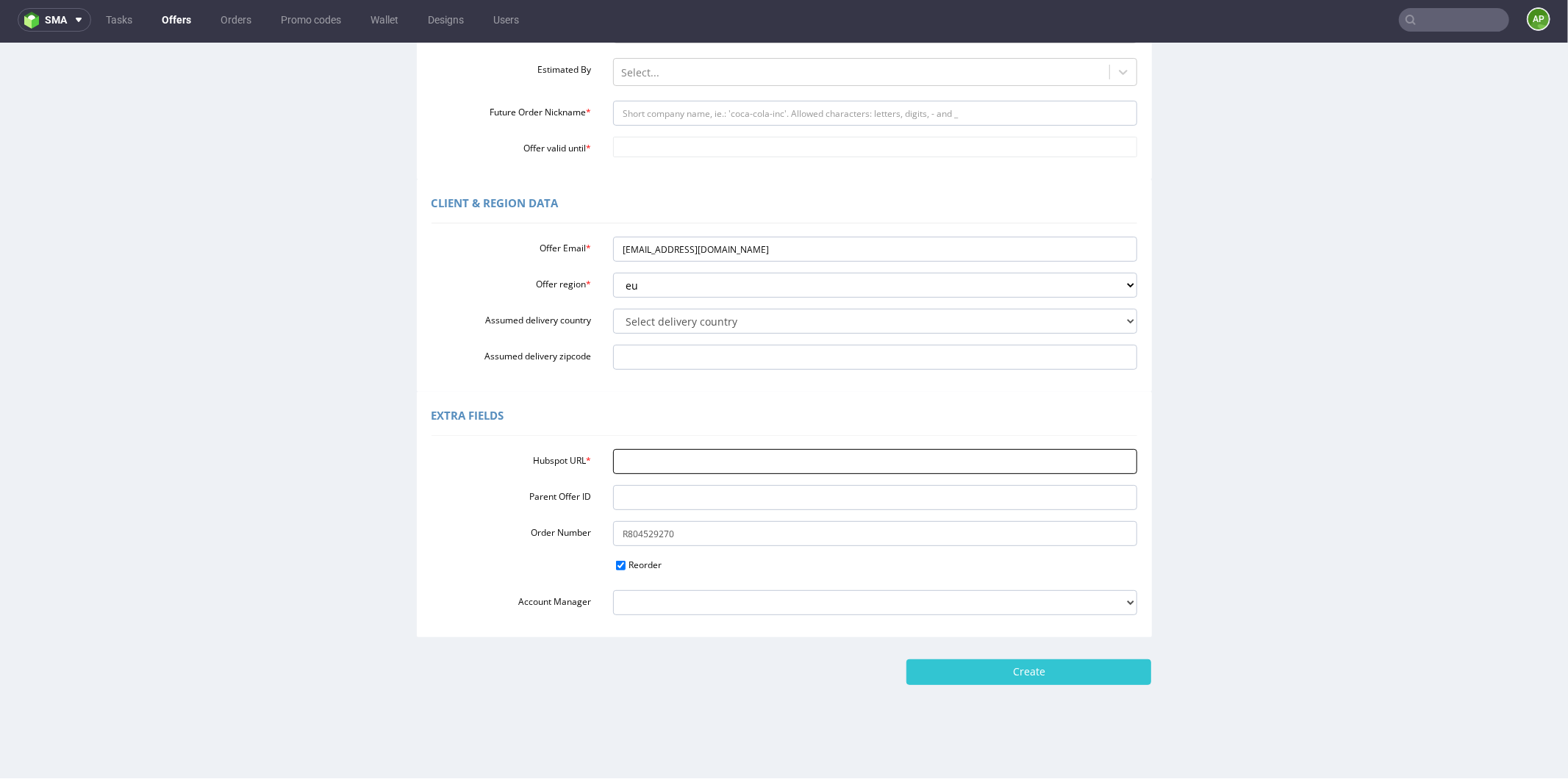
click at [629, 463] on input "Hubspot URL *" at bounding box center [875, 460] width 525 height 25
paste input "[URL][DOMAIN_NAME]"
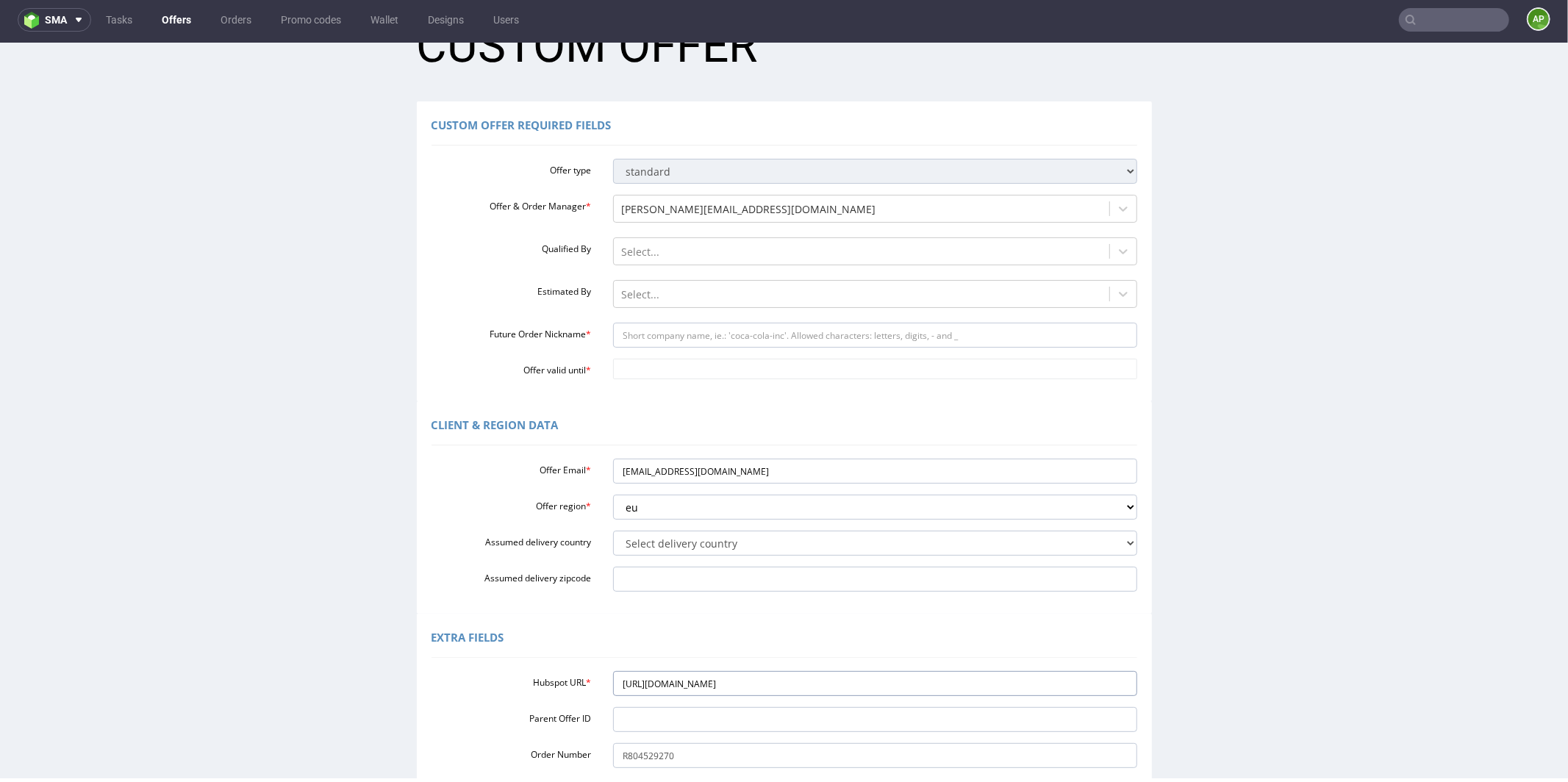
scroll to position [0, 0]
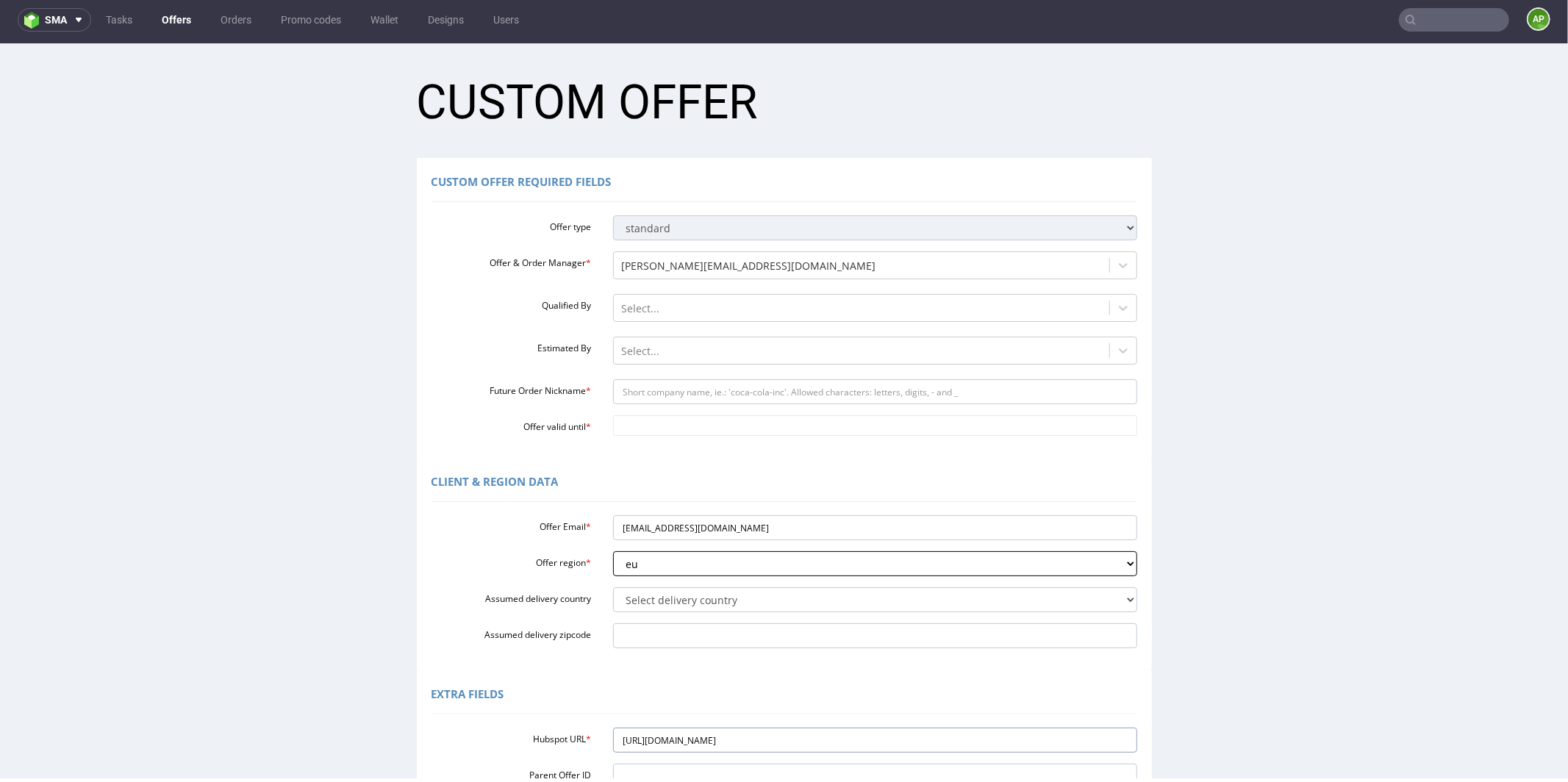
type input "[URL][DOMAIN_NAME]"
click at [637, 567] on select "eu gb de pl fr it es" at bounding box center [875, 563] width 525 height 25
click at [631, 400] on input "Future Order Nickname *" at bounding box center [875, 391] width 525 height 25
paste input "Back_market_UK_Gifting_catalogue"
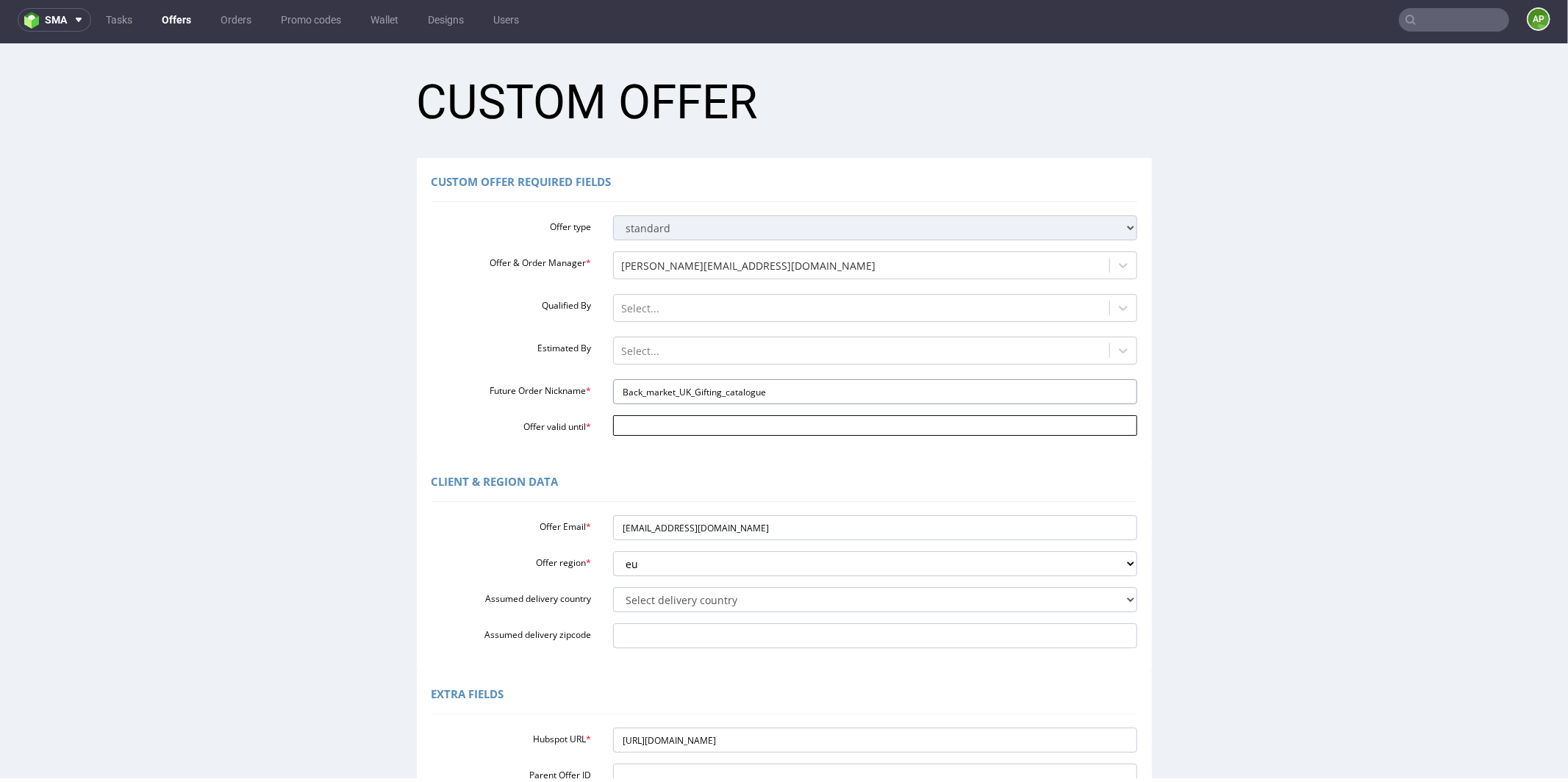
type input "Back_market_UK_Gifting_catalogue"
click at [629, 424] on input "Offer valid until *" at bounding box center [875, 424] width 525 height 20
click at [719, 286] on td "2" at bounding box center [711, 293] width 22 height 22
type input "[DATE]"
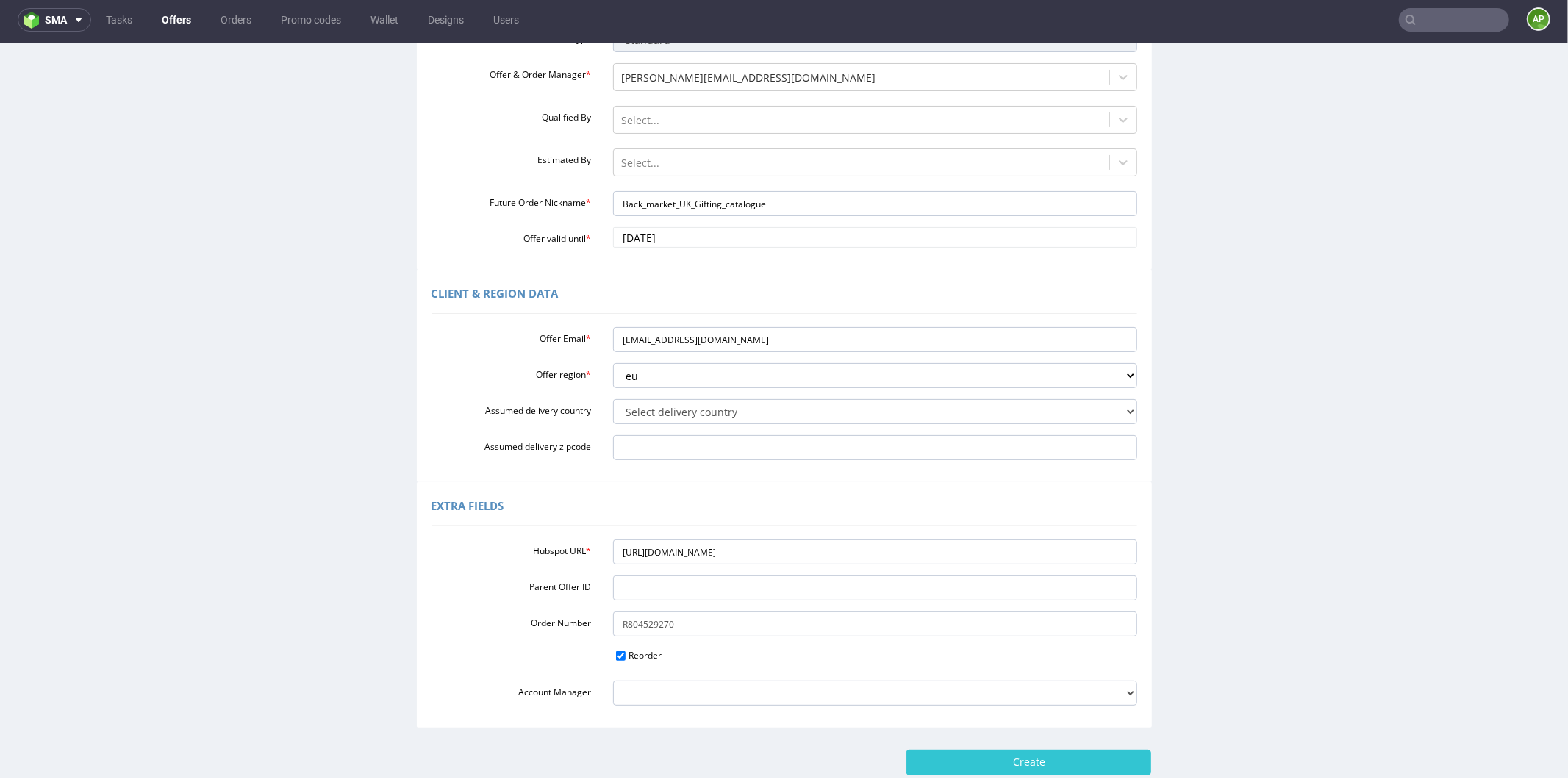
scroll to position [279, 0]
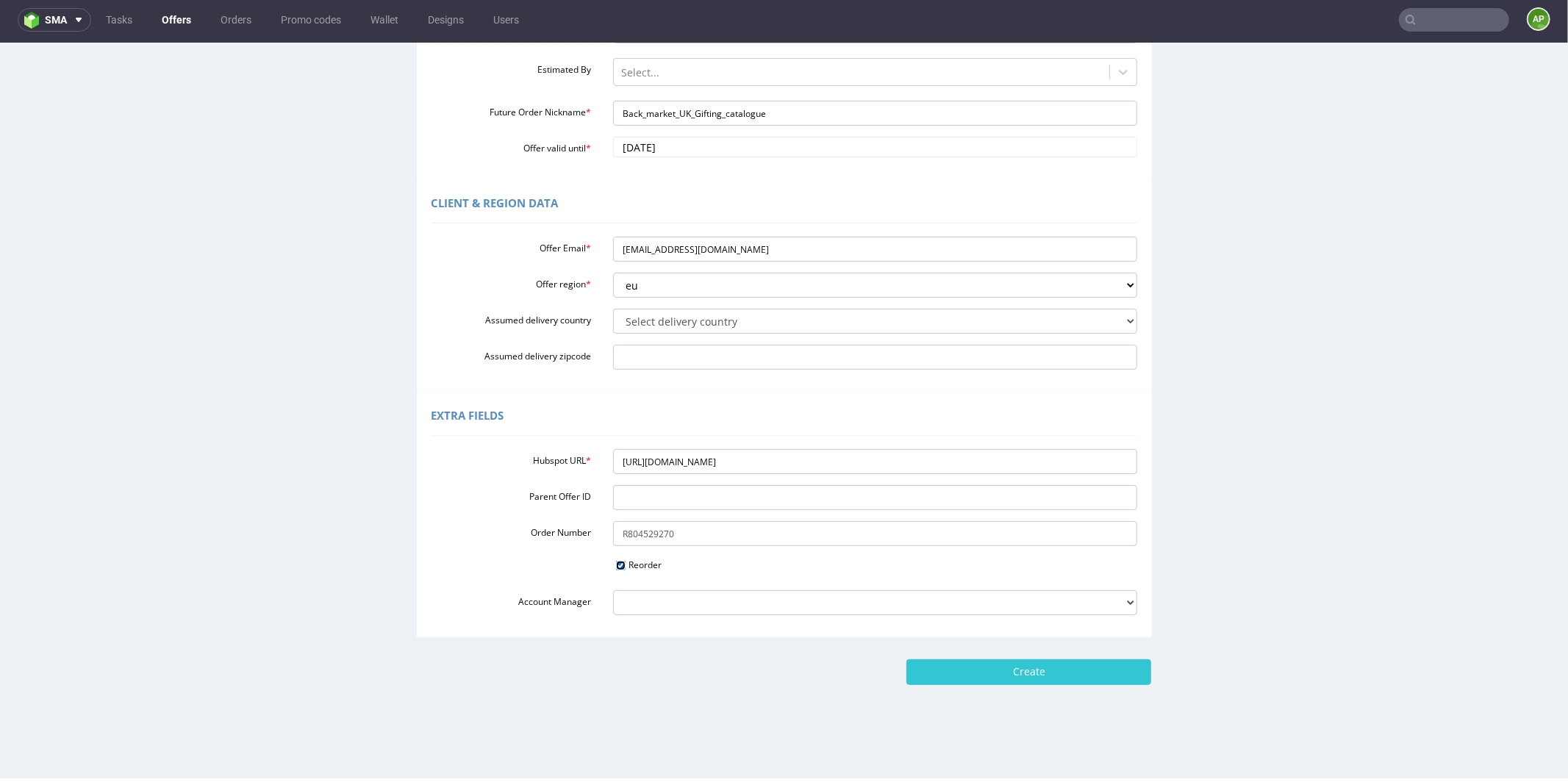
click at [616, 561] on input "Reorder" at bounding box center [621, 565] width 10 height 10
checkbox input "false"
click at [969, 677] on input "Create" at bounding box center [1029, 671] width 245 height 25
type input "Please wait..."
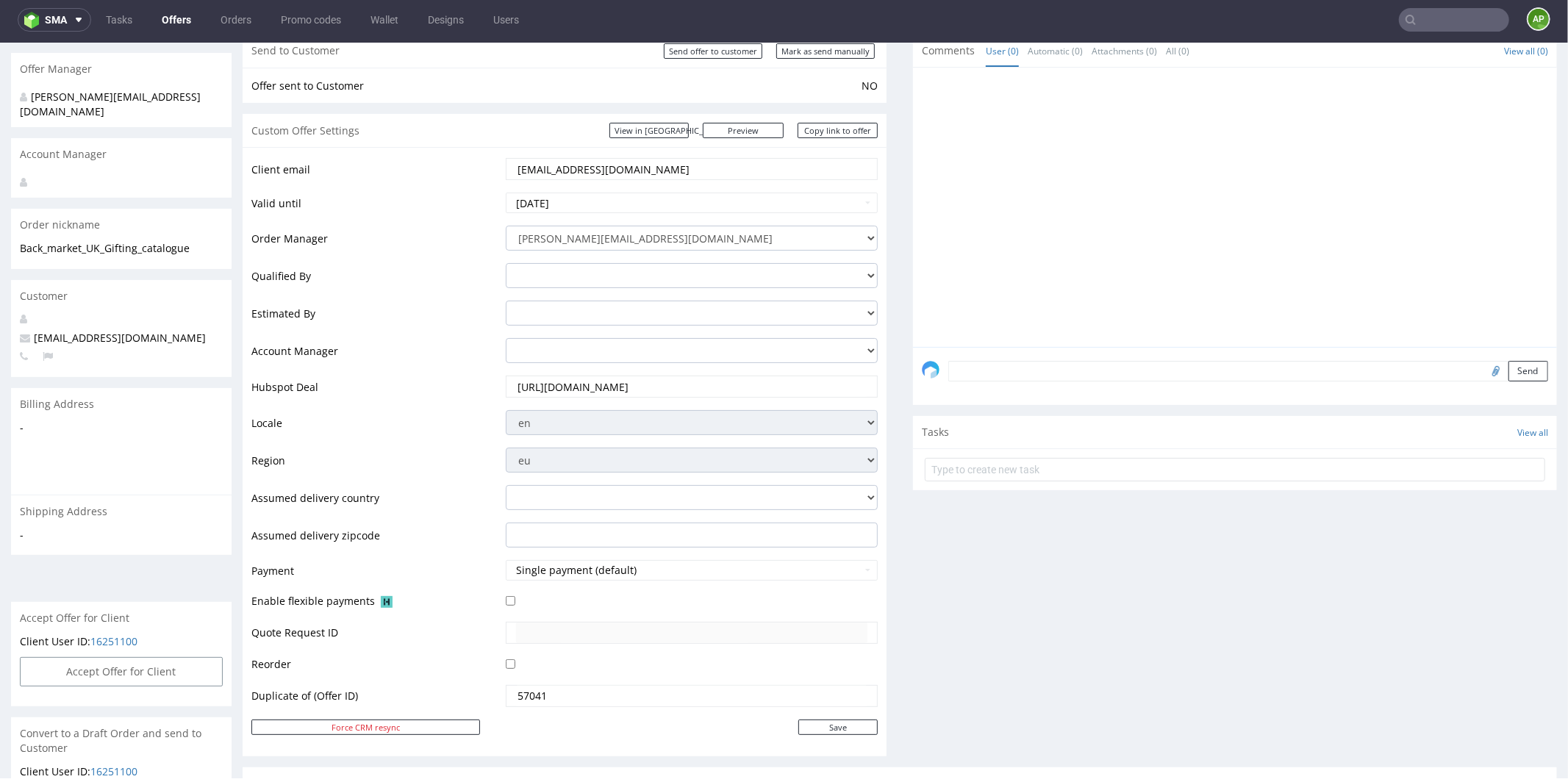
scroll to position [625, 0]
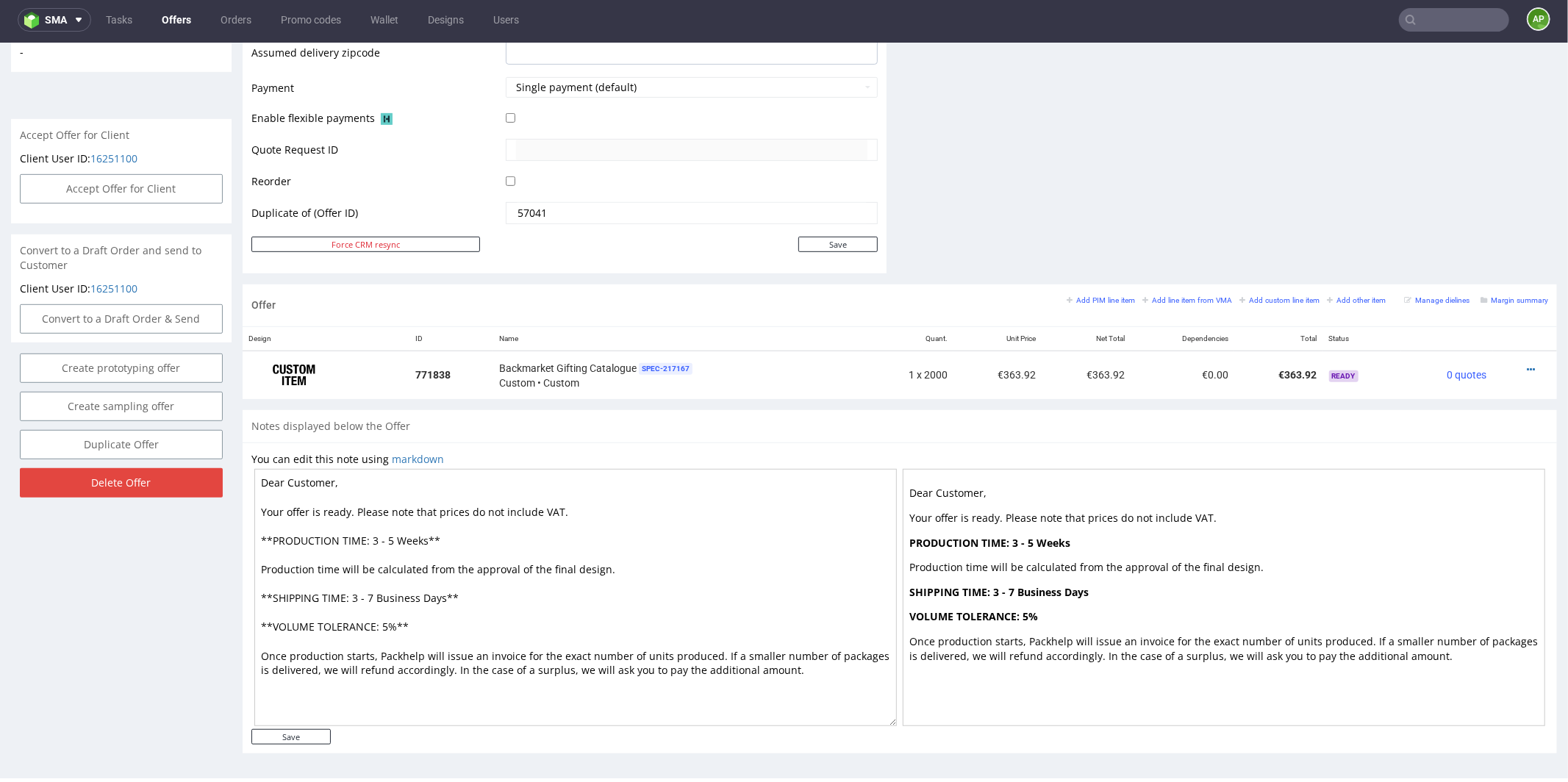
click at [804, 591] on textarea "Dear Customer, Your offer is ready. Please note that prices do not include VAT.…" at bounding box center [576, 597] width 642 height 257
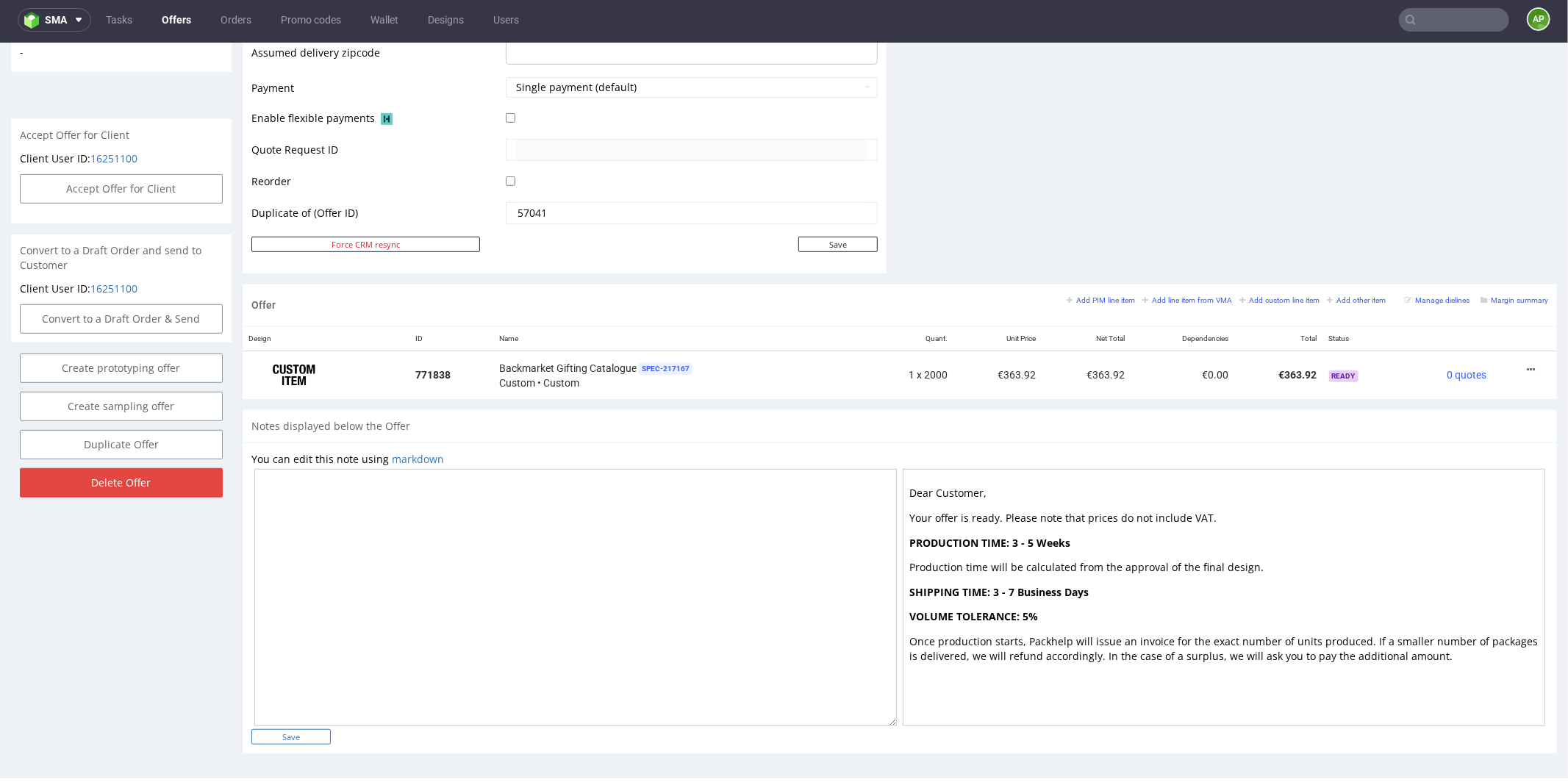
click at [294, 732] on input "Save" at bounding box center [291, 736] width 80 height 15
type input "In progress..."
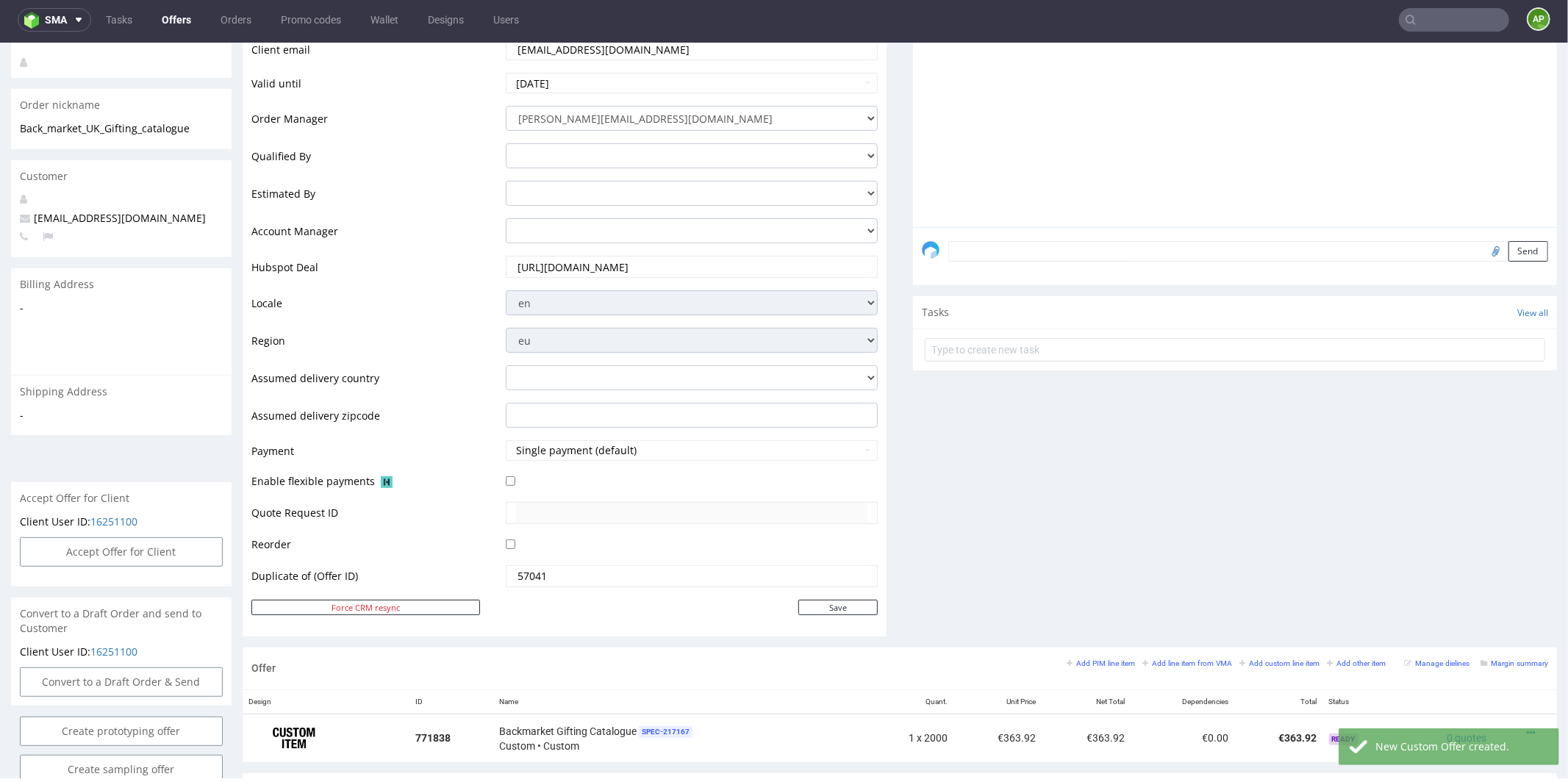
scroll to position [640, 0]
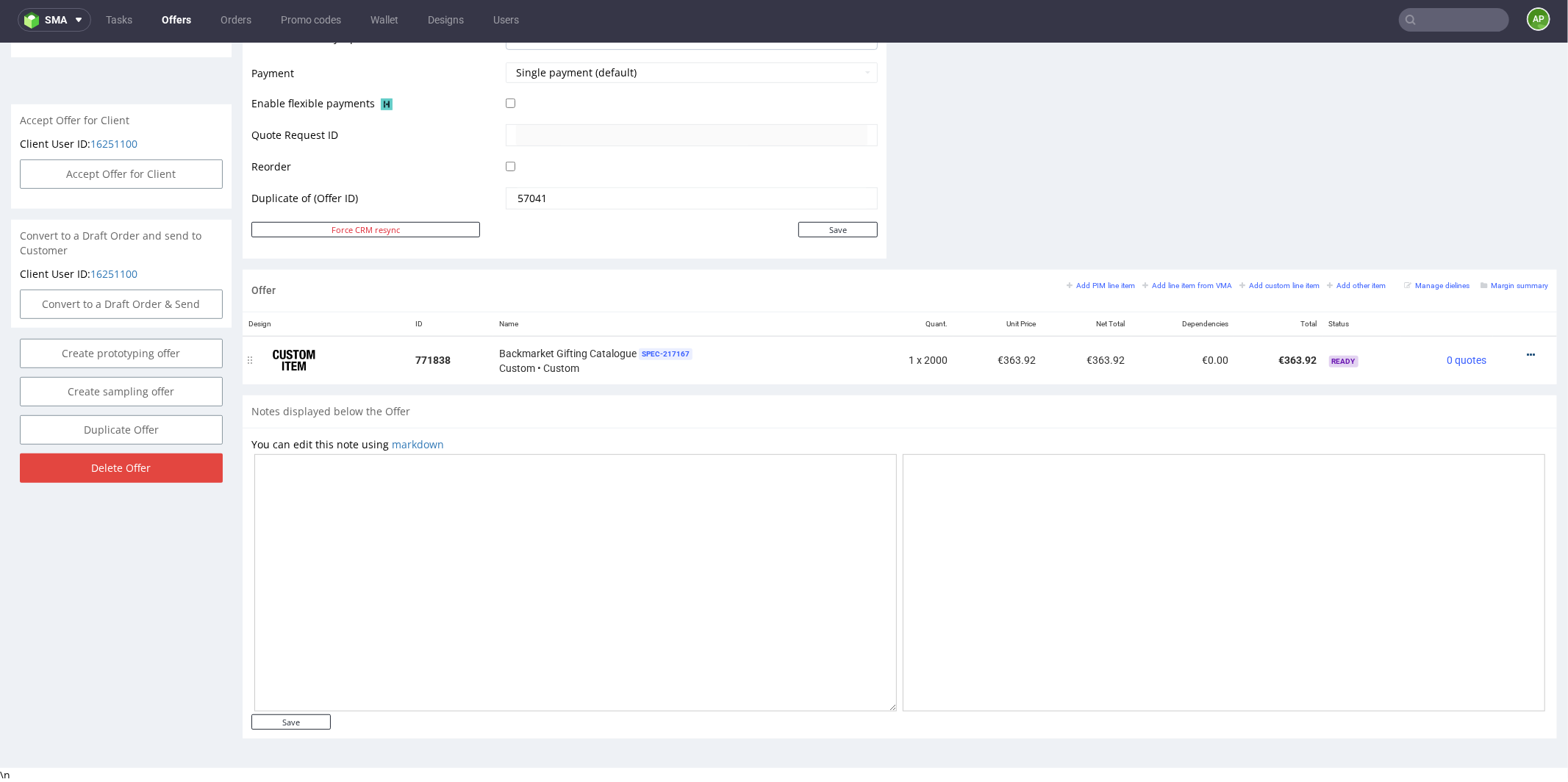
click at [1527, 350] on icon at bounding box center [1531, 354] width 8 height 11
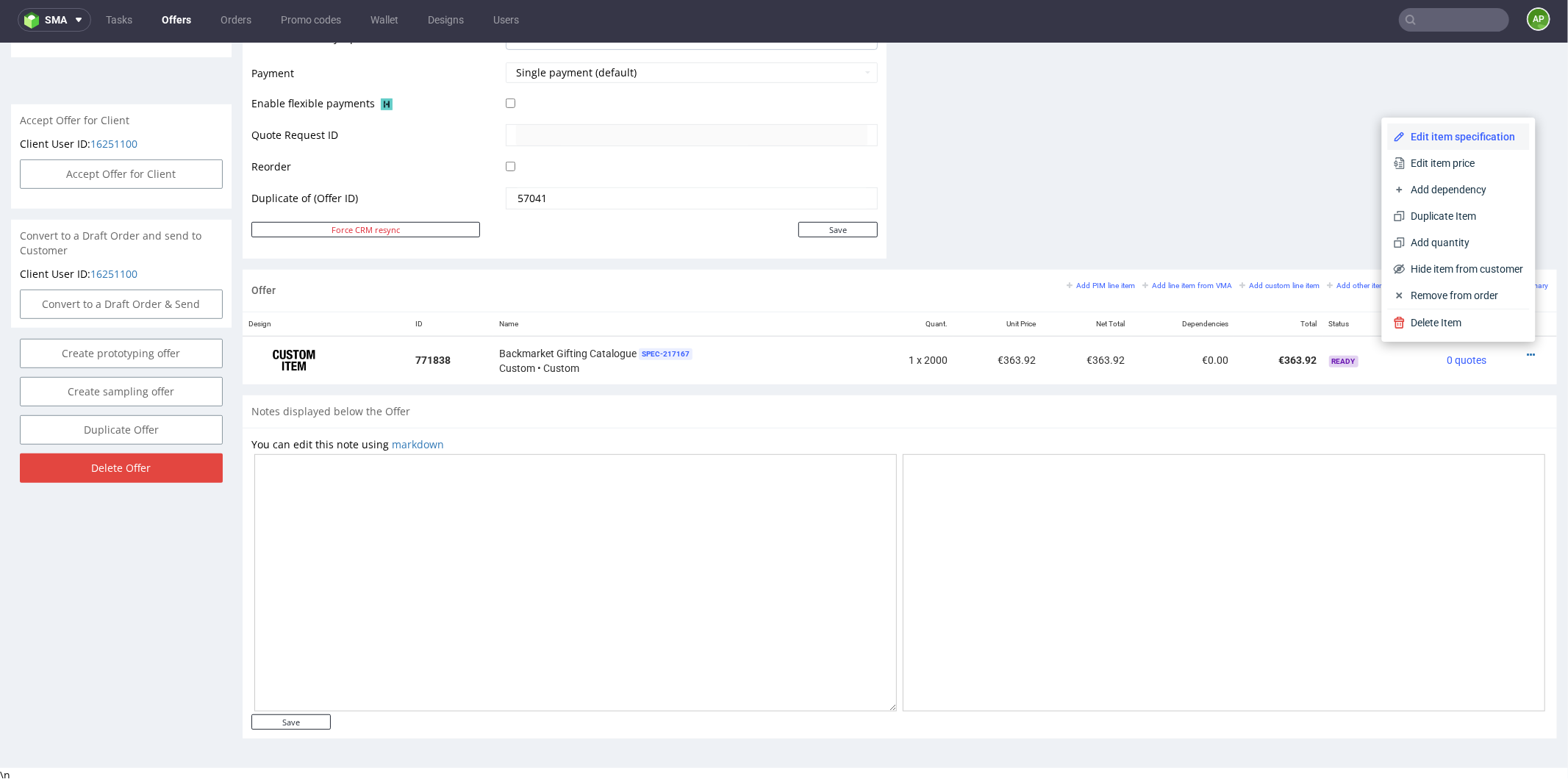
click at [1438, 131] on span "Edit item specification" at bounding box center [1465, 136] width 119 height 15
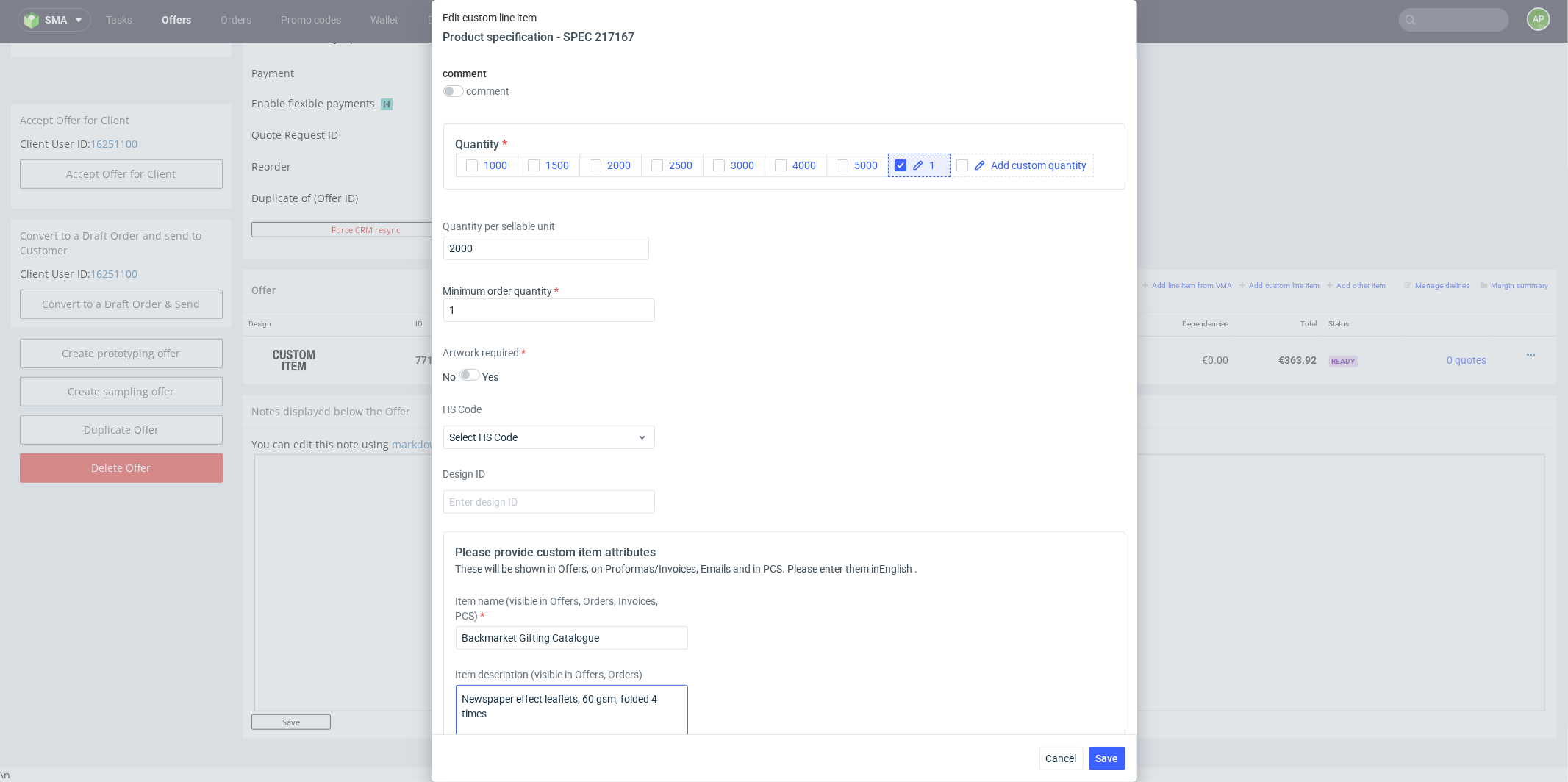
scroll to position [258, 0]
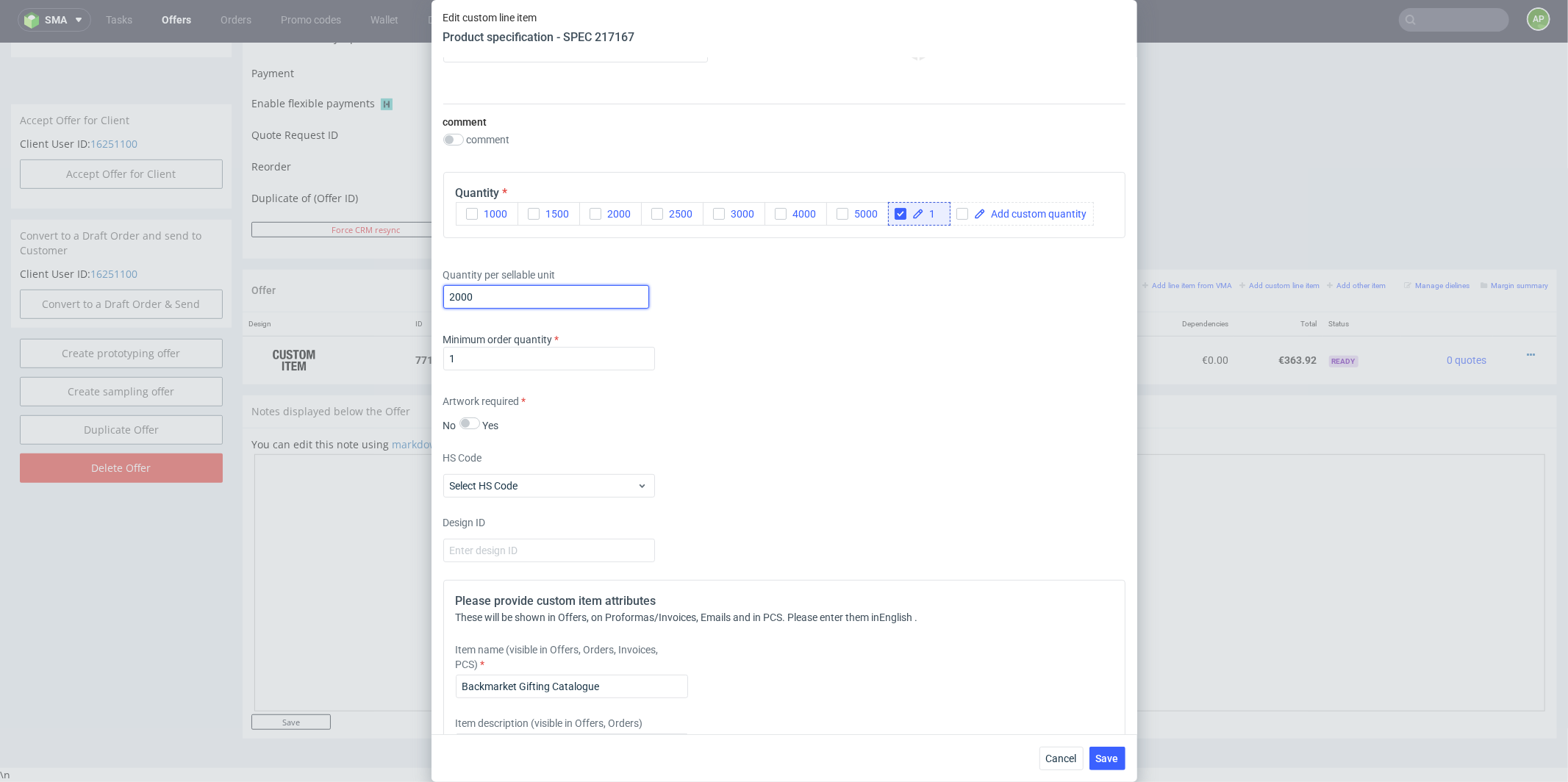
click at [496, 290] on input "2000" at bounding box center [546, 297] width 206 height 24
click at [467, 293] on input "150000" at bounding box center [546, 297] width 206 height 24
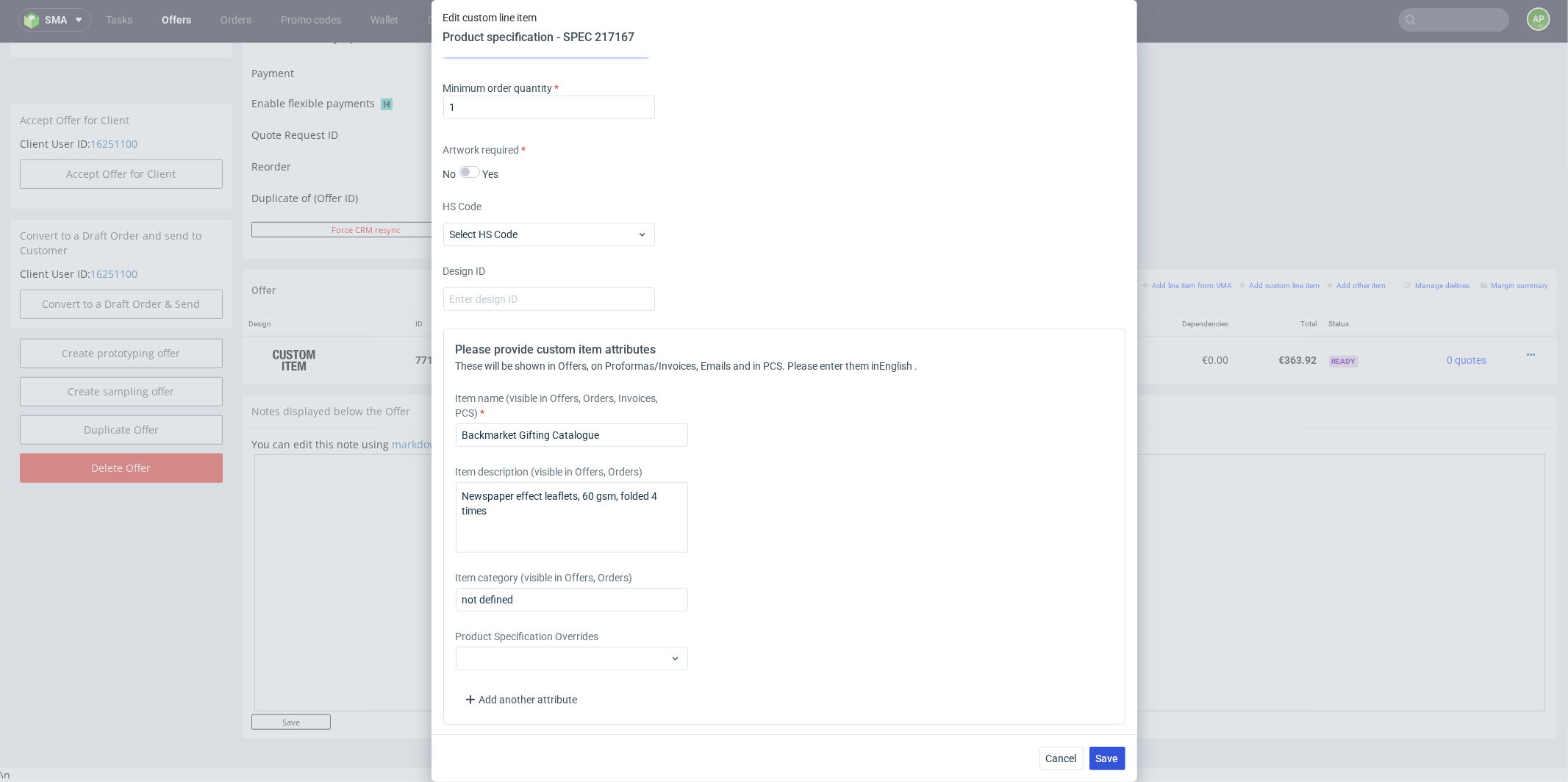
type input "150000"
click at [1109, 758] on span "Save" at bounding box center [1108, 758] width 23 height 11
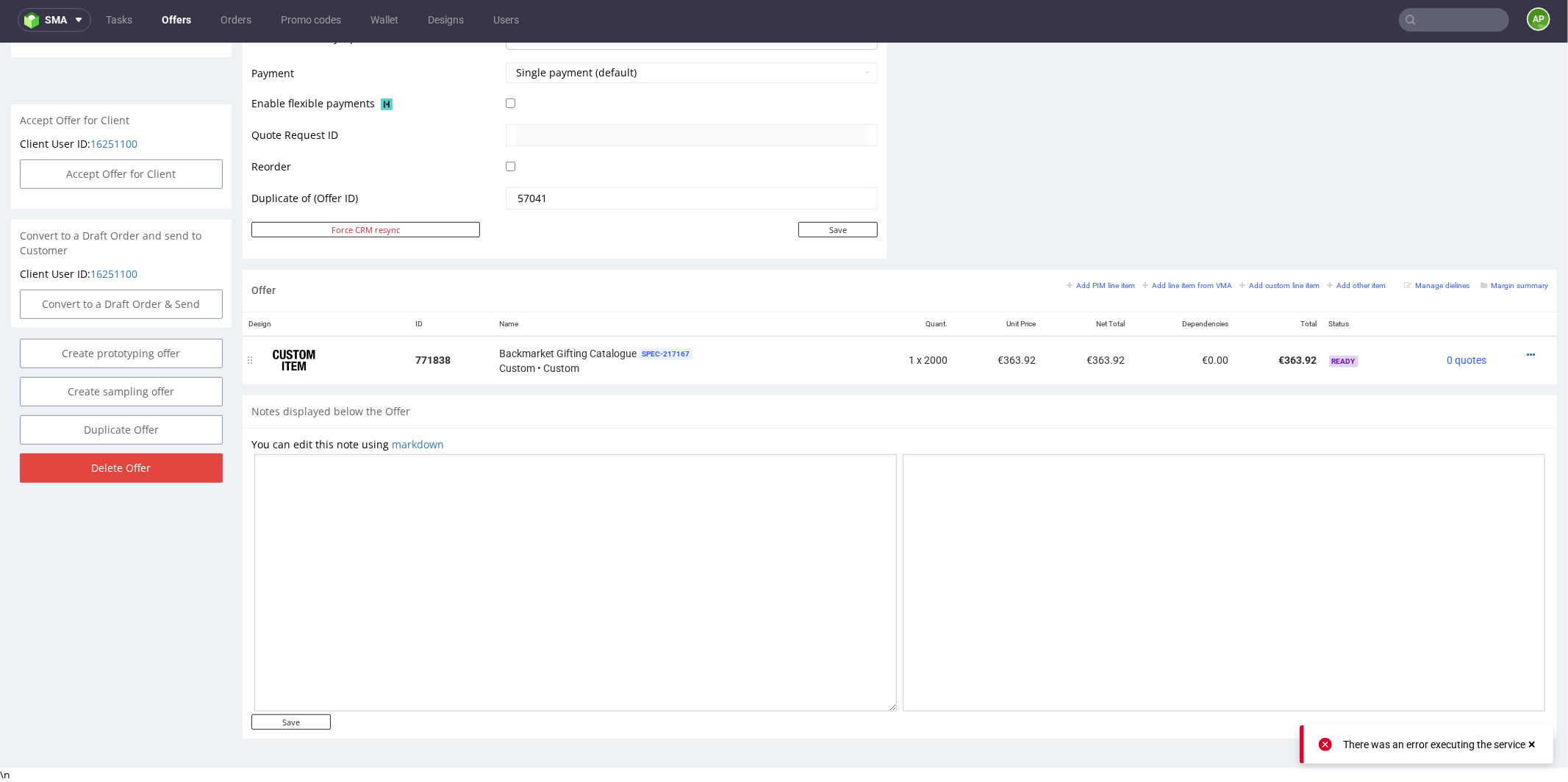
click at [1512, 353] on div at bounding box center [1520, 354] width 43 height 15
click at [1527, 349] on icon at bounding box center [1531, 354] width 8 height 11
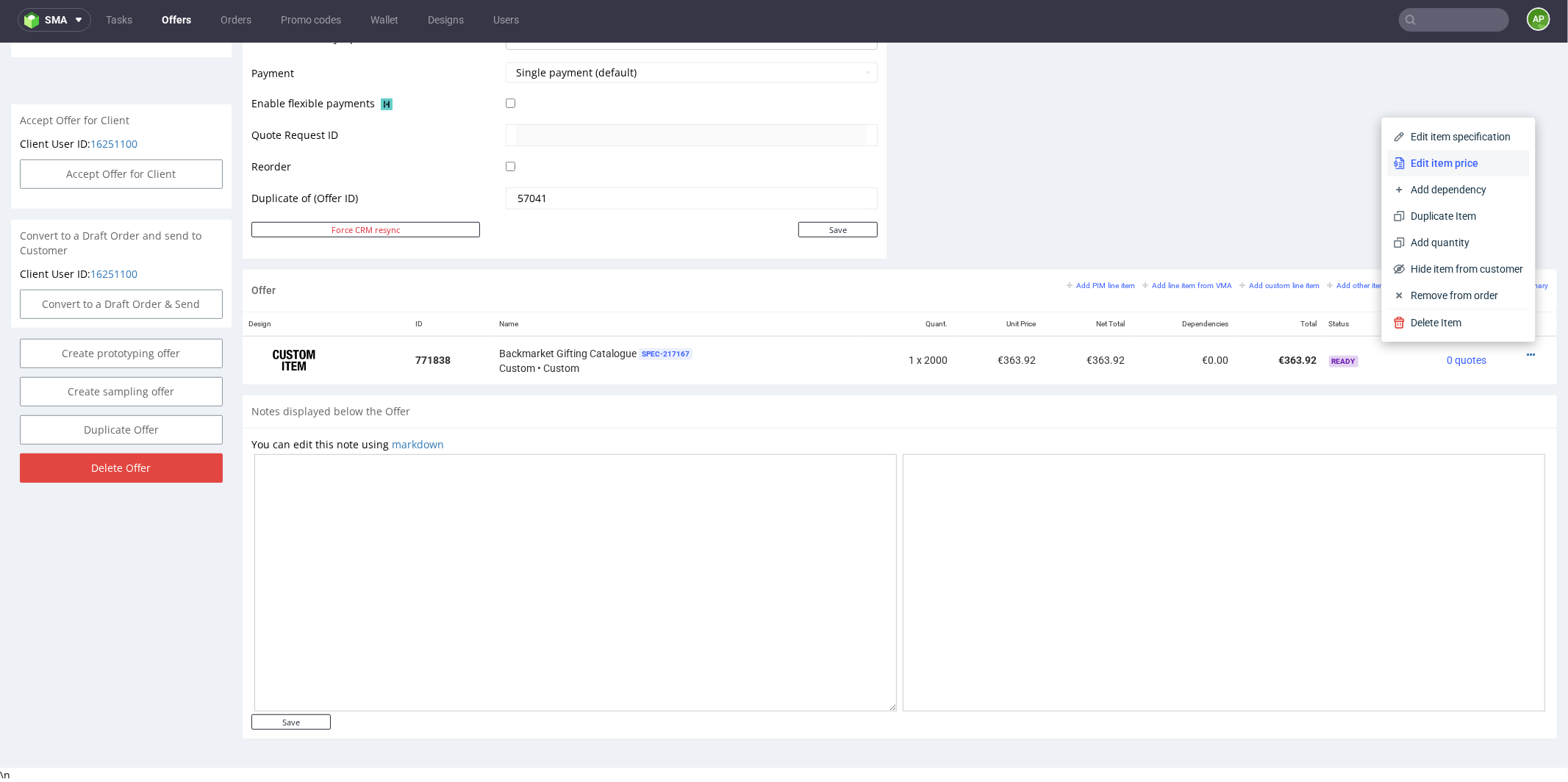
click at [1435, 154] on li "Edit item price" at bounding box center [1459, 162] width 142 height 27
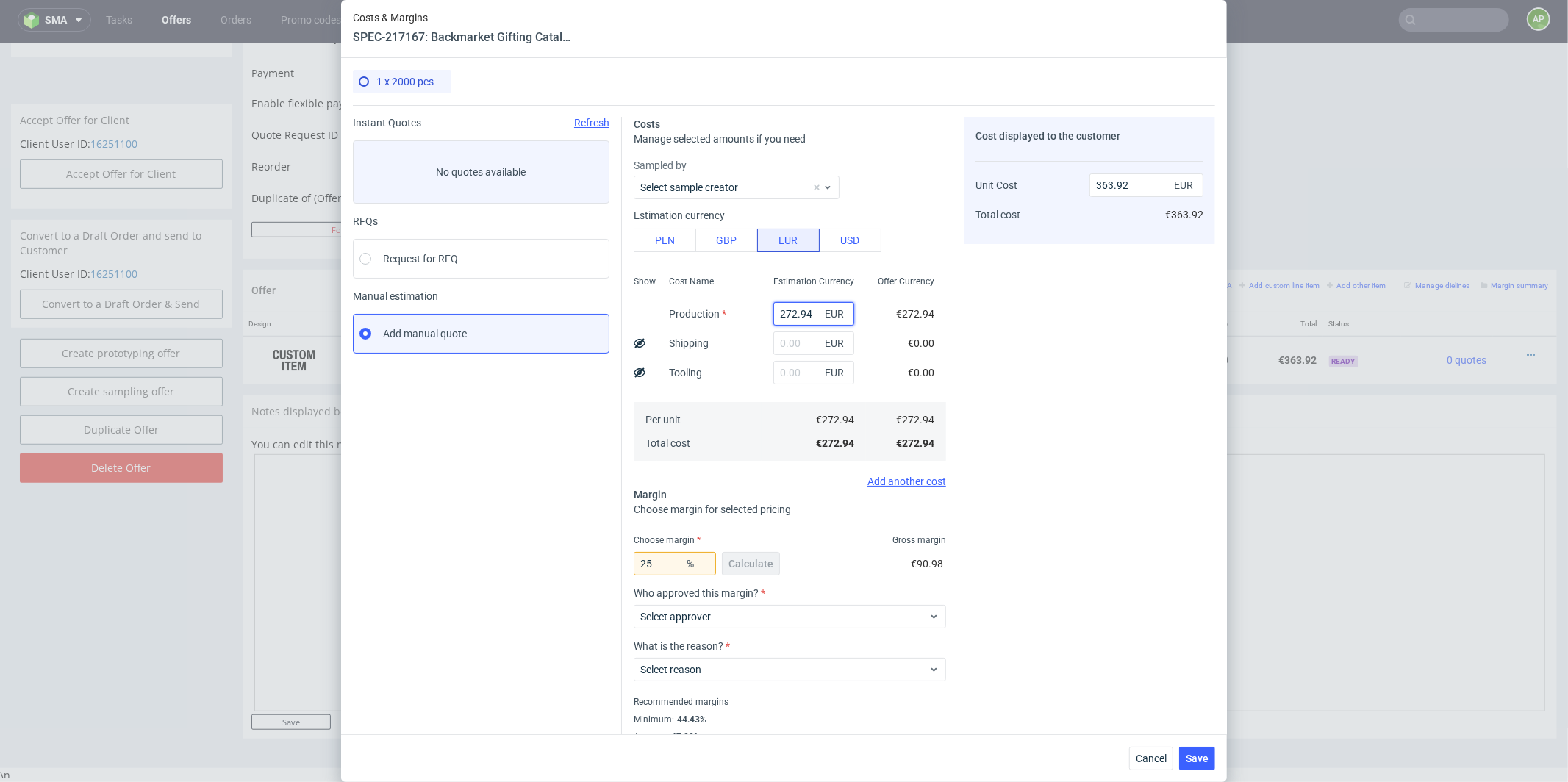
click at [798, 309] on input "272.94" at bounding box center [813, 314] width 81 height 24
click at [797, 309] on input "272.94" at bounding box center [813, 314] width 81 height 24
type input "0"
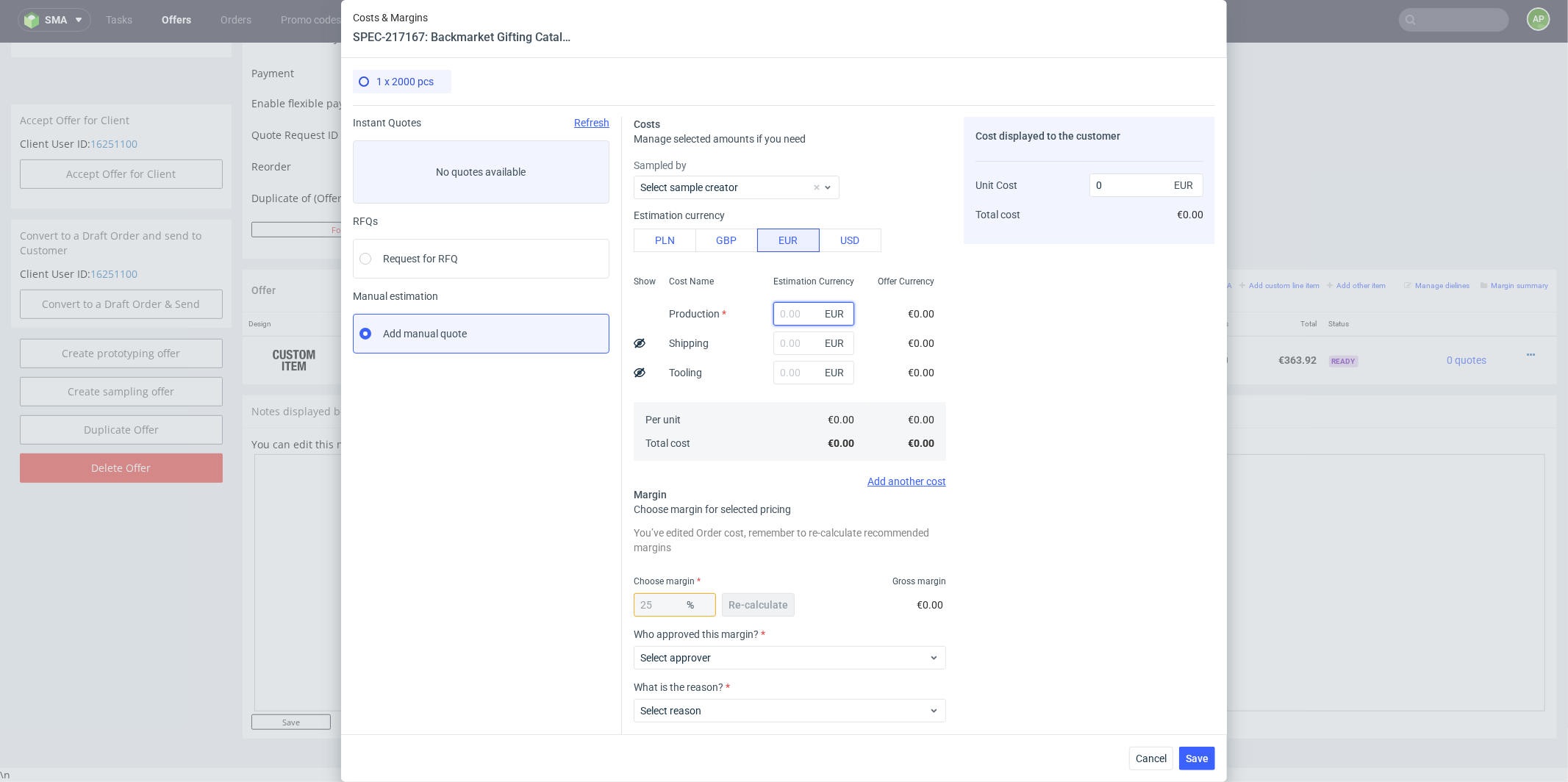
paste input "€3,882.35"
click at [784, 312] on input "€3,882.35" at bounding box center [813, 314] width 81 height 24
type input "3882.35"
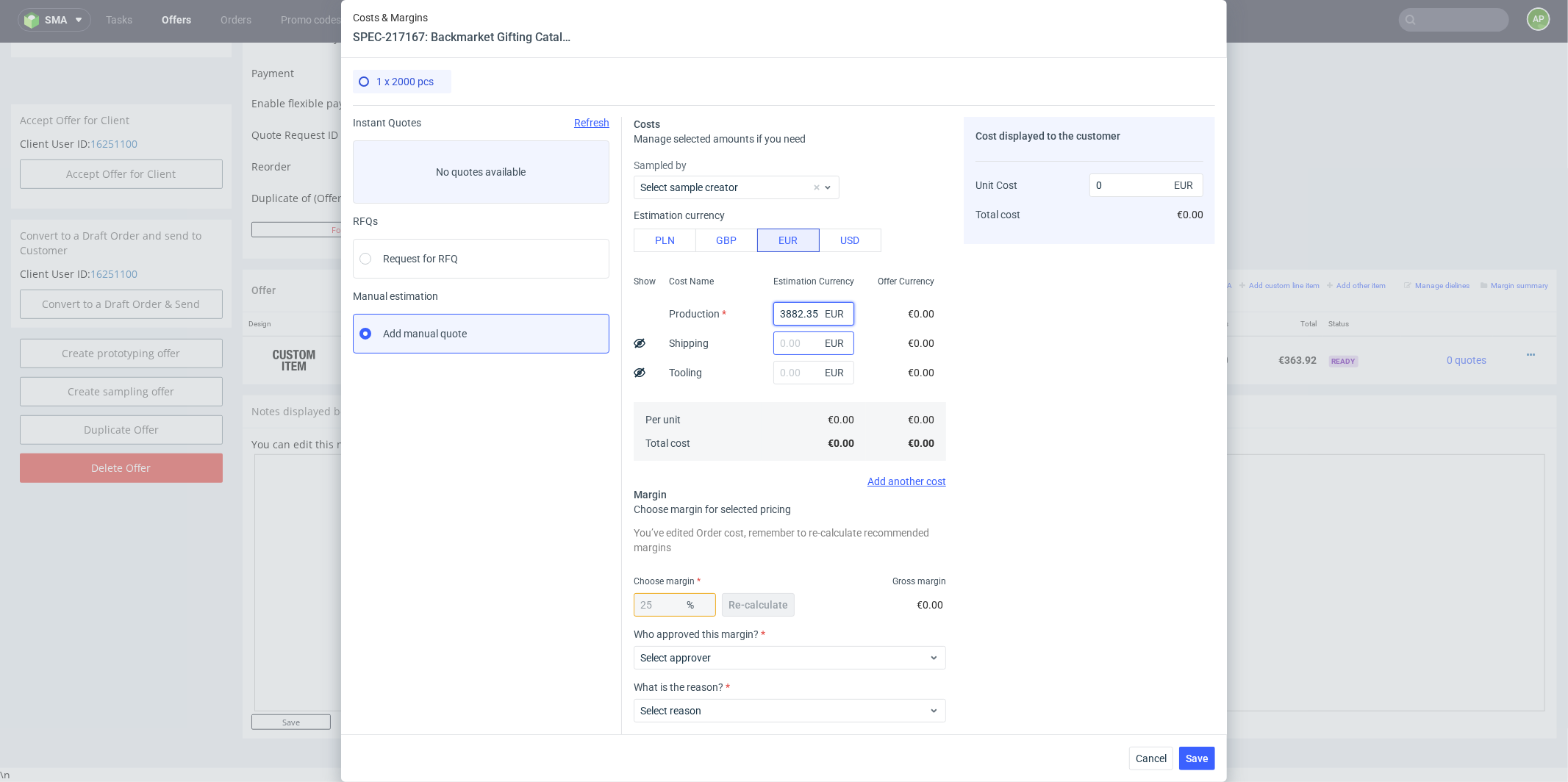
type input "5176.47"
type input "3882.35"
click at [746, 596] on button "Re-calculate" at bounding box center [758, 604] width 72 height 24
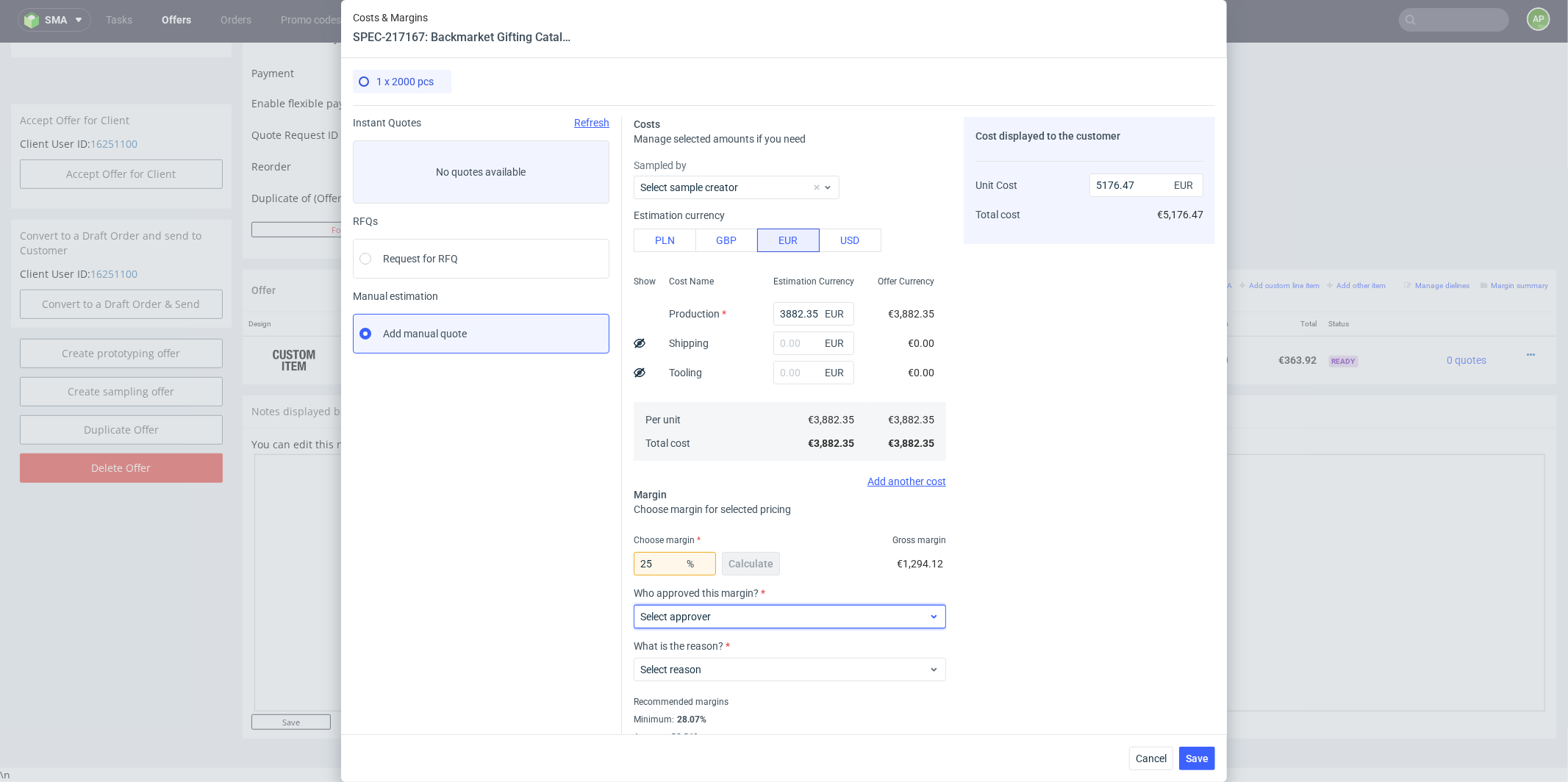
click at [740, 615] on span "Select approver" at bounding box center [784, 616] width 288 height 15
type input "wozn"
click at [728, 655] on div "[PERSON_NAME][EMAIL_ADDRESS][DOMAIN_NAME]" at bounding box center [790, 649] width 301 height 27
click at [727, 667] on span "Select reason" at bounding box center [784, 669] width 288 height 15
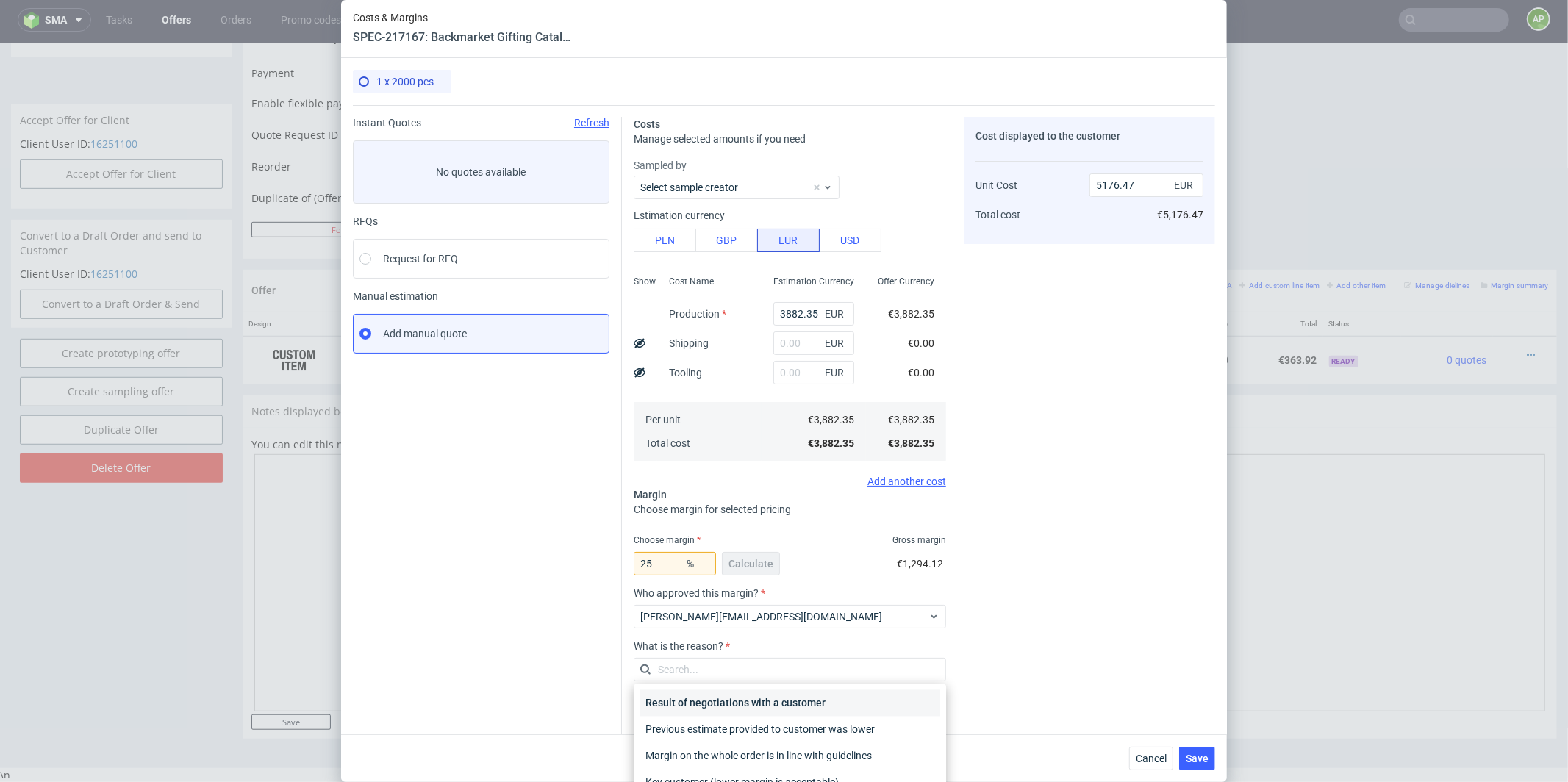
click at [717, 702] on div "Result of negotiations with a customer" at bounding box center [790, 703] width 301 height 27
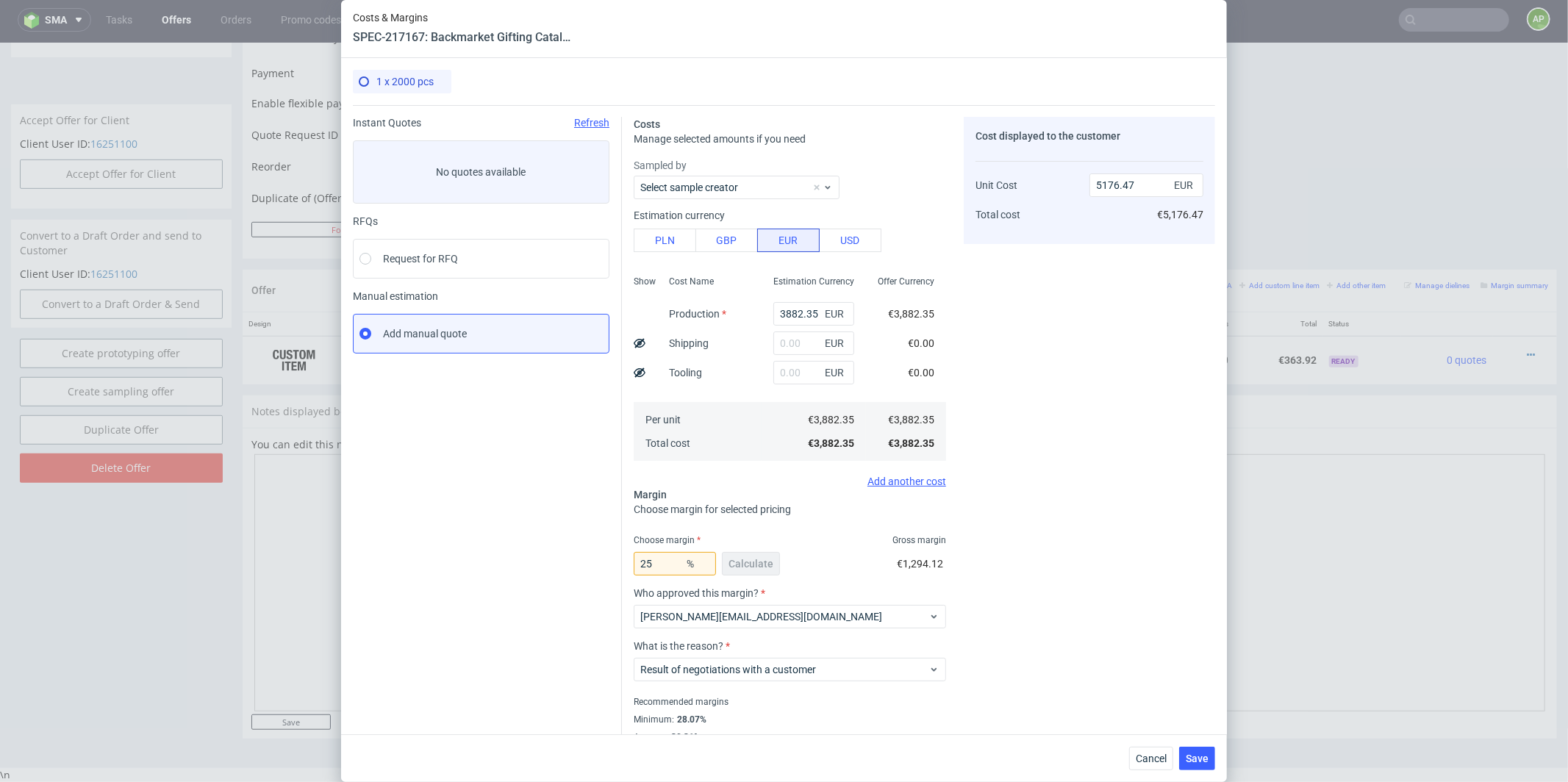
scroll to position [37, 0]
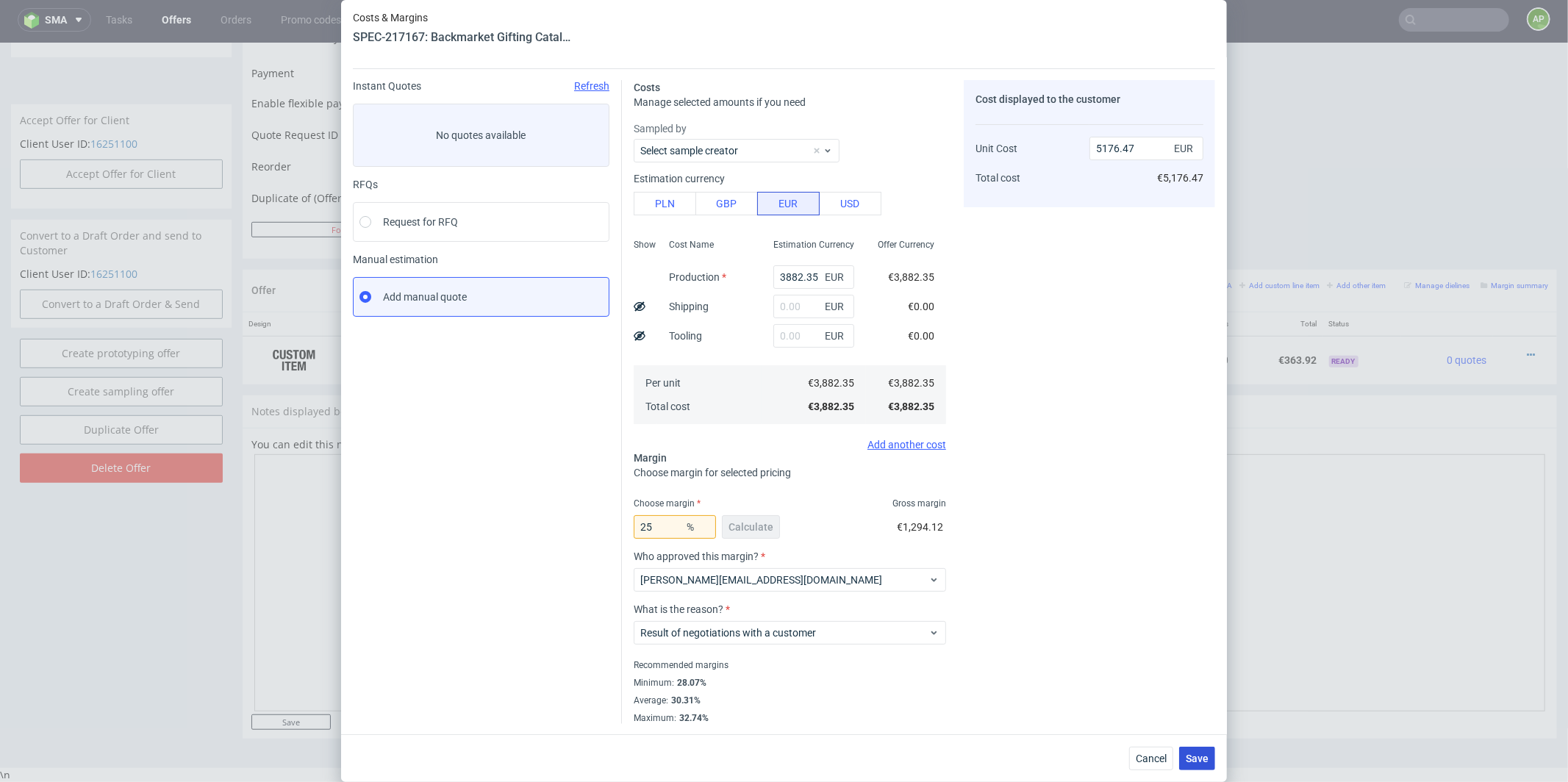
click at [1200, 757] on span "Save" at bounding box center [1197, 758] width 23 height 11
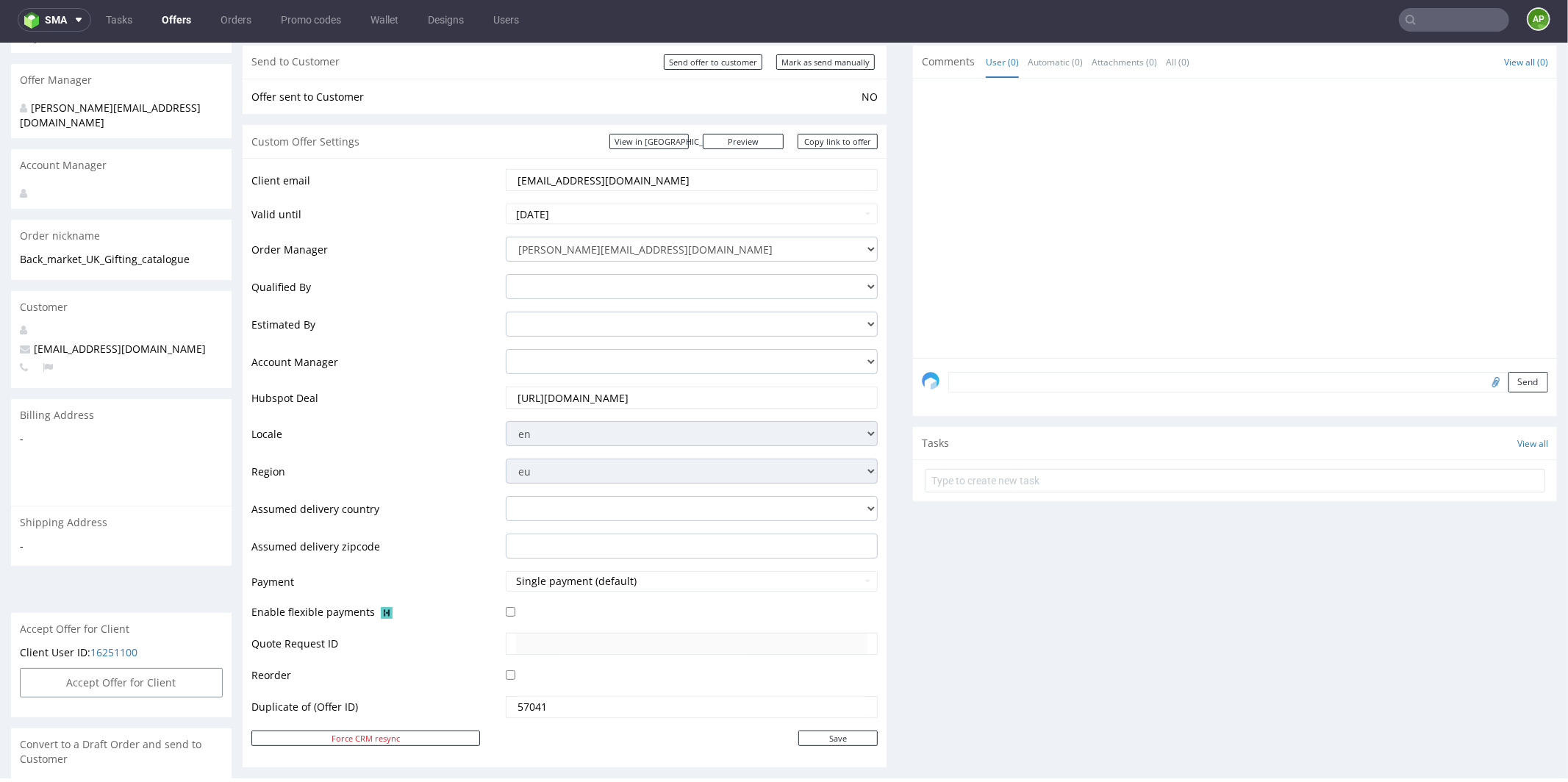
scroll to position [0, 0]
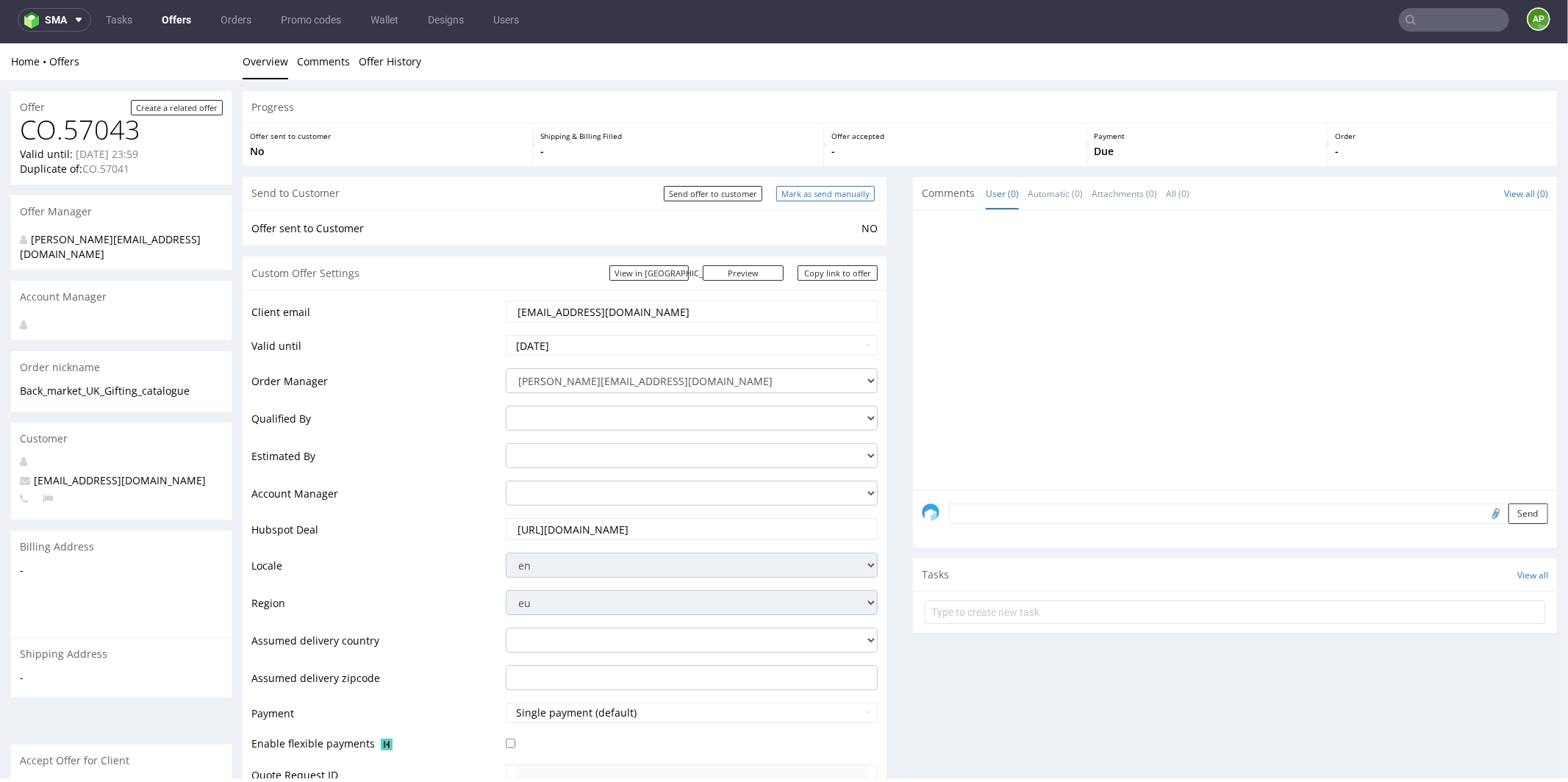
click at [805, 196] on input "Mark as send manually" at bounding box center [825, 193] width 98 height 15
type input "In progress..."
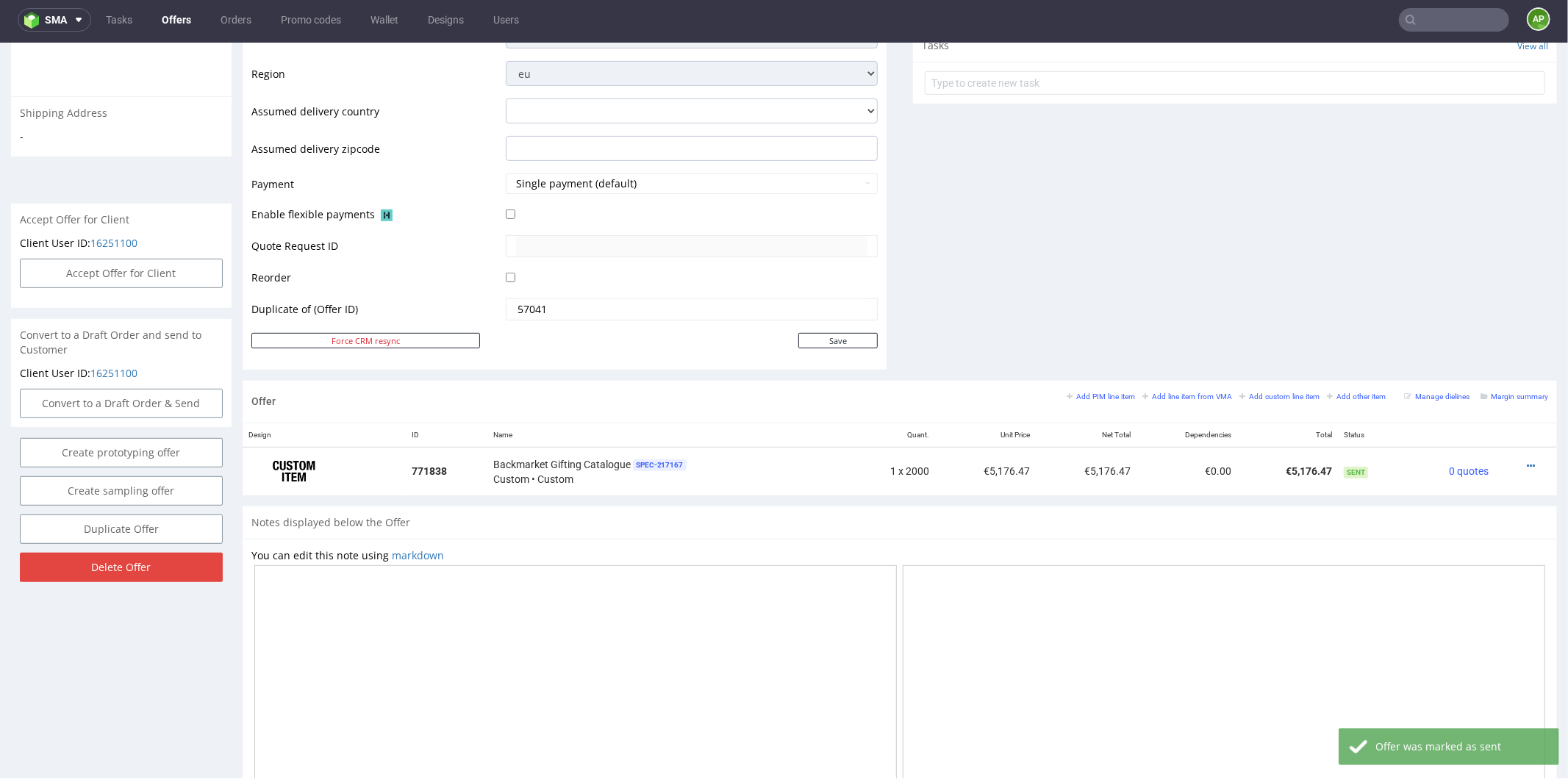
scroll to position [652, 0]
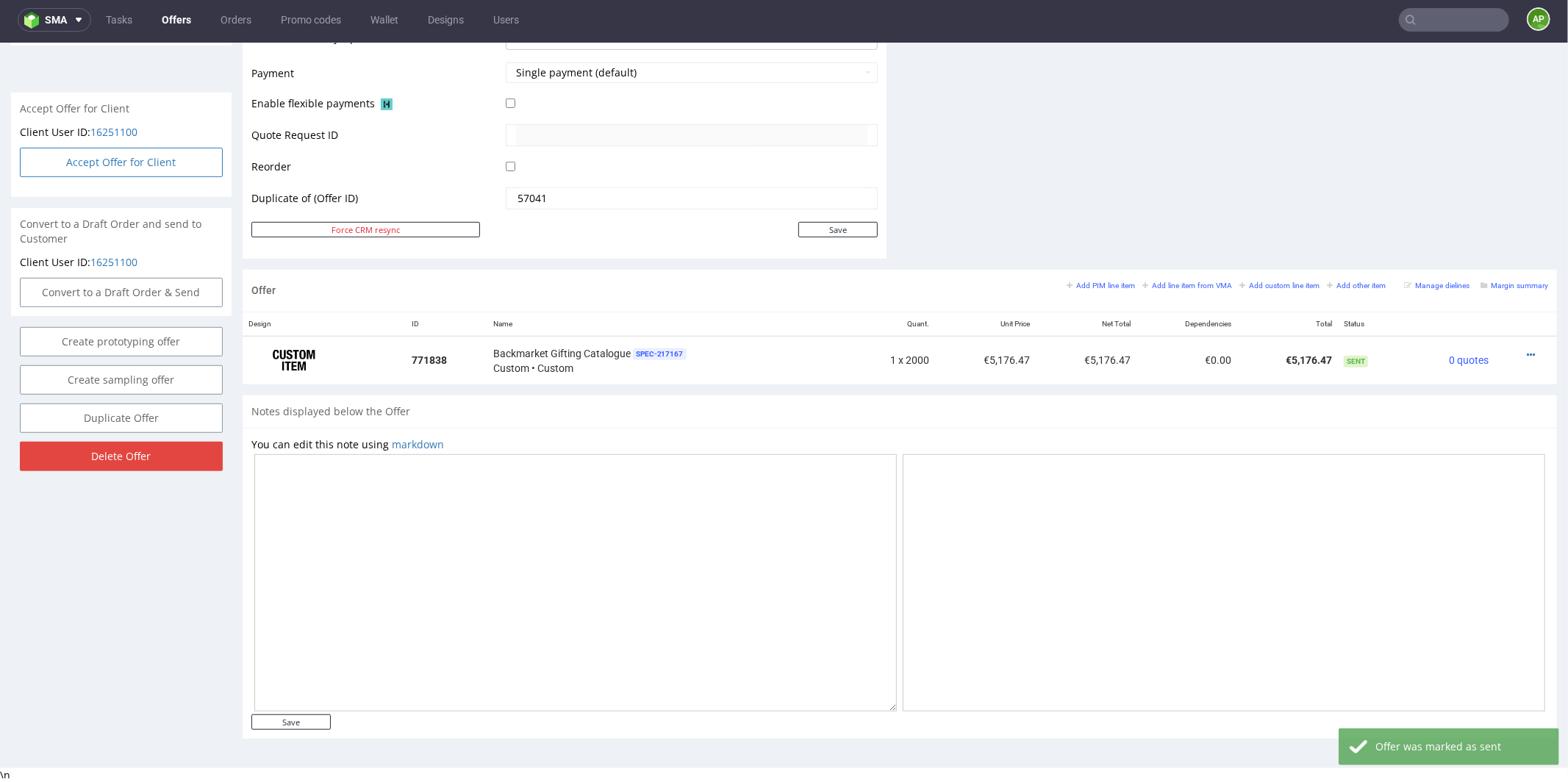
click at [163, 154] on button "Accept Offer for Client" at bounding box center [120, 162] width 203 height 29
select select "75"
select select "904"
select select "b2b"
select select "75"
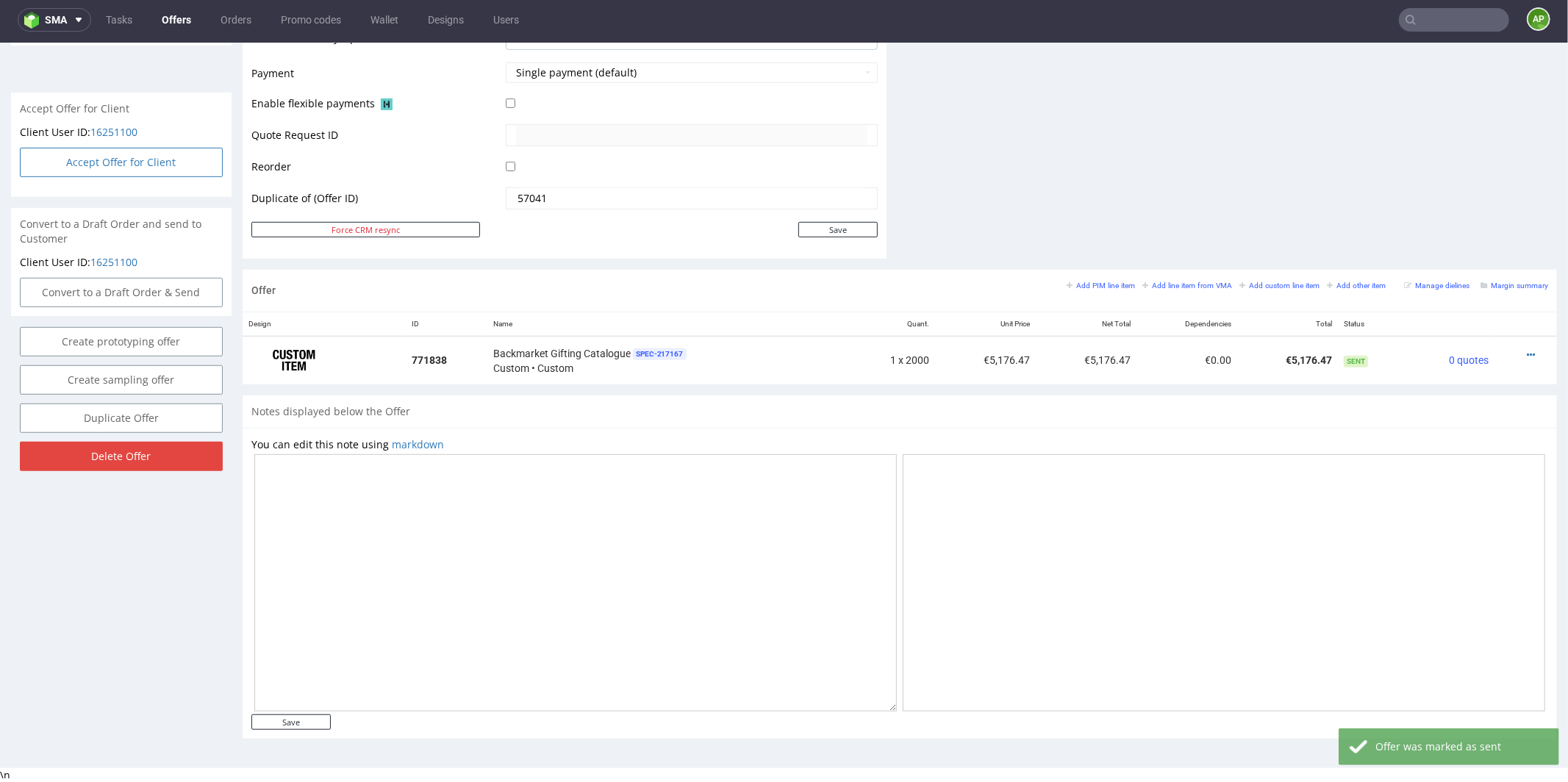
select select "904"
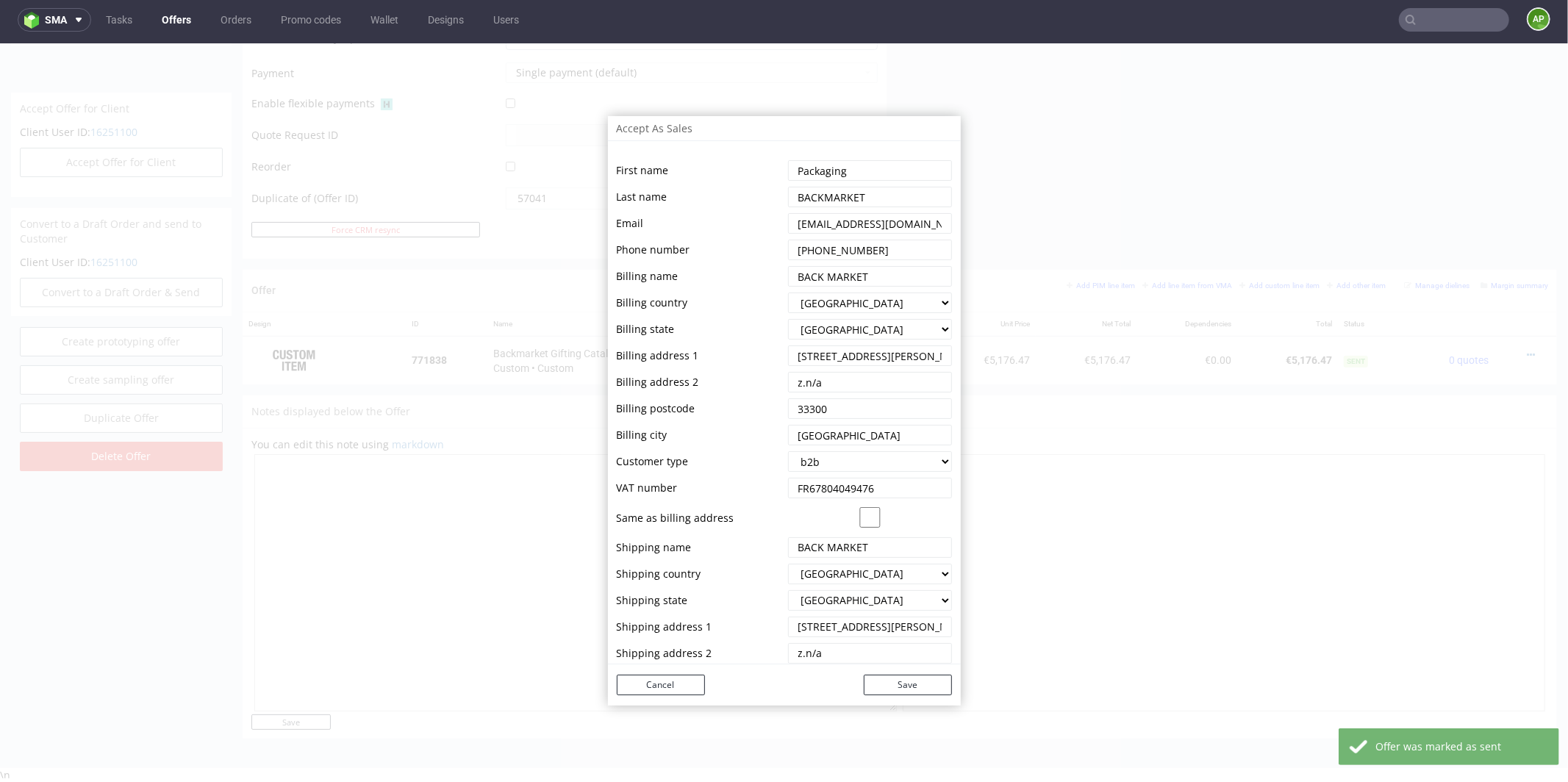
click at [890, 688] on button "Save" at bounding box center [908, 684] width 88 height 20
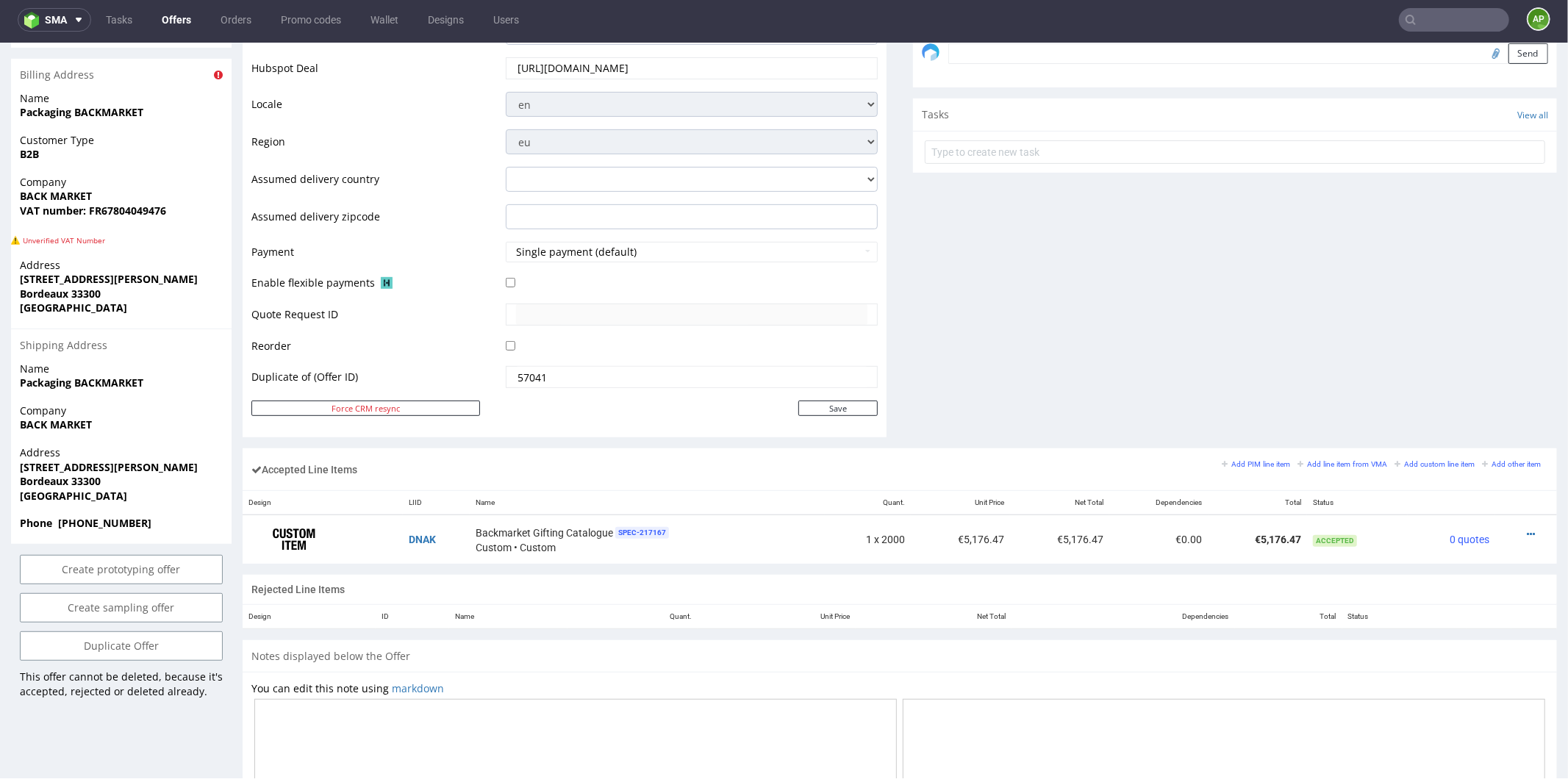
scroll to position [0, 0]
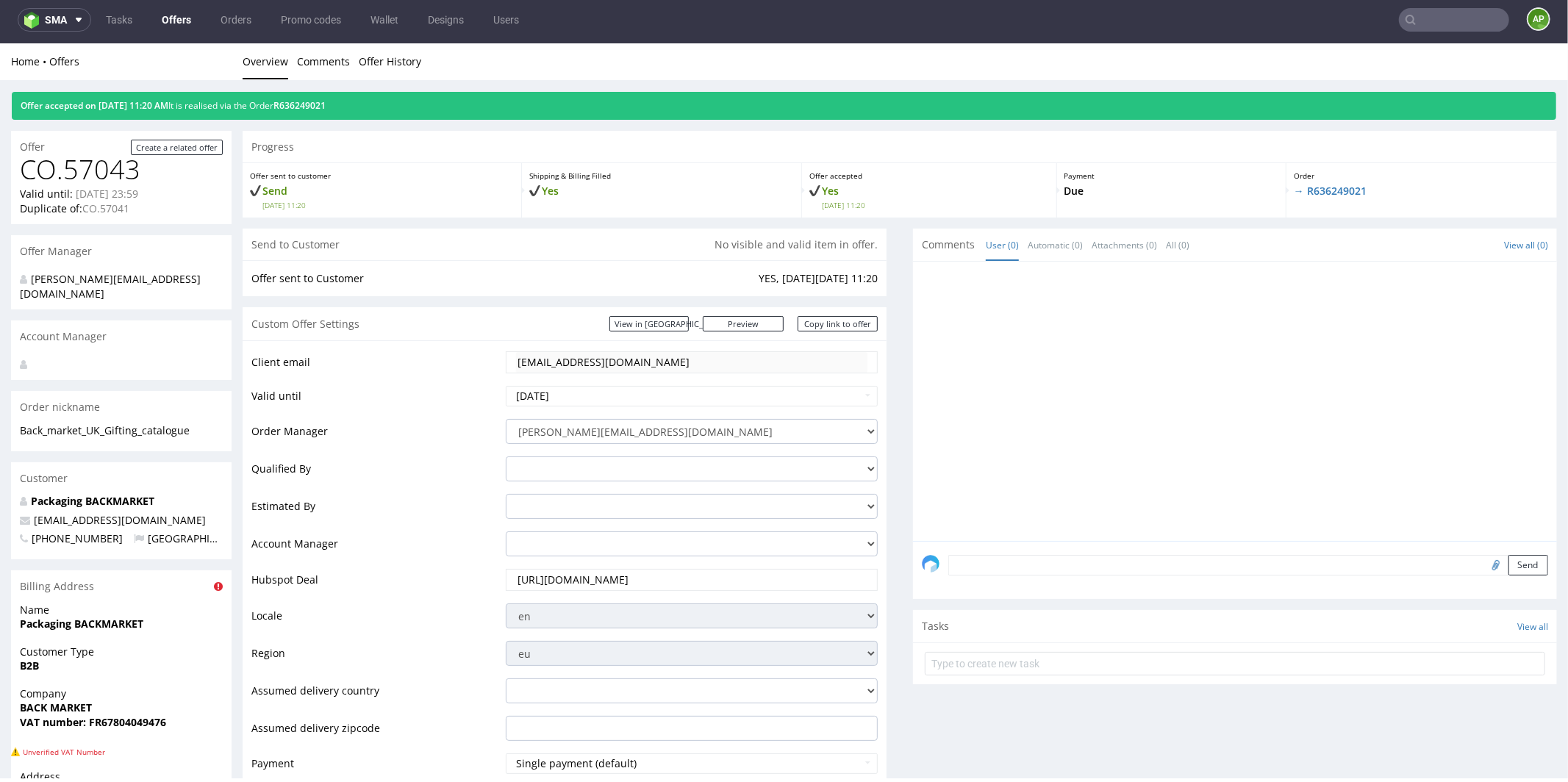
click at [189, 21] on link "Offers" at bounding box center [176, 20] width 47 height 24
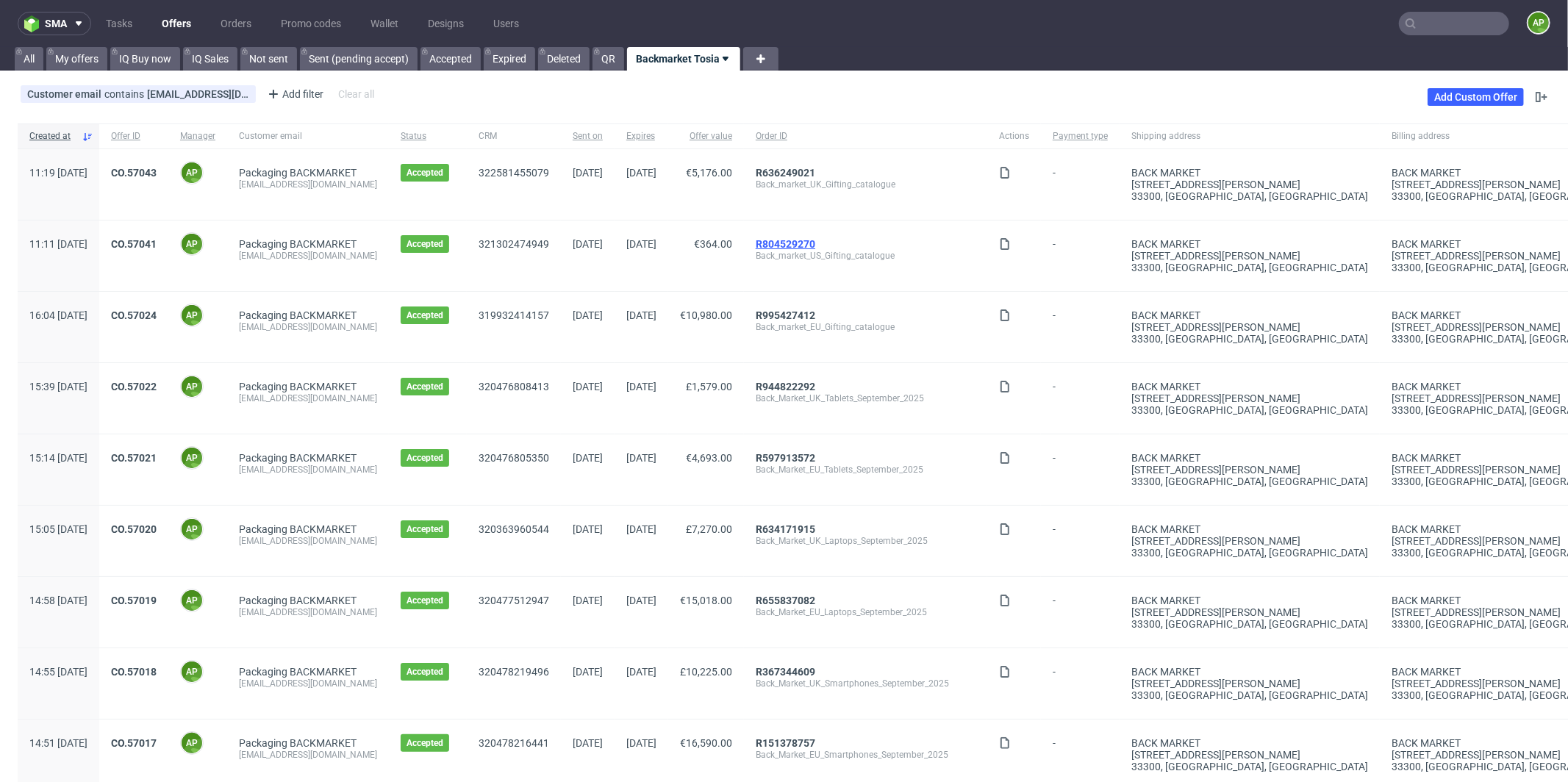
click at [815, 247] on link "R804529270" at bounding box center [785, 244] width 59 height 11
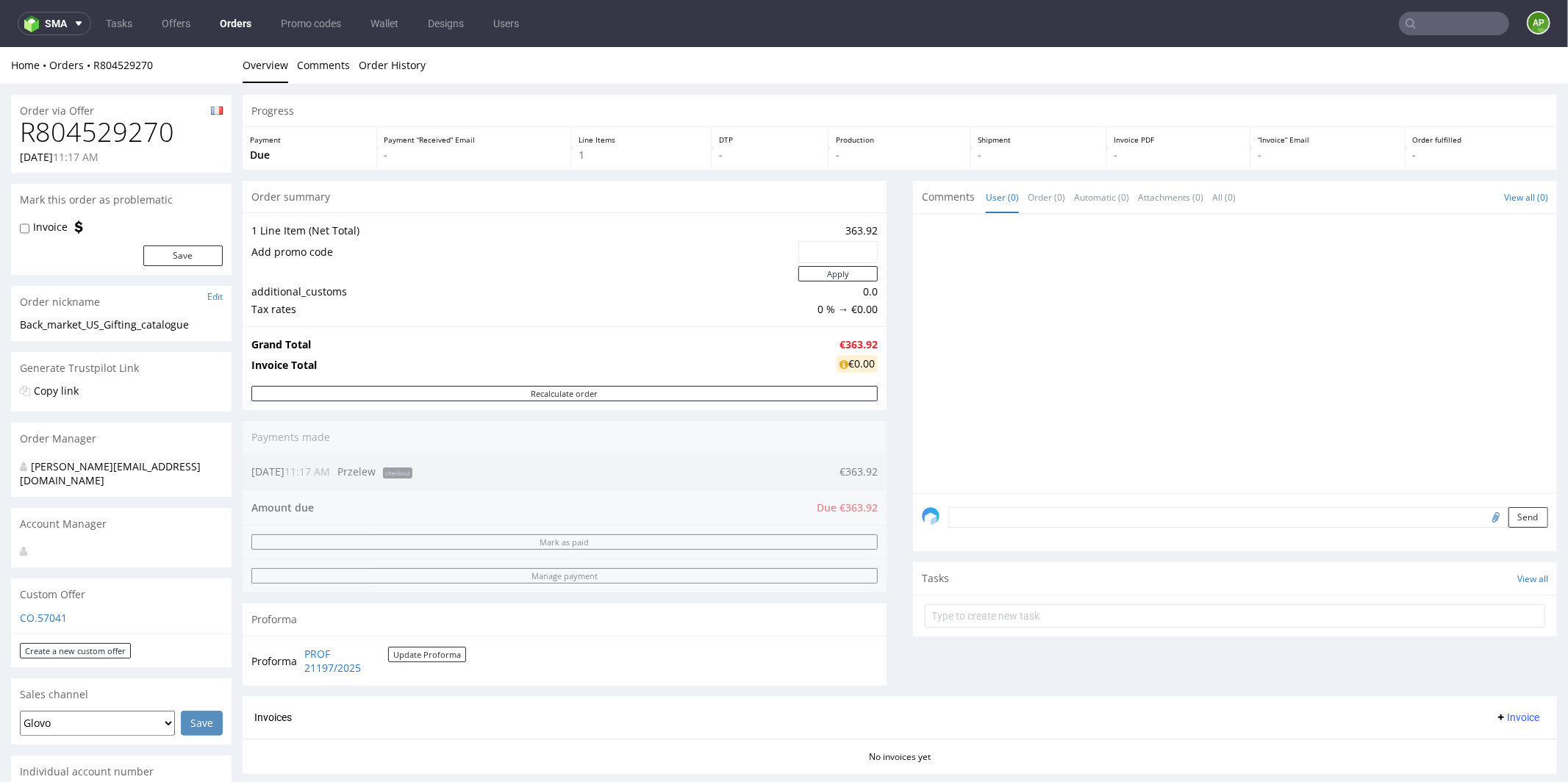
click at [109, 136] on h1 "R804529270" at bounding box center [120, 132] width 203 height 29
copy h1 "R804529270"
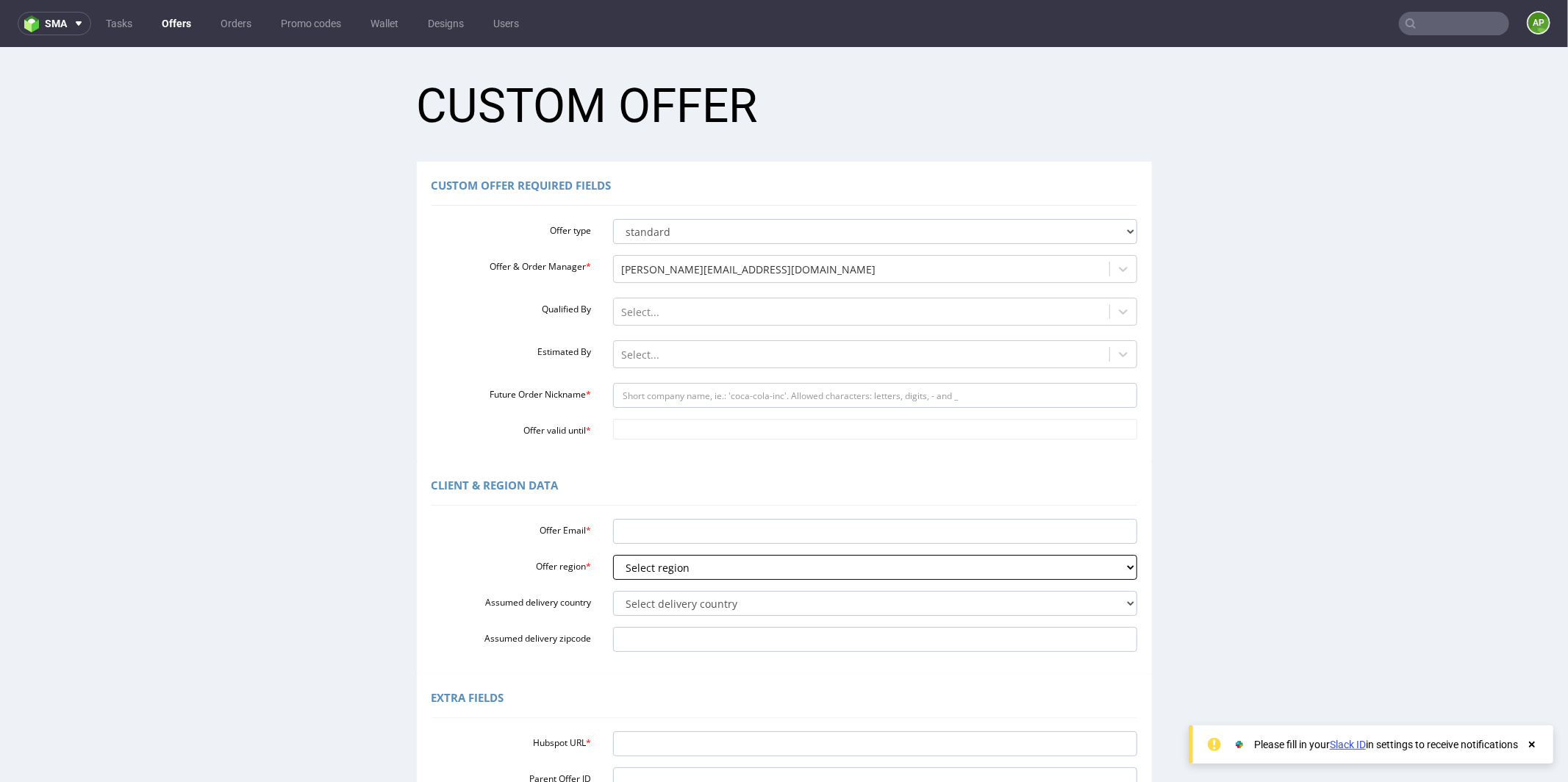
click at [699, 570] on select "Select region eu gb de pl fr it es" at bounding box center [875, 567] width 525 height 25
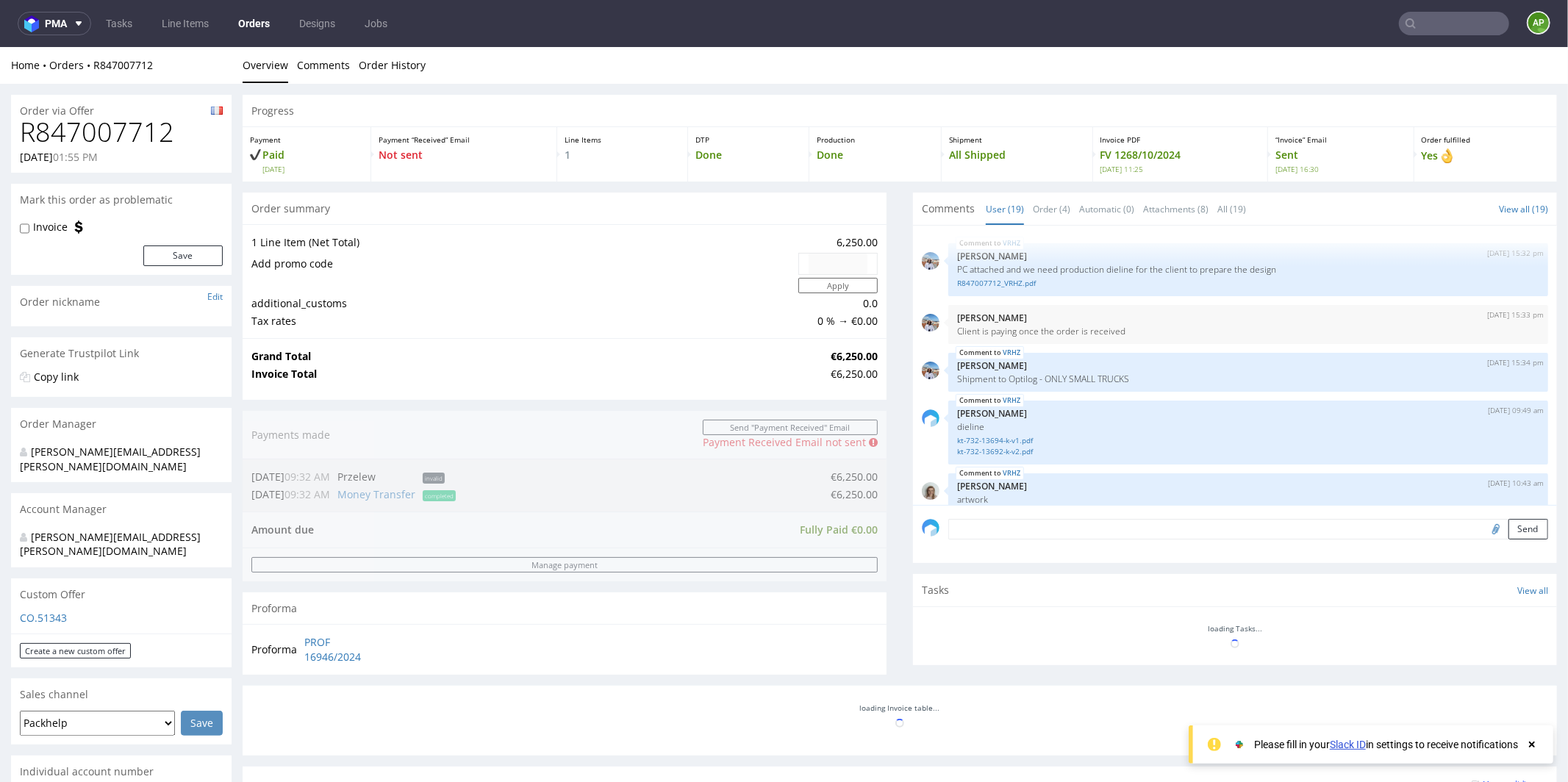
scroll to position [1006, 0]
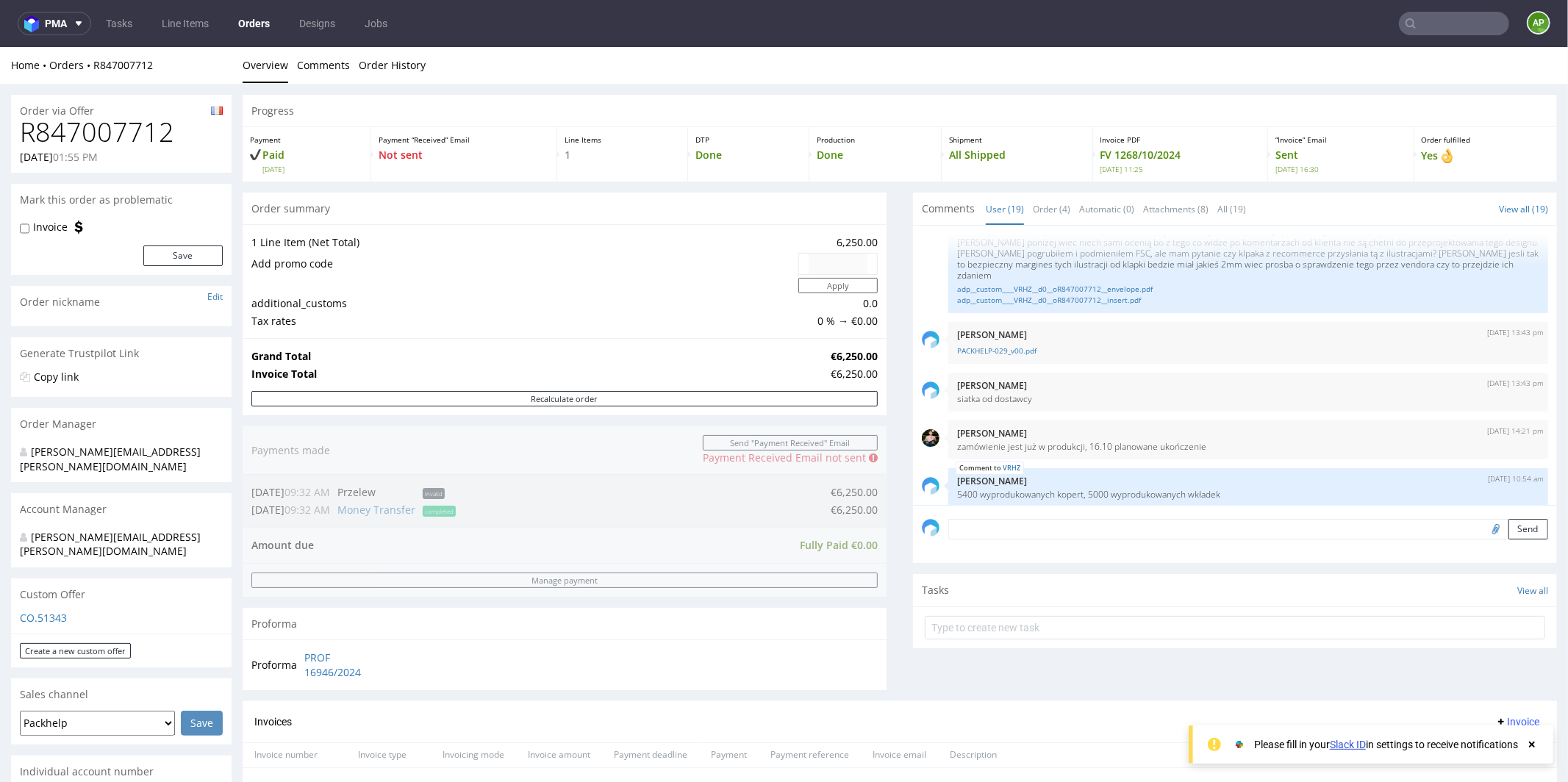
click at [1435, 28] on input "text" at bounding box center [1454, 23] width 111 height 24
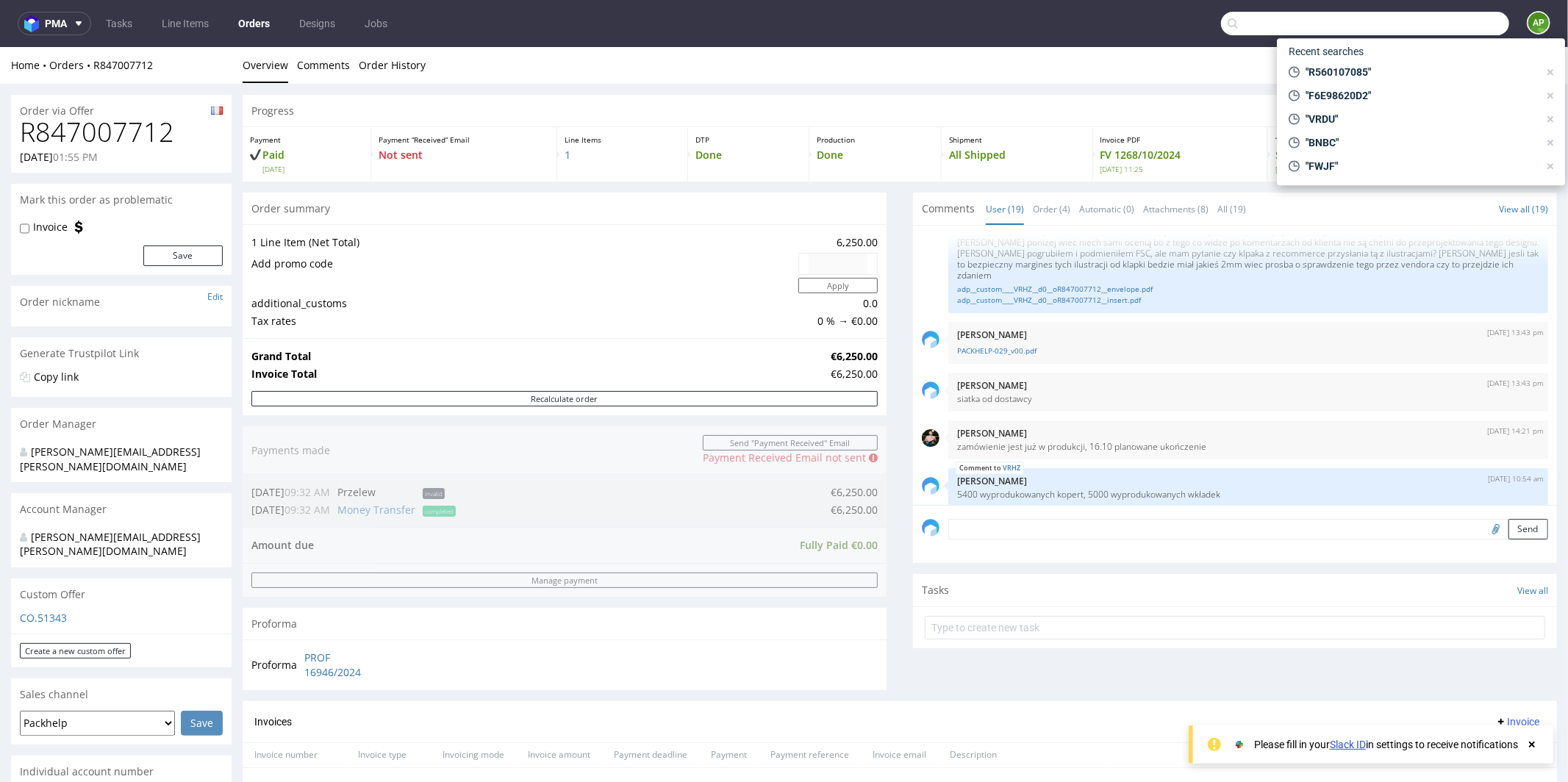
paste input "R804529270"
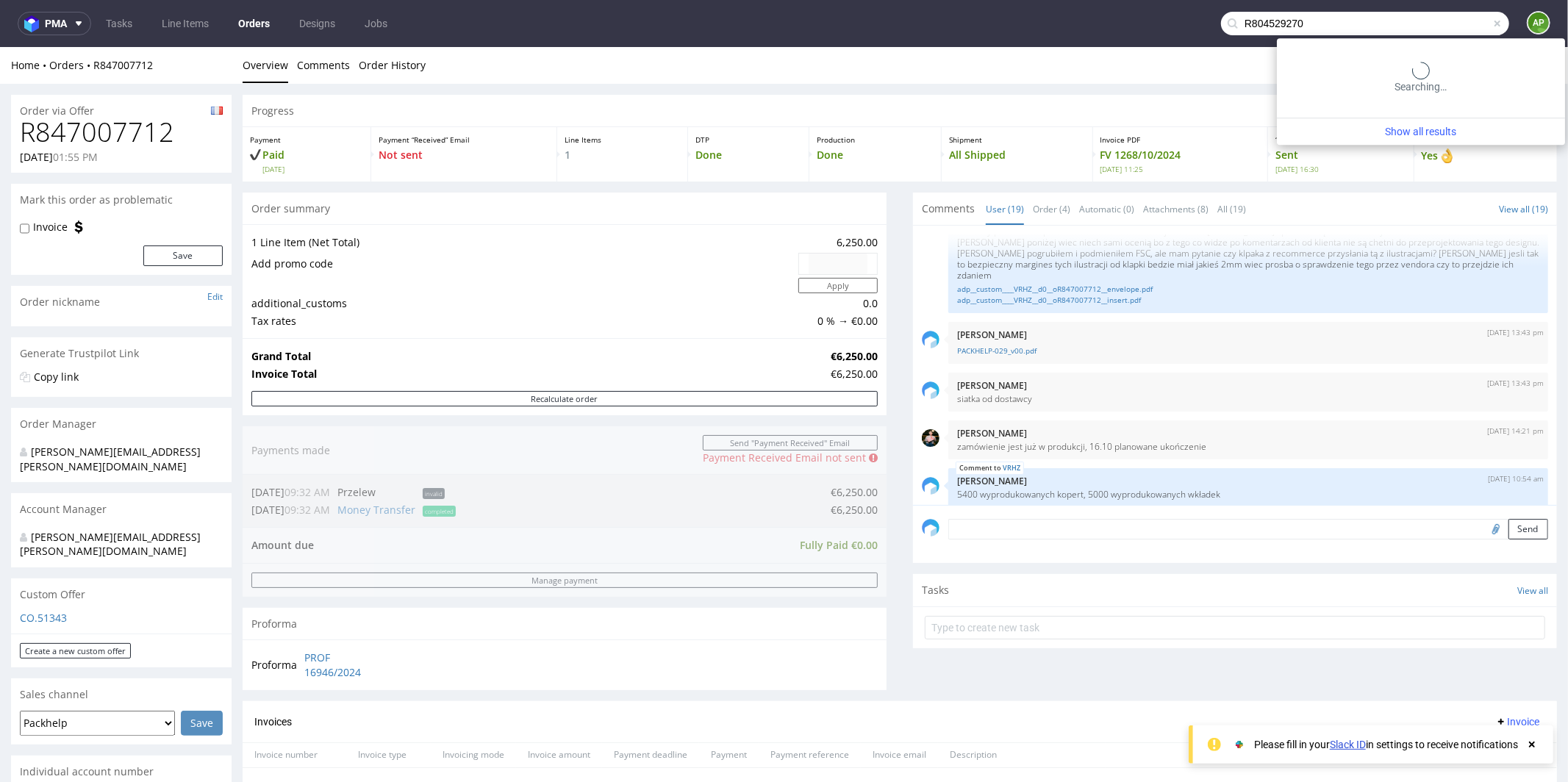
type input "R804529270"
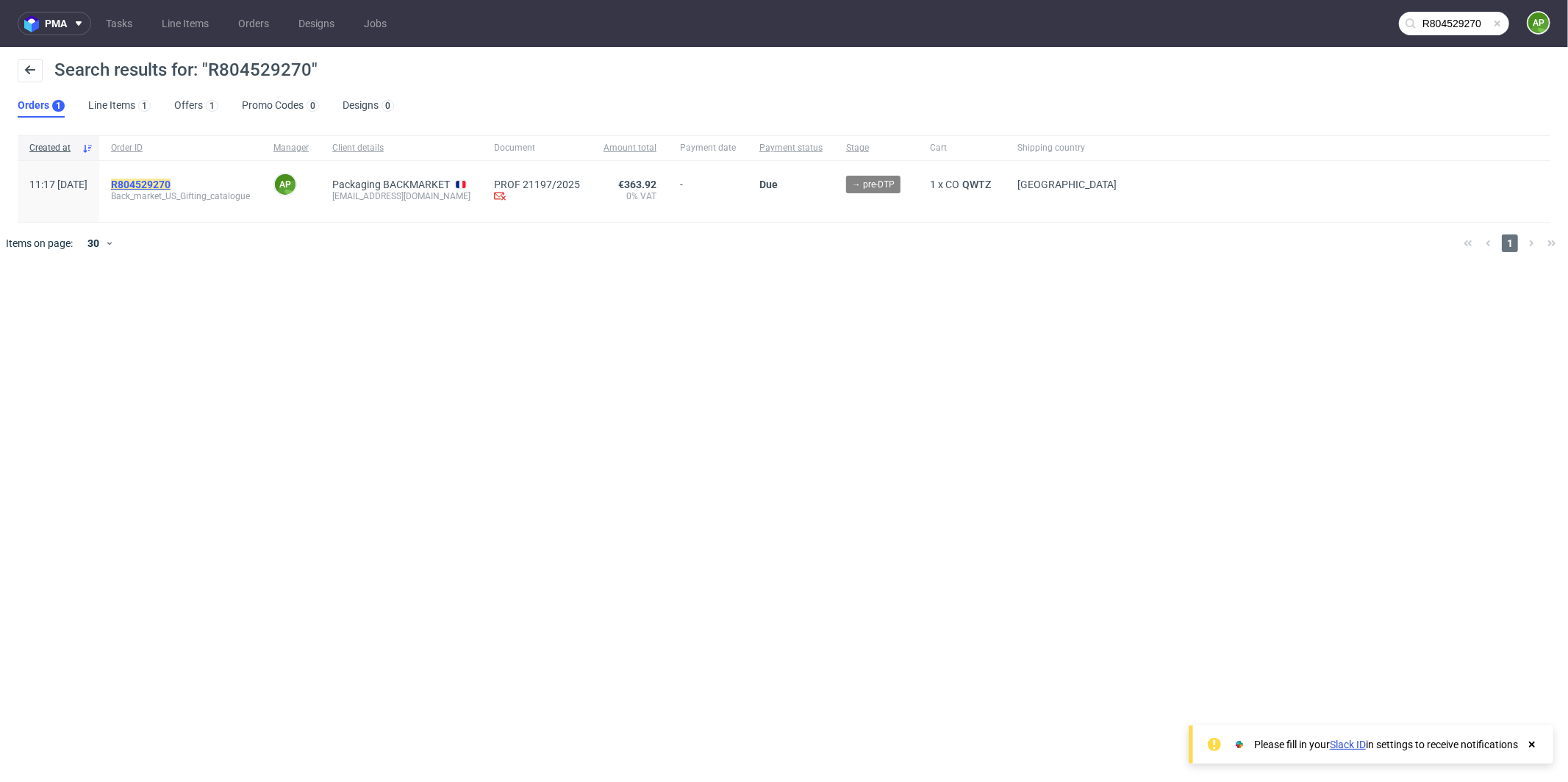
click at [171, 180] on mark "R804529270" at bounding box center [140, 185] width 59 height 11
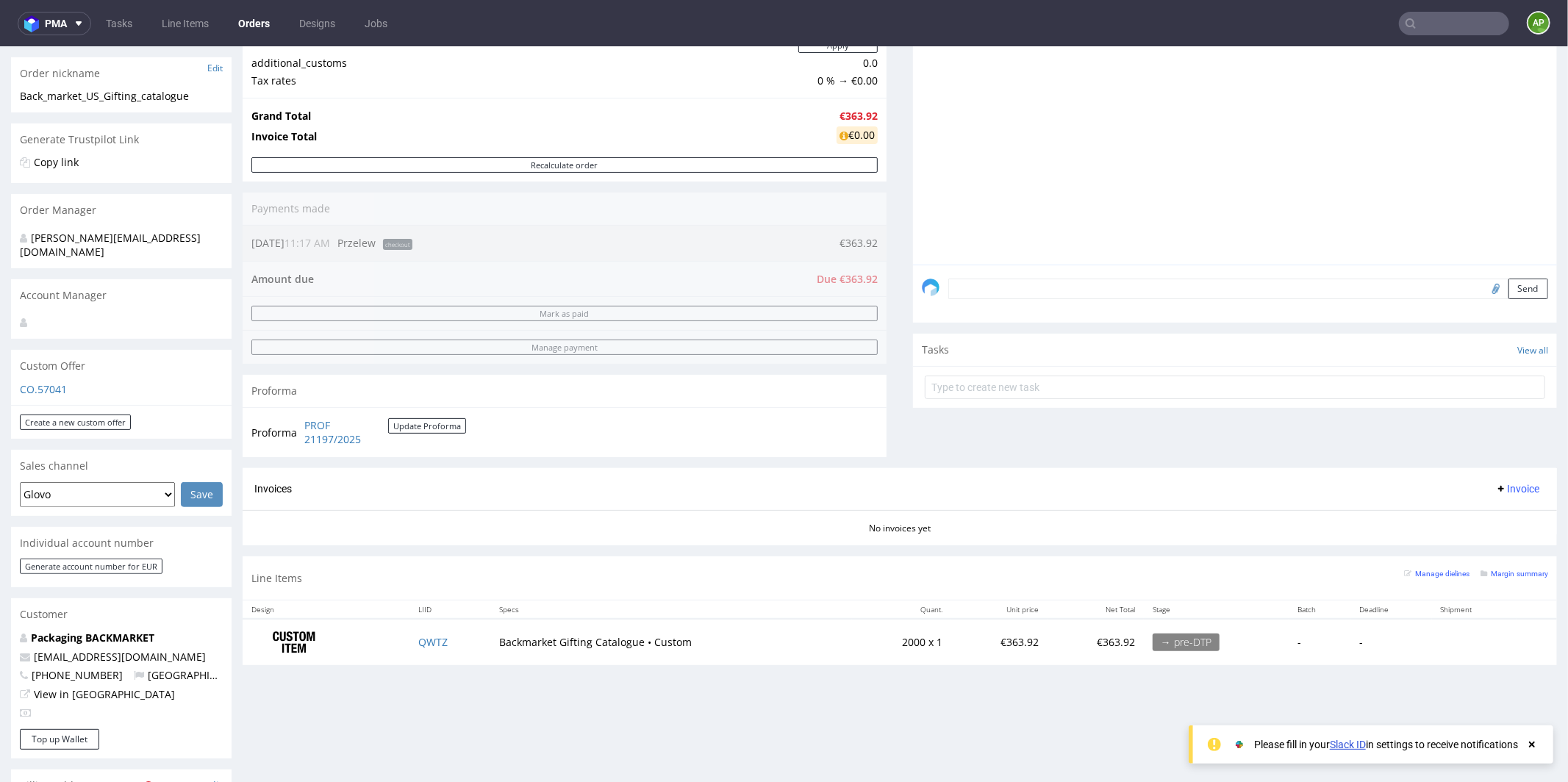
scroll to position [758, 0]
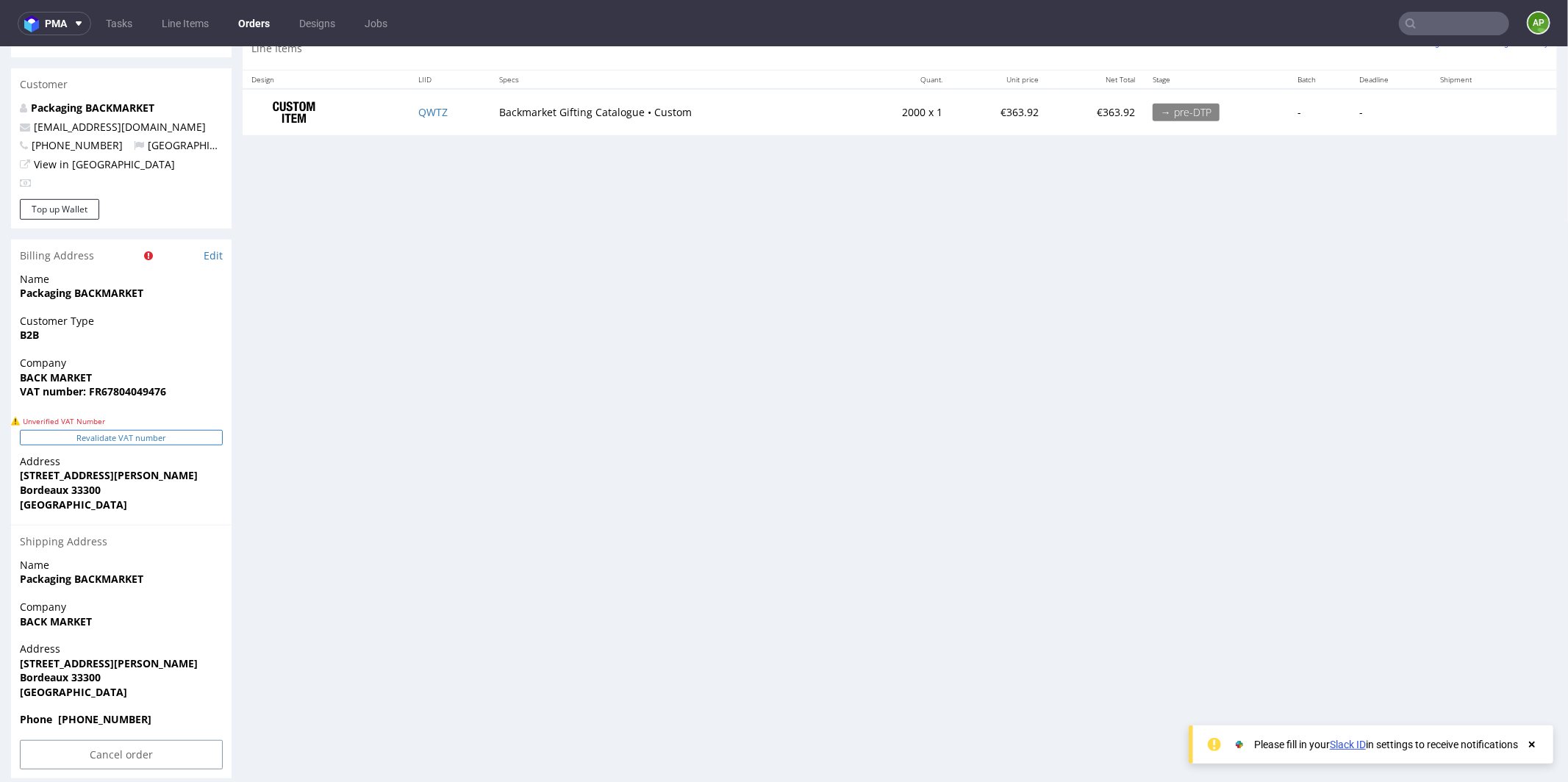
click at [182, 429] on button "Revalidate VAT number" at bounding box center [120, 437] width 203 height 15
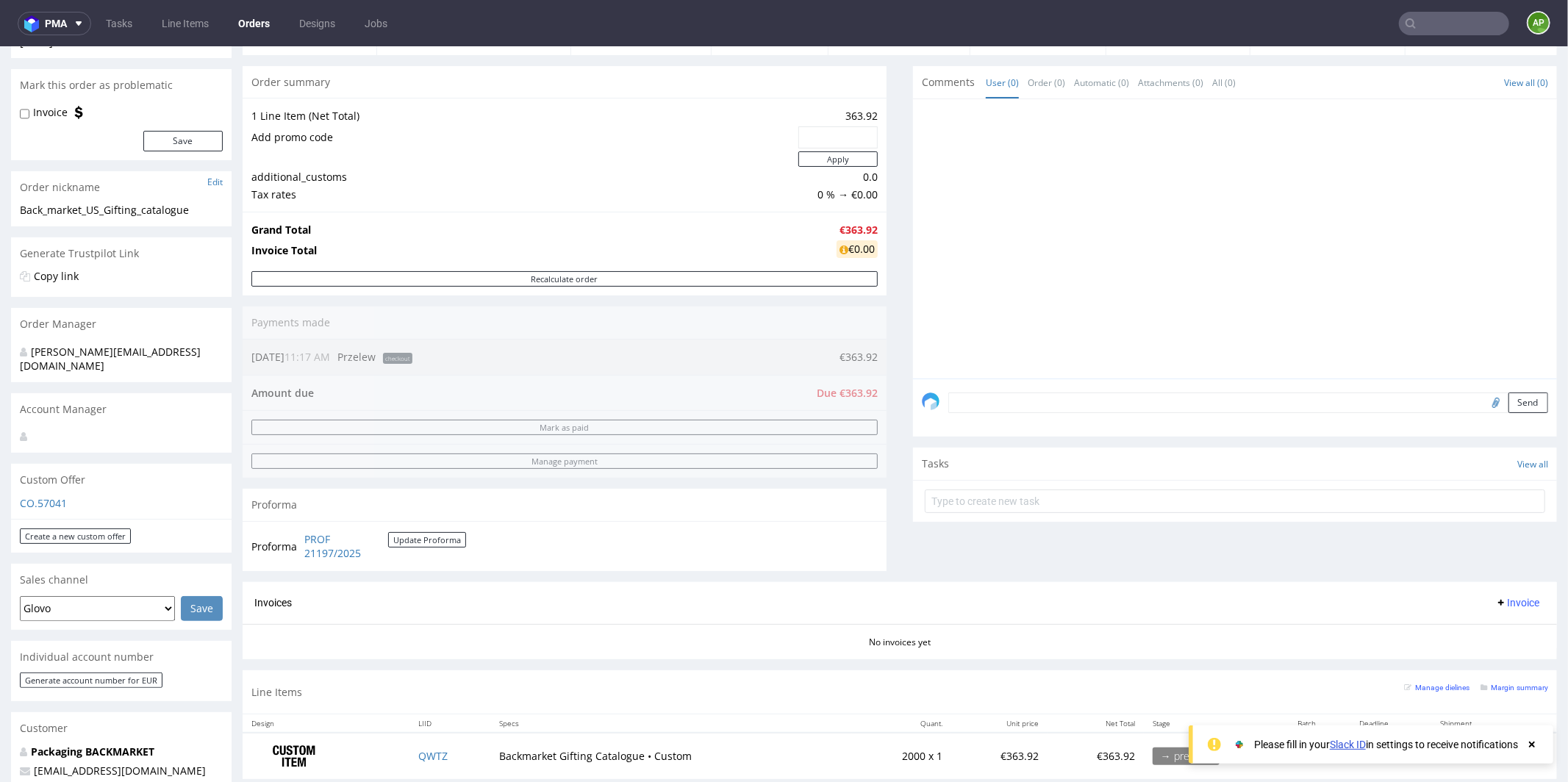
scroll to position [0, 0]
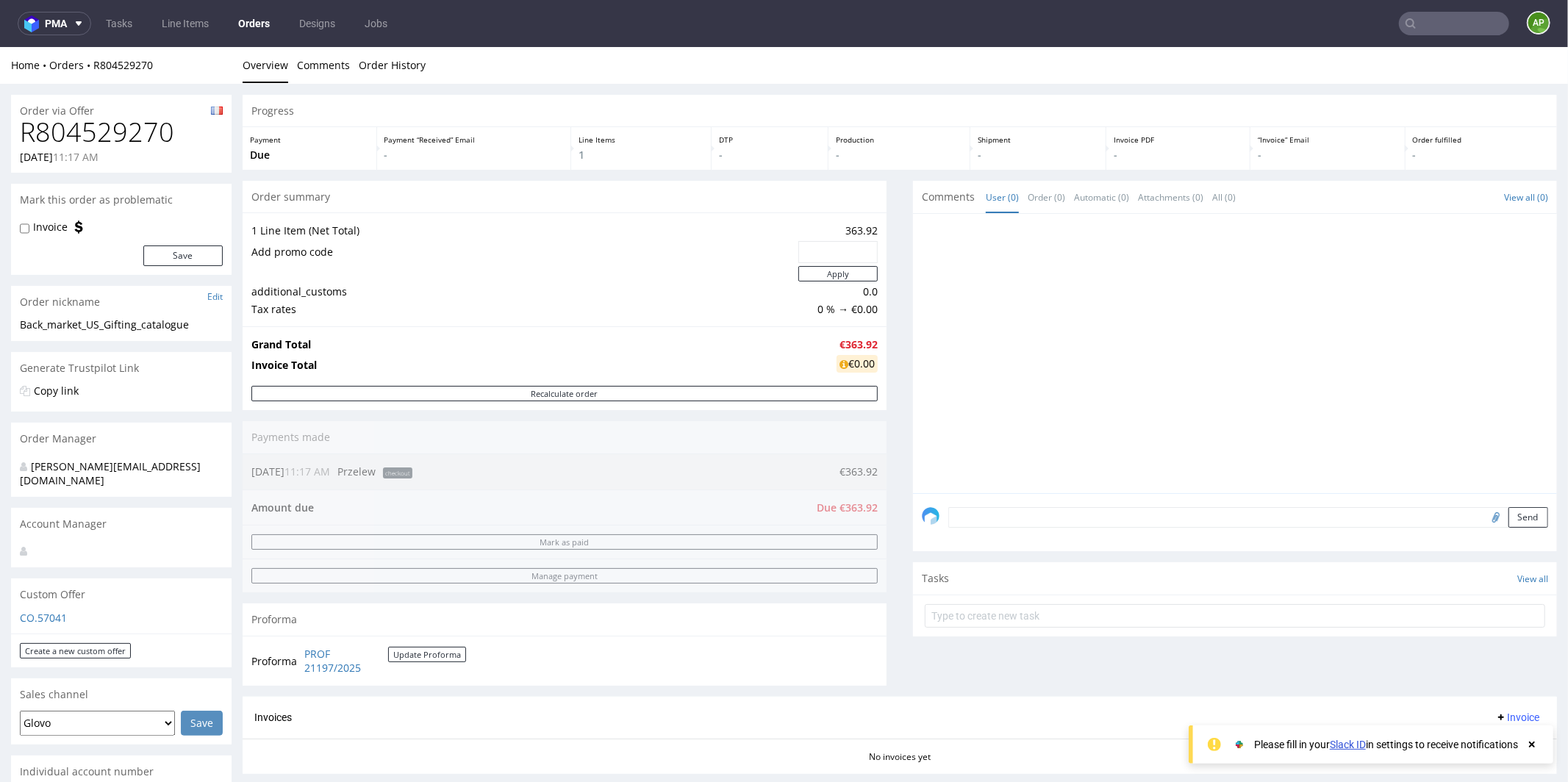
click at [261, 20] on link "Orders" at bounding box center [254, 23] width 50 height 24
